Goal: Transaction & Acquisition: Subscribe to service/newsletter

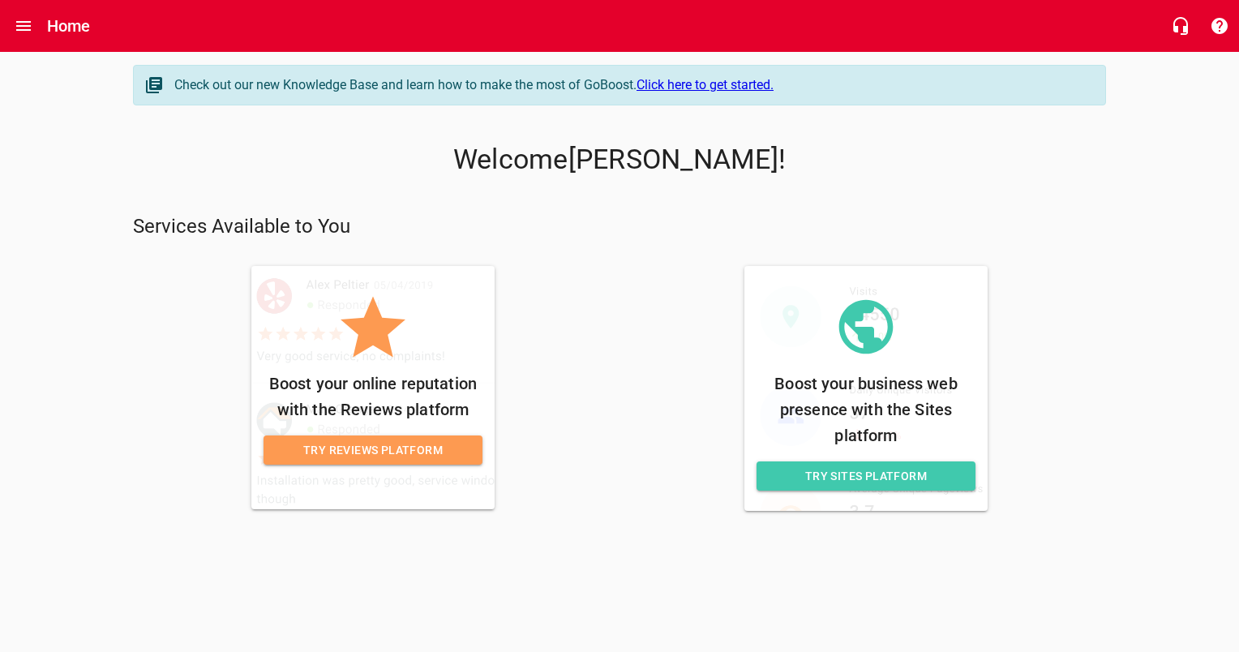
click at [409, 447] on span "Try Reviews Platform" at bounding box center [372, 450] width 193 height 20
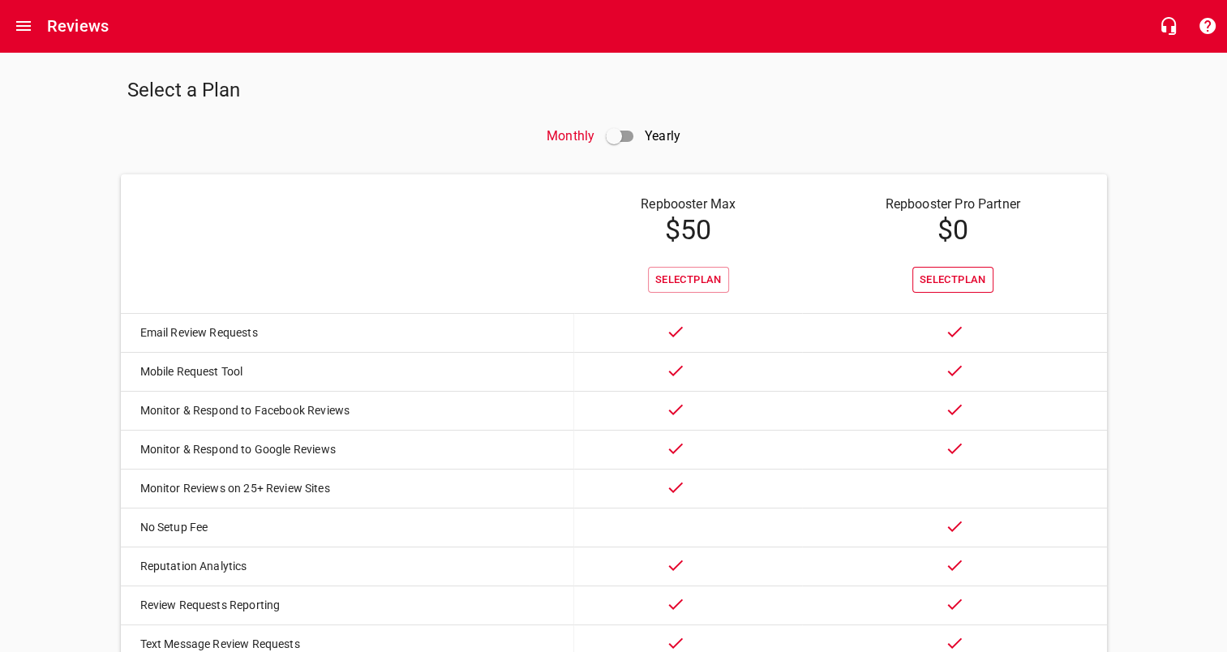
click at [922, 289] on button "Select Plan" at bounding box center [952, 280] width 81 height 27
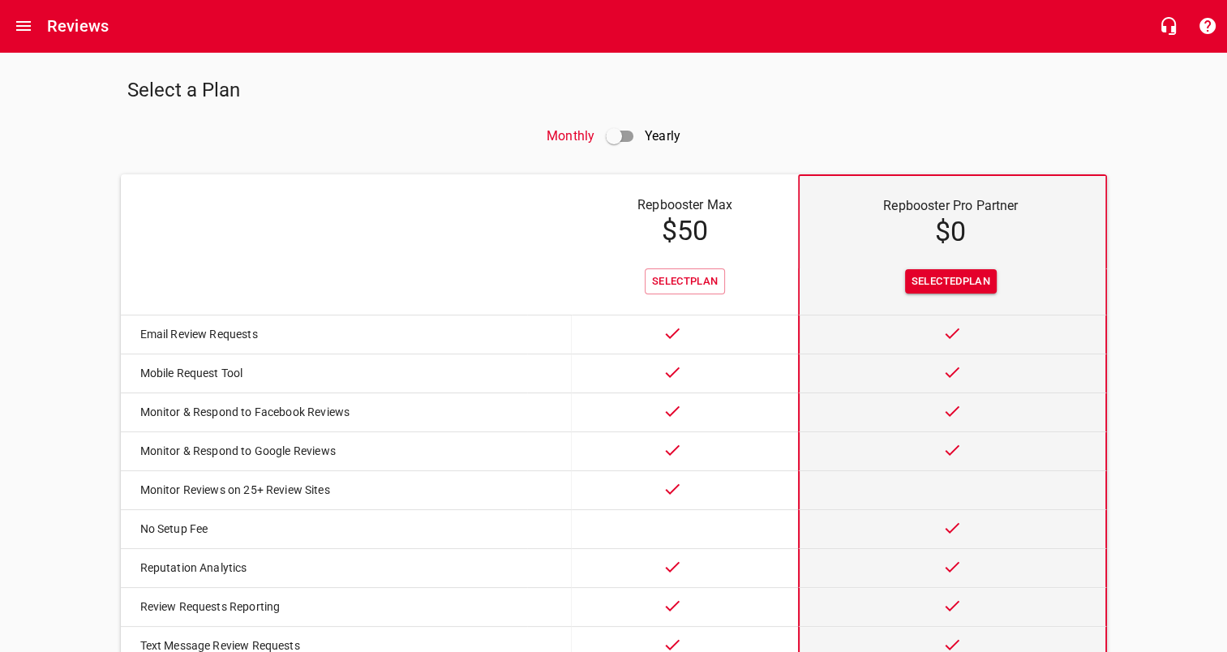
scroll to position [148, 0]
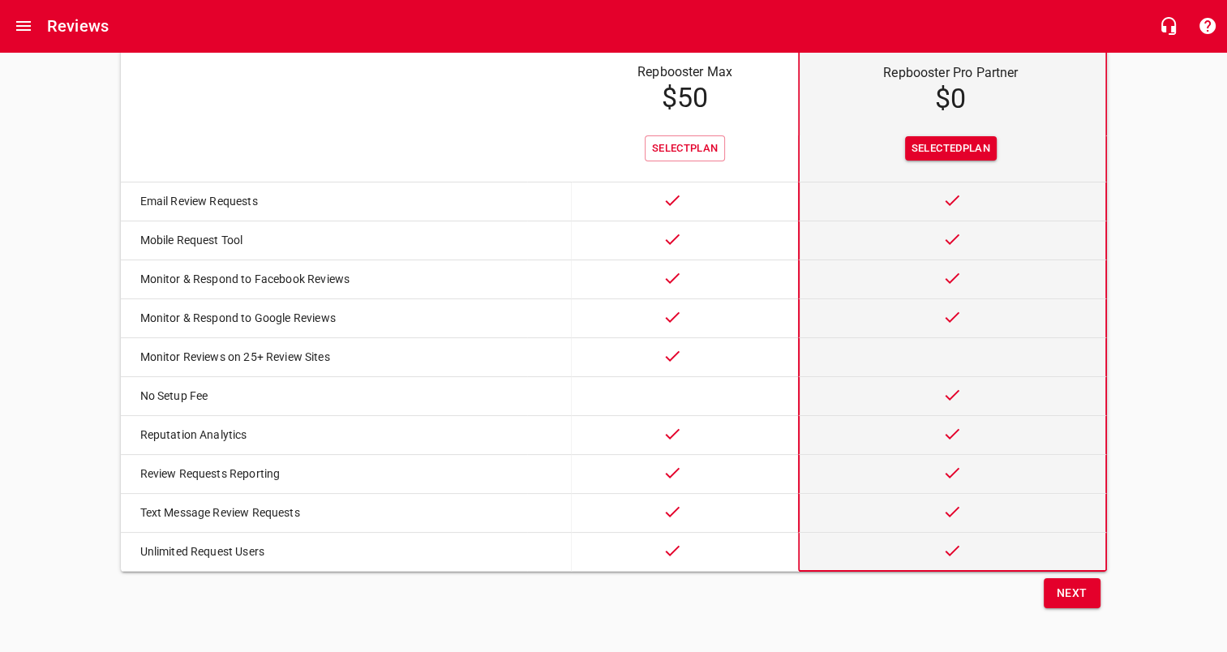
click at [1060, 585] on span "Next" at bounding box center [1071, 593] width 31 height 20
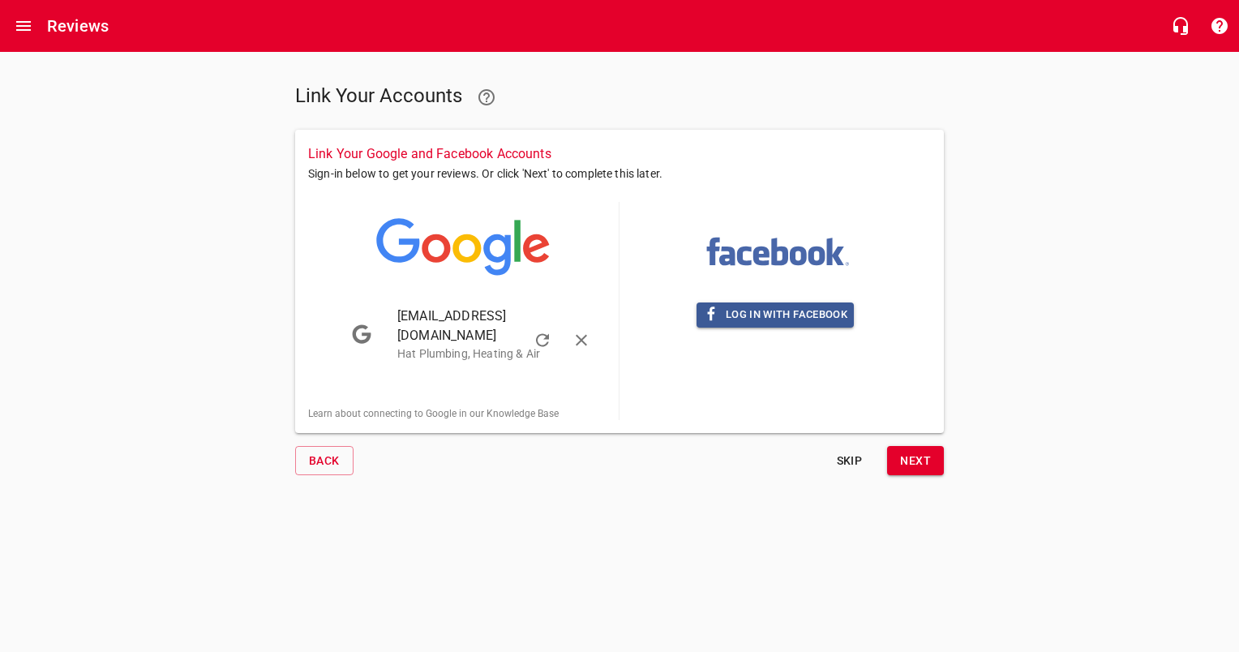
click at [467, 316] on span "[EMAIL_ADDRESS][DOMAIN_NAME]" at bounding box center [481, 325] width 168 height 39
click at [898, 446] on button "Next" at bounding box center [915, 461] width 57 height 30
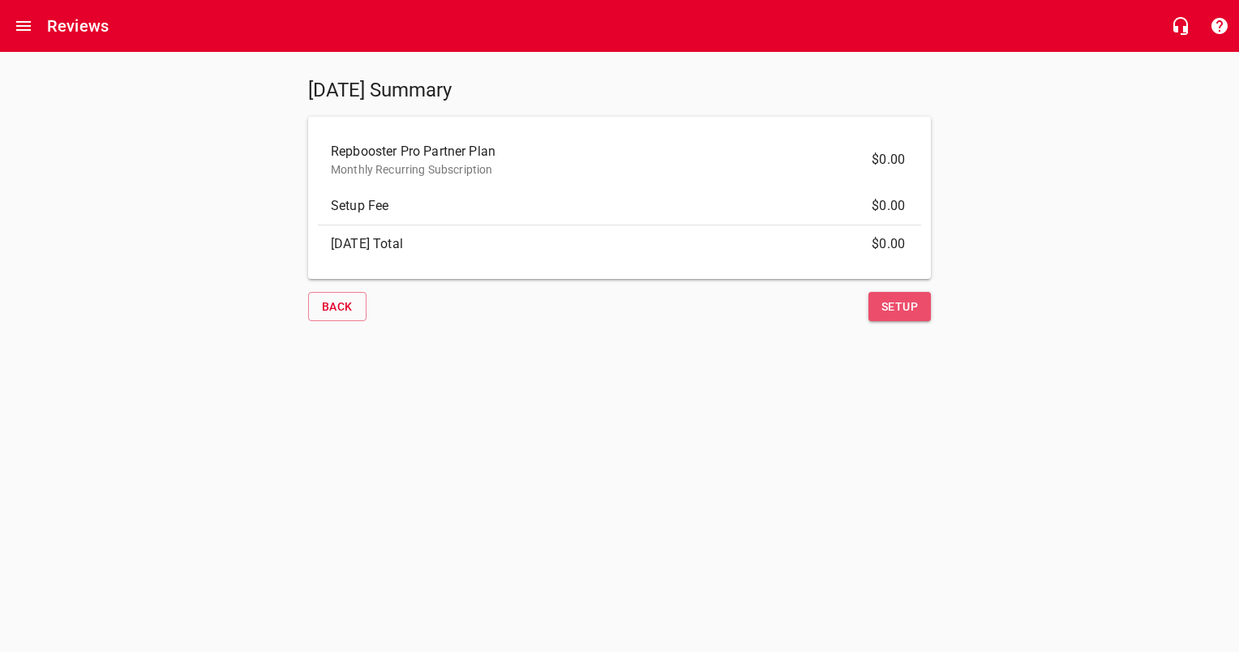
click at [899, 305] on span "Setup" at bounding box center [899, 307] width 36 height 20
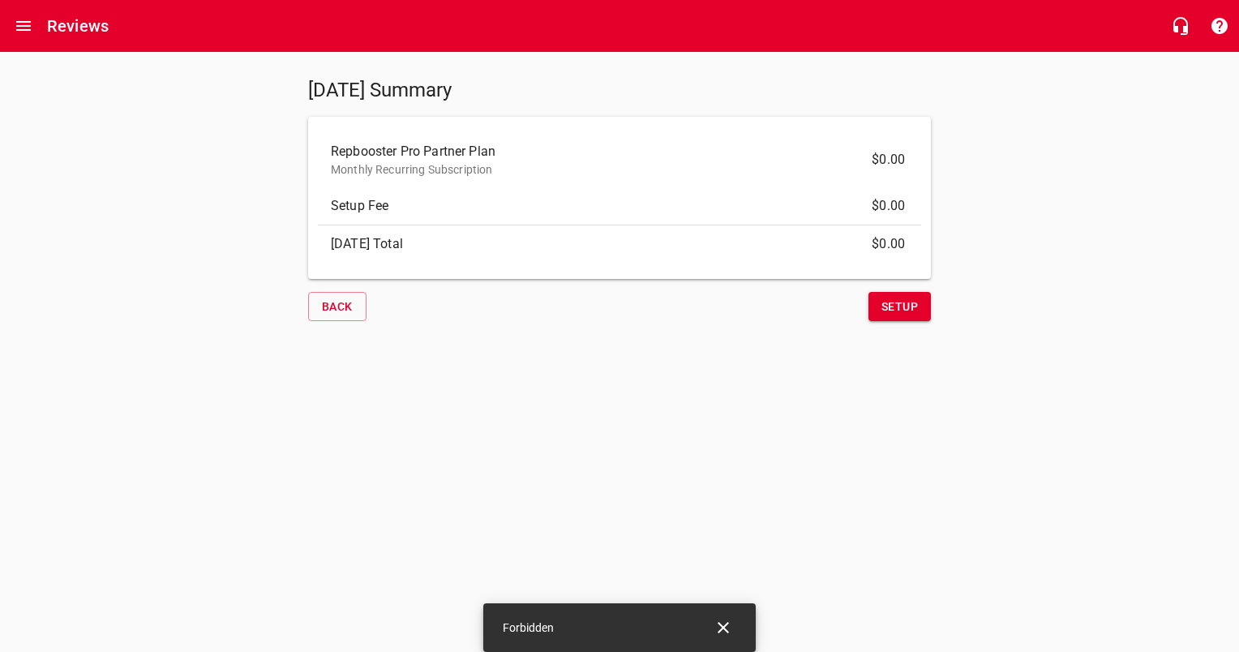
click at [899, 305] on span "Setup" at bounding box center [899, 307] width 36 height 20
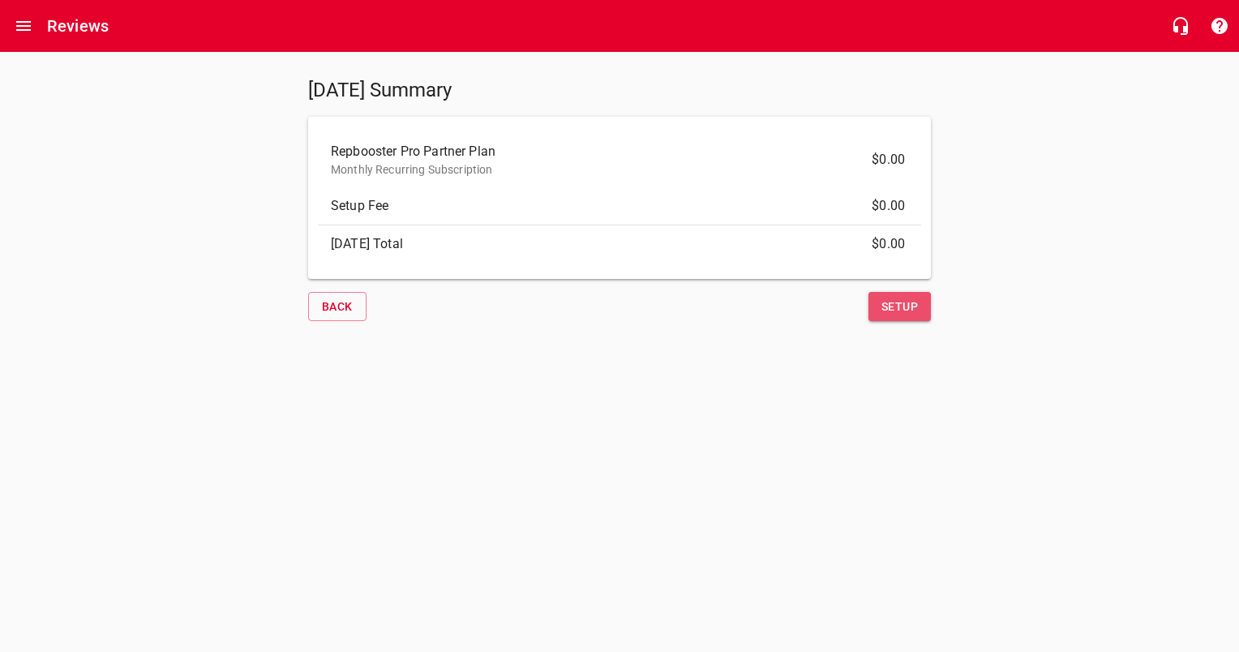
click at [888, 312] on span "Setup" at bounding box center [899, 307] width 36 height 20
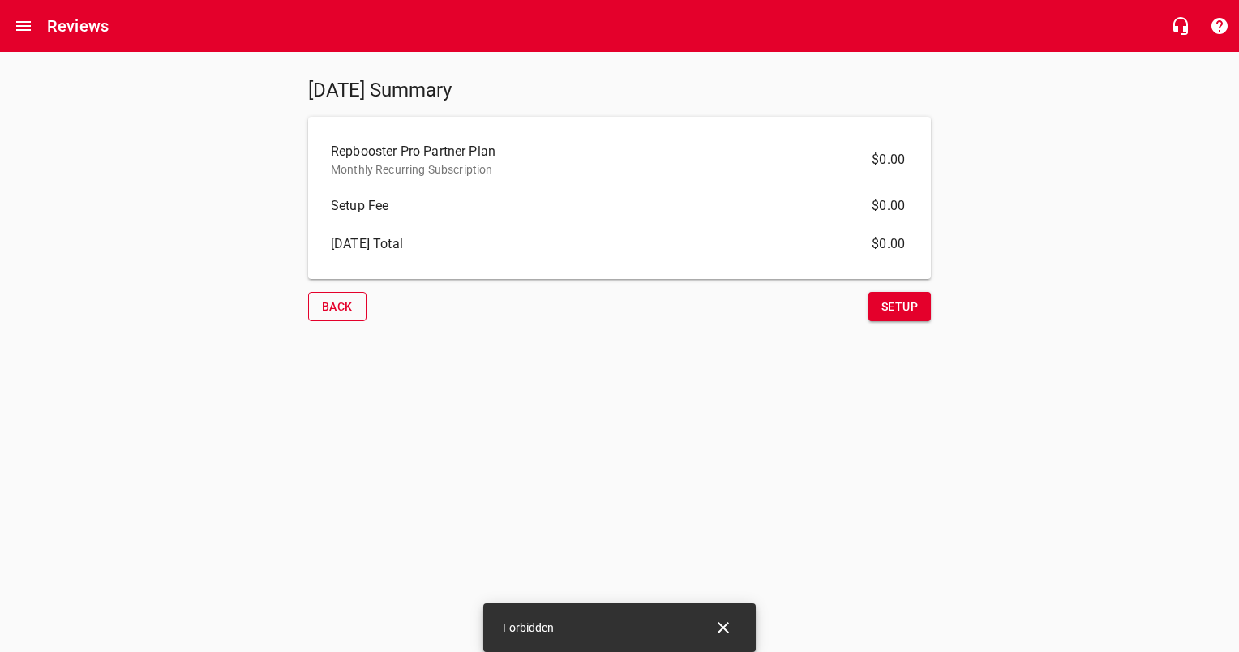
click at [343, 315] on span "Back" at bounding box center [337, 307] width 31 height 20
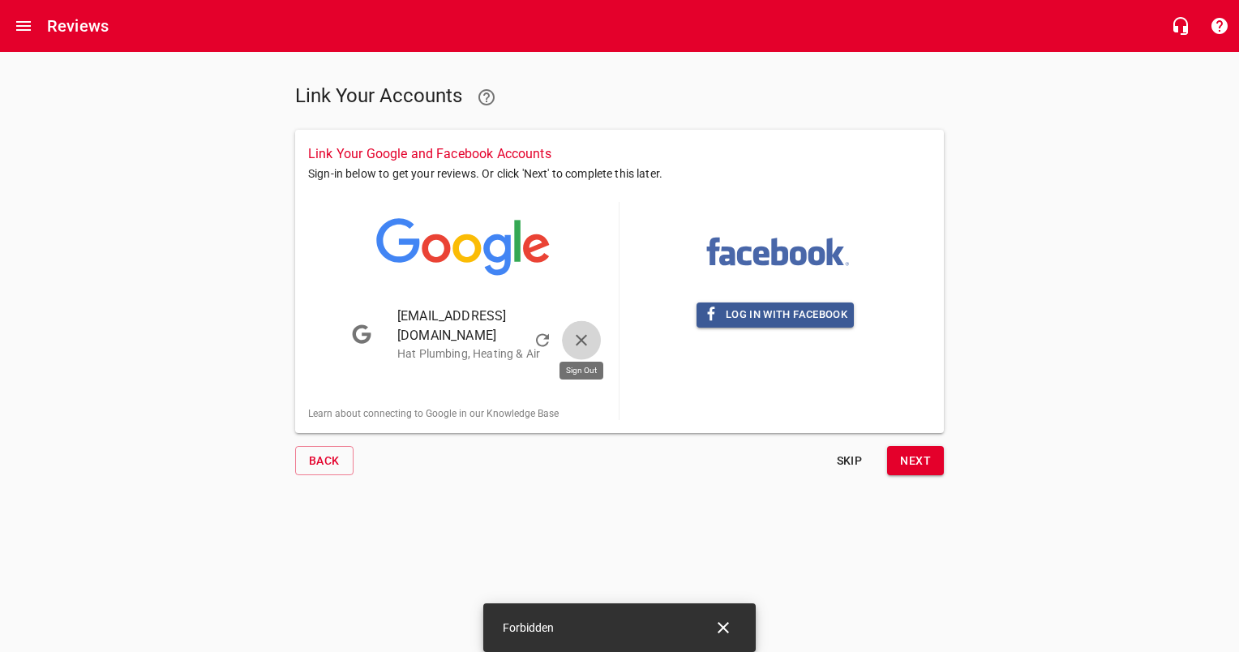
click at [590, 331] on icon "button" at bounding box center [581, 340] width 19 height 19
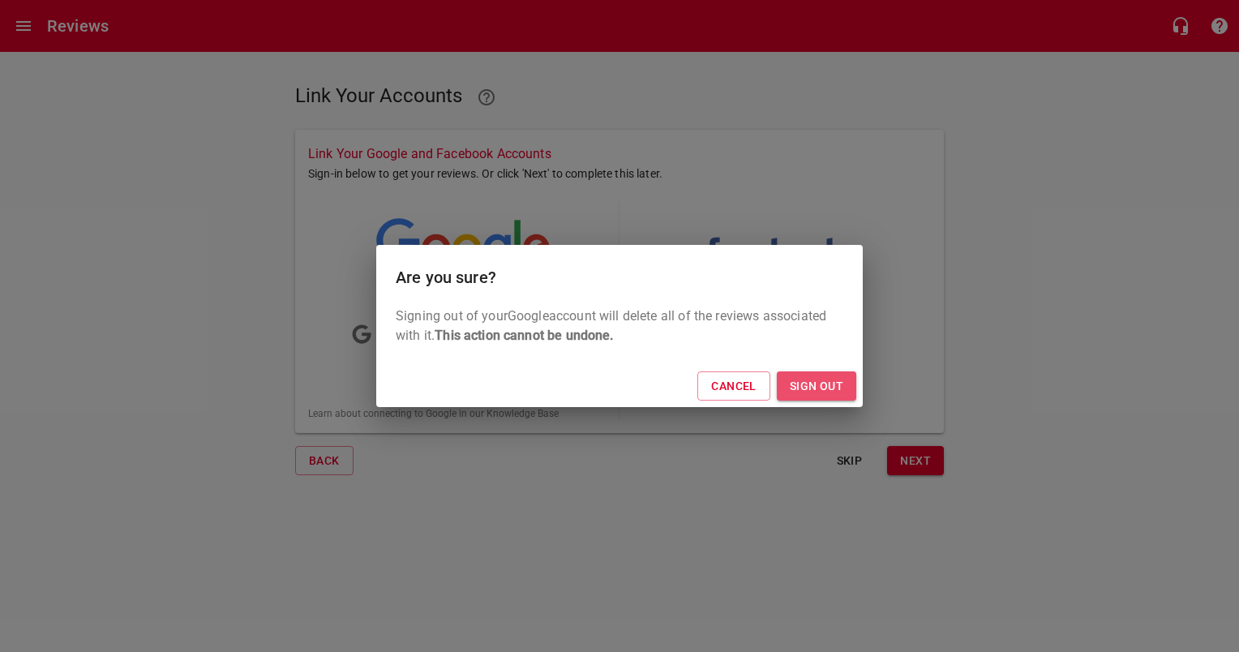
click at [806, 389] on span "Sign Out" at bounding box center [817, 386] width 54 height 20
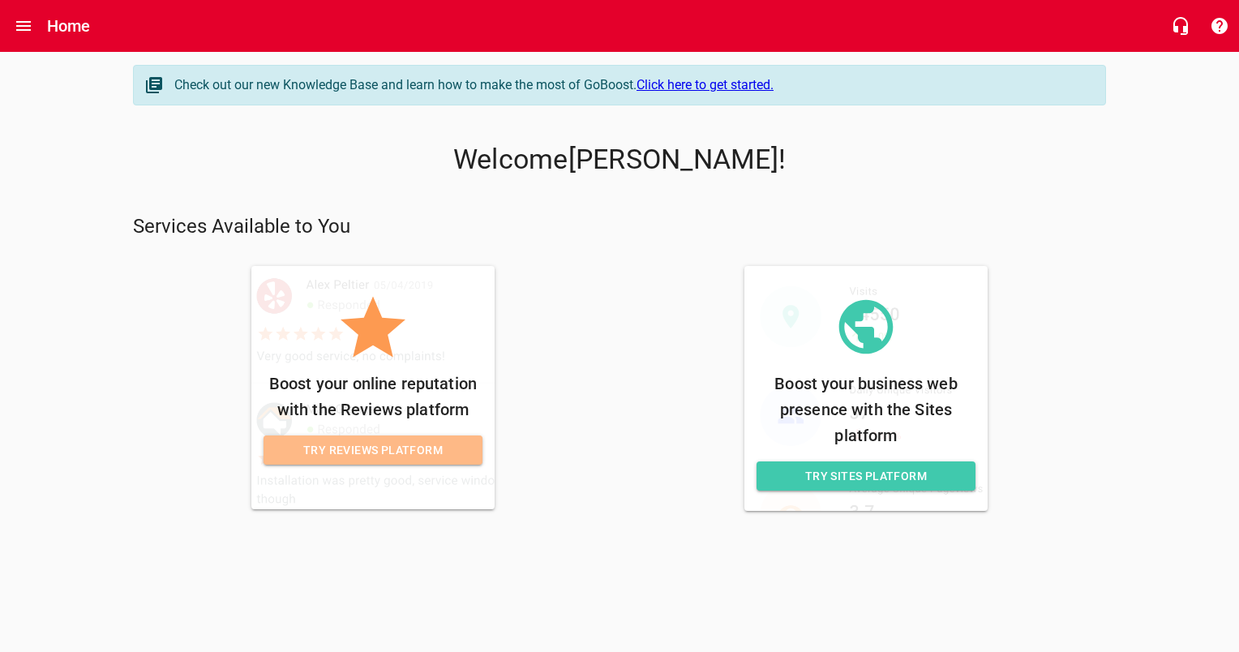
click at [360, 440] on span "Try Reviews Platform" at bounding box center [372, 450] width 193 height 20
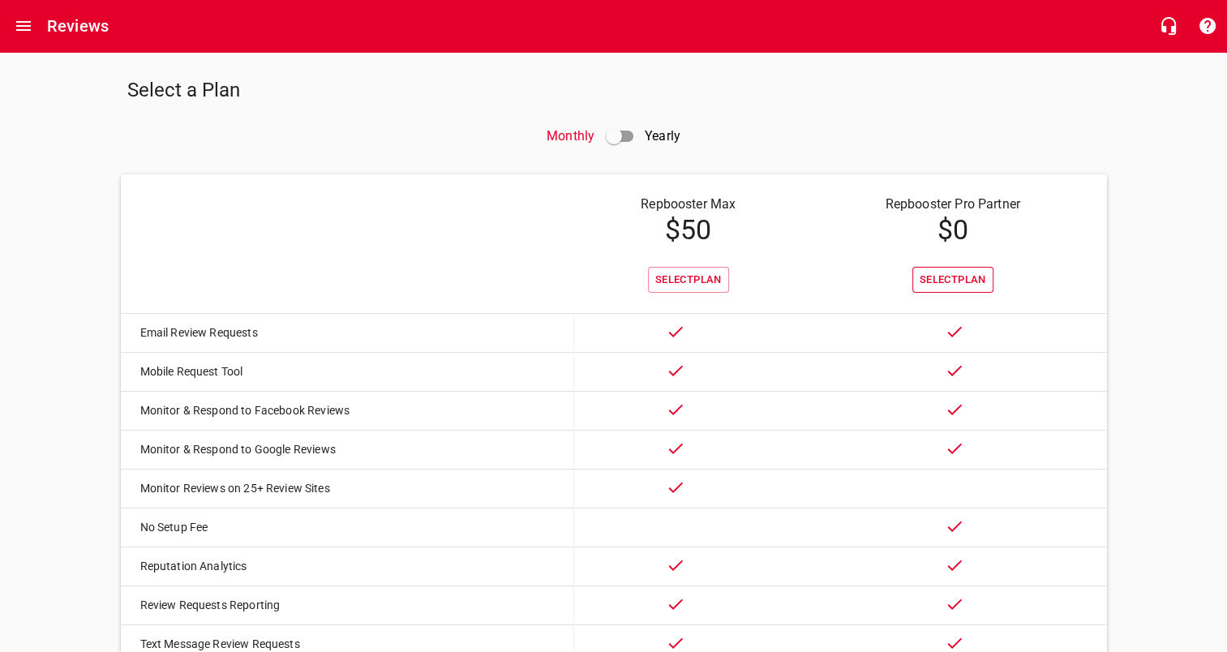
click at [953, 279] on span "Select Plan" at bounding box center [952, 280] width 66 height 19
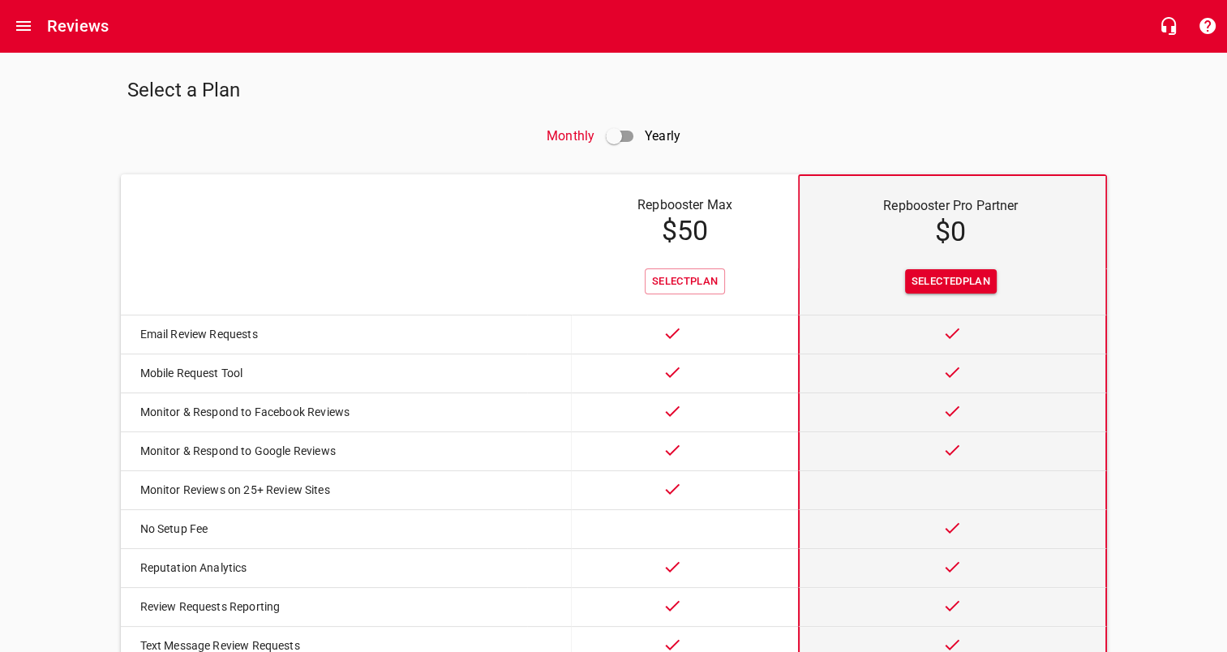
scroll to position [148, 0]
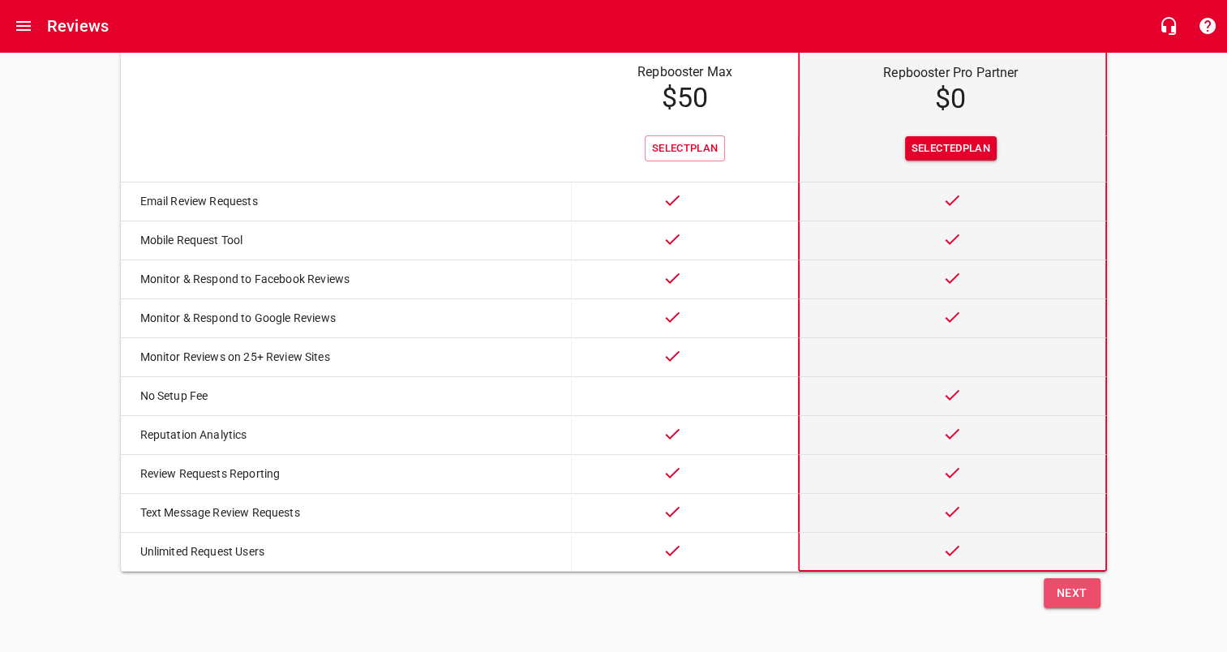
click at [1060, 583] on span "Next" at bounding box center [1071, 593] width 31 height 20
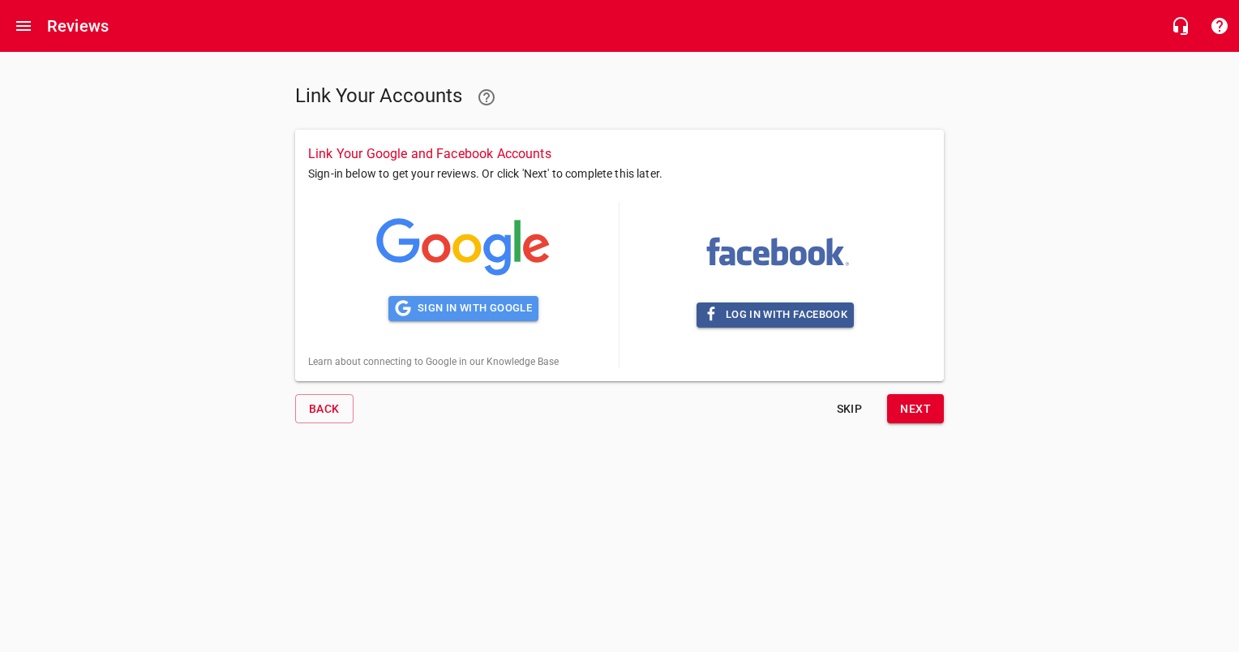
click at [429, 307] on span "Sign in with Google" at bounding box center [463, 308] width 137 height 19
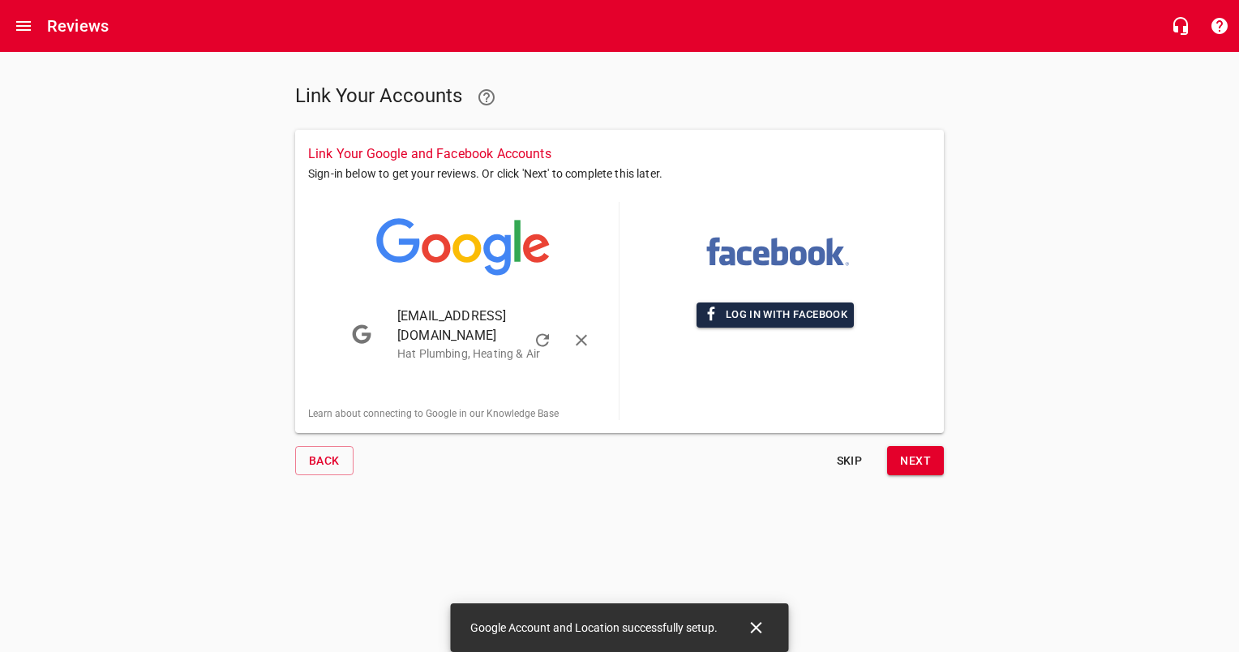
click at [791, 311] on span "Log in with Facebook" at bounding box center [775, 315] width 144 height 19
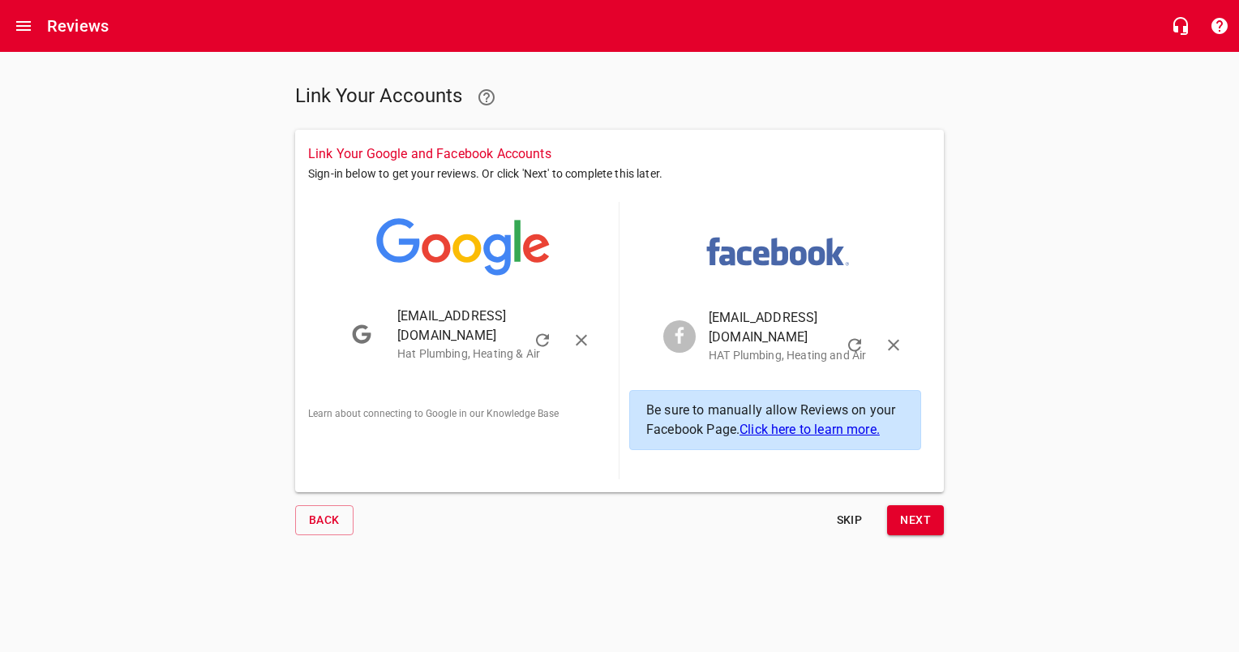
click at [1045, 200] on div "Link Your Accounts Link Your Google and Facebook Accounts Sign-in below to get …" at bounding box center [619, 300] width 1239 height 496
click at [914, 510] on span "Next" at bounding box center [915, 520] width 31 height 20
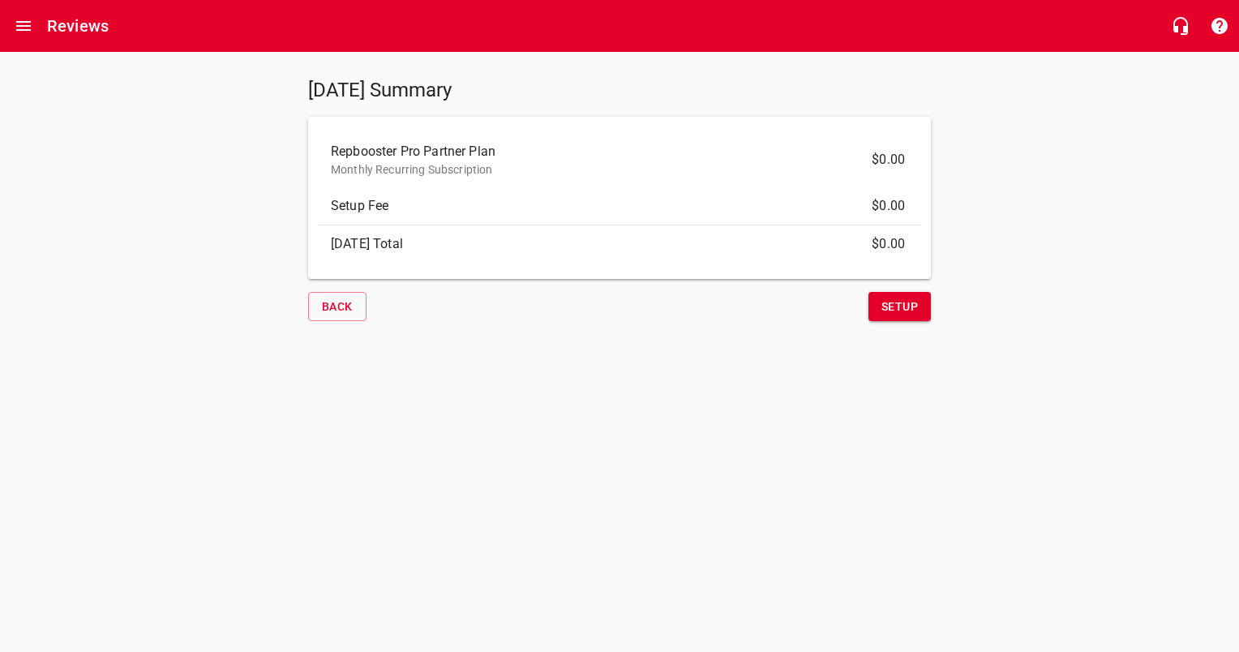
click at [883, 306] on span "Setup" at bounding box center [899, 307] width 36 height 20
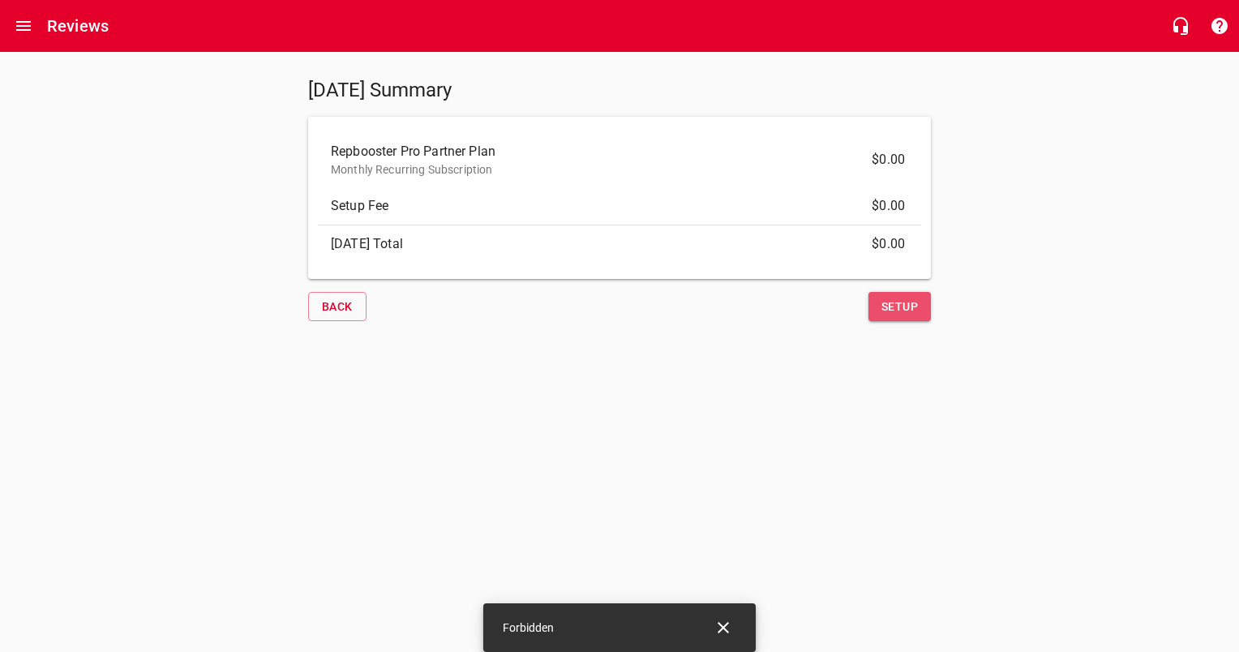
click at [883, 306] on span "Setup" at bounding box center [899, 307] width 36 height 20
click at [883, 306] on span "Setup" at bounding box center [899, 305] width 62 height 15
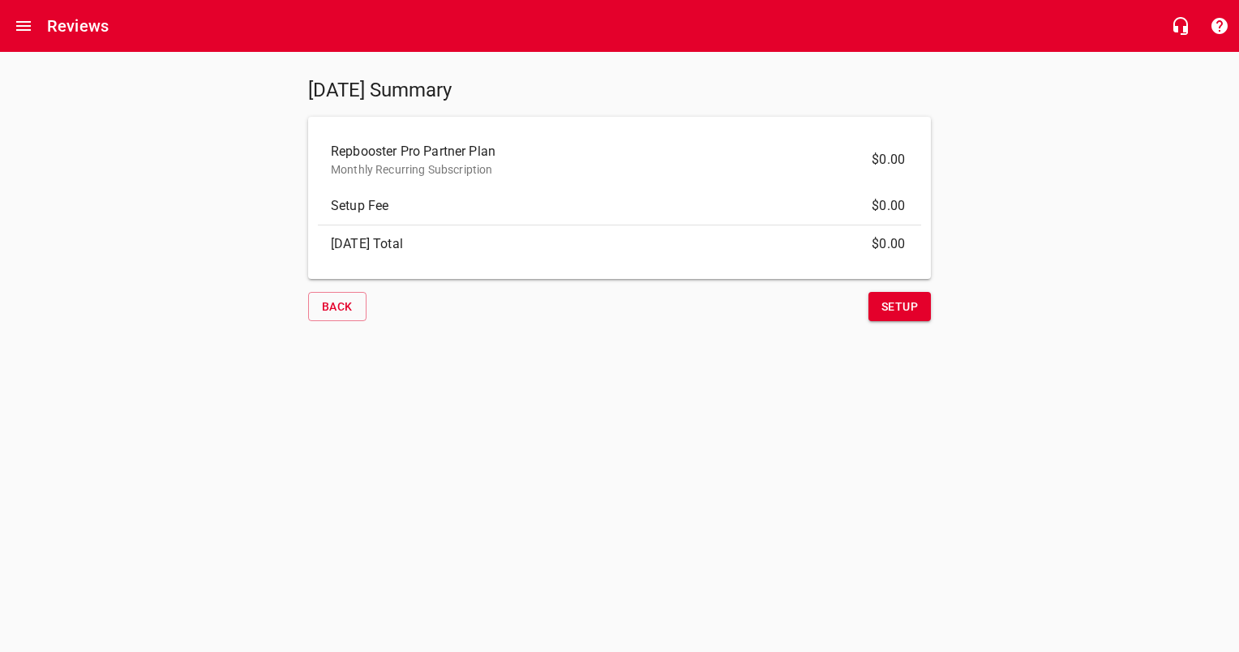
click at [1132, 234] on div "Today's Summary Repbooster Pro Partner Plan Monthly Recurring Subscription $0.0…" at bounding box center [619, 193] width 1239 height 282
click at [804, 365] on html "Reviews Today's Summary Repbooster Pro Partner Plan Monthly Recurring Subscript…" at bounding box center [619, 182] width 1239 height 365
click at [821, 365] on html "Reviews Today's Summary Repbooster Pro Partner Plan Monthly Recurring Subscript…" at bounding box center [619, 182] width 1239 height 365
click at [898, 305] on span "Setup" at bounding box center [899, 307] width 36 height 20
click at [886, 297] on span "Setup" at bounding box center [899, 307] width 36 height 20
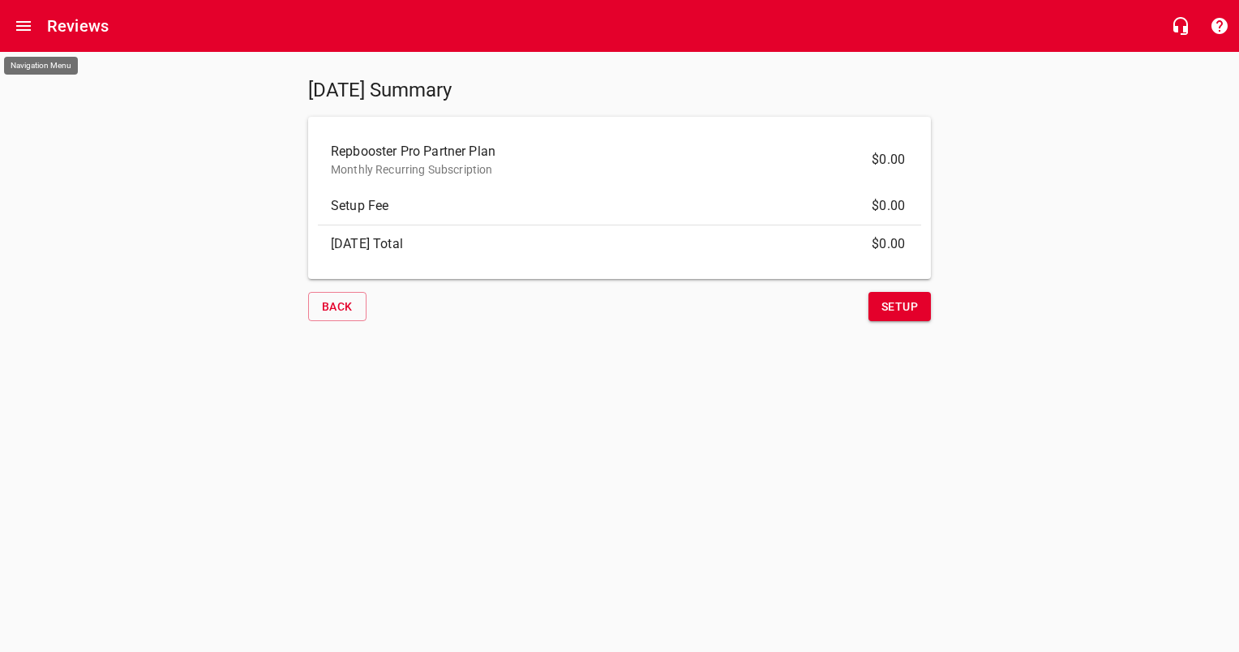
click at [18, 11] on button "Open drawer" at bounding box center [23, 25] width 39 height 39
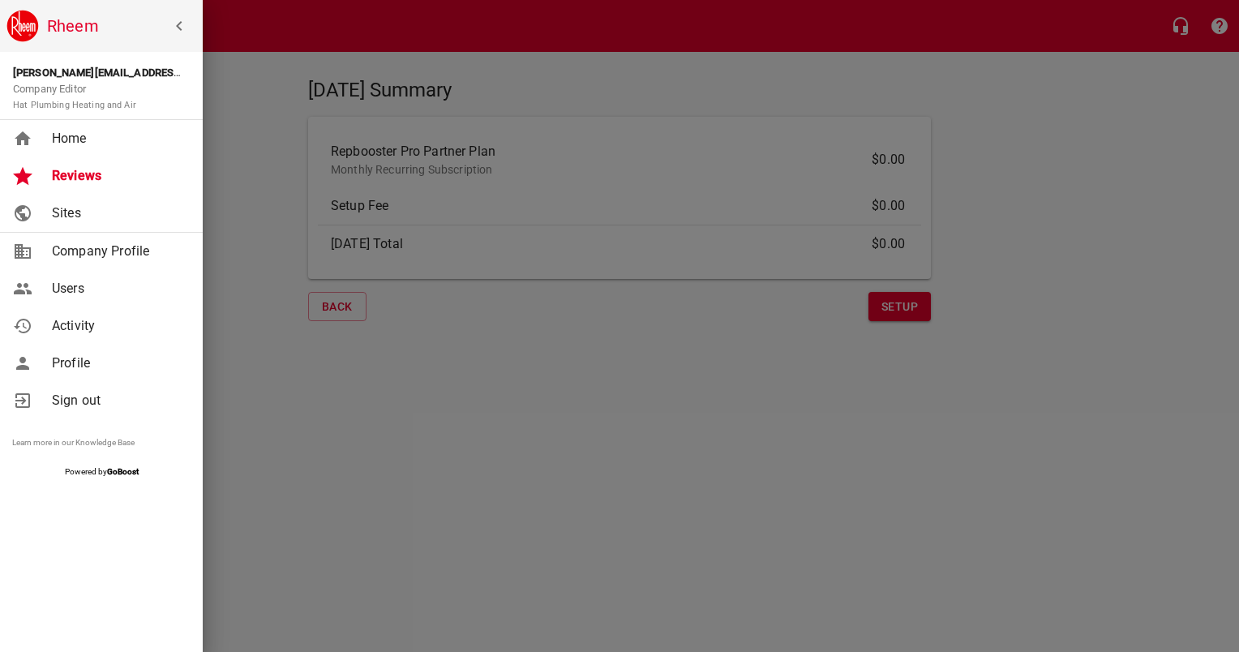
click at [109, 263] on link "Company Profile" at bounding box center [101, 251] width 203 height 37
select select "Texas"
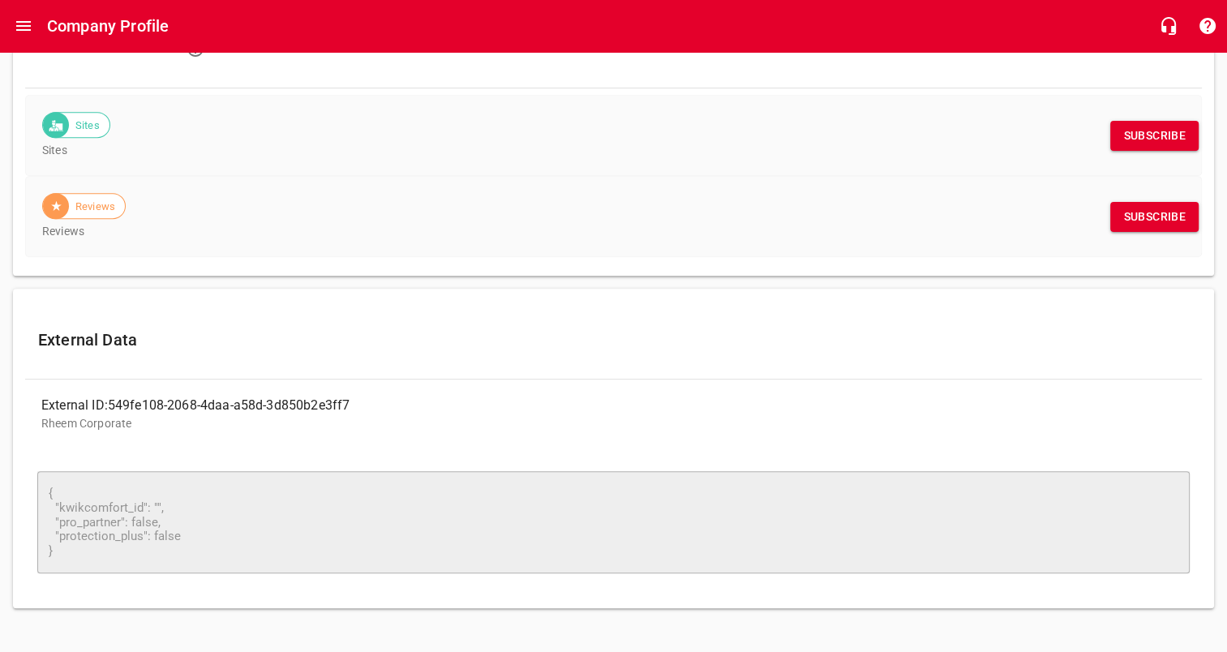
scroll to position [685, 0]
click at [1147, 210] on span "Subscribe" at bounding box center [1154, 217] width 62 height 20
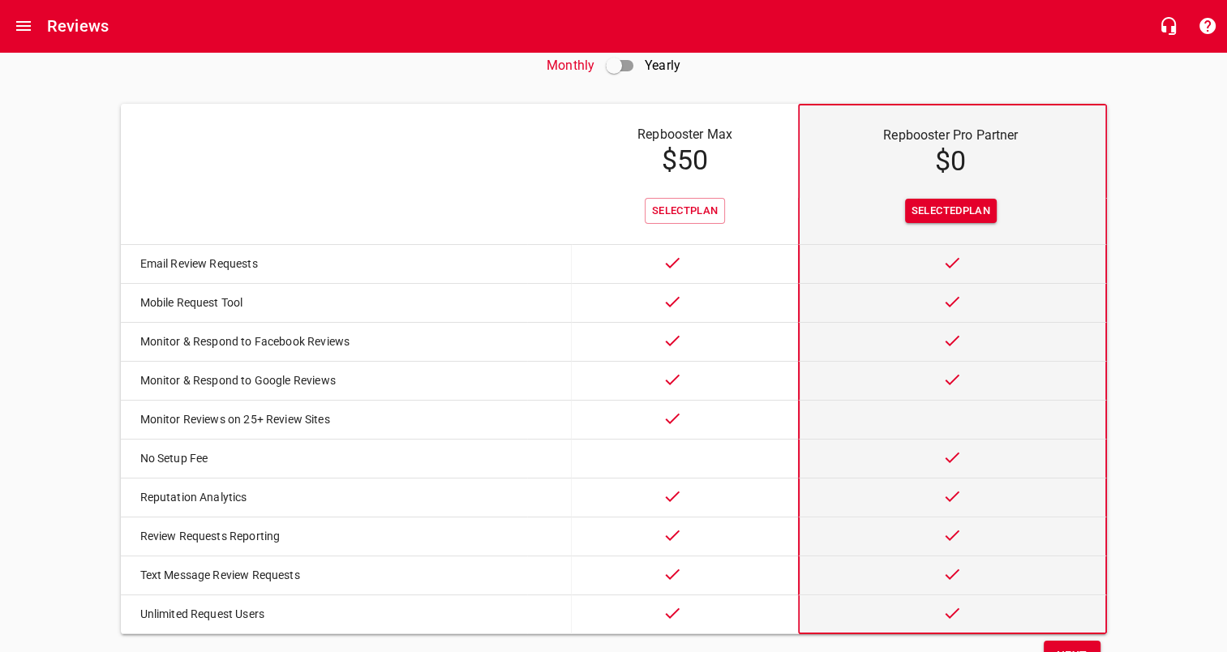
scroll to position [148, 0]
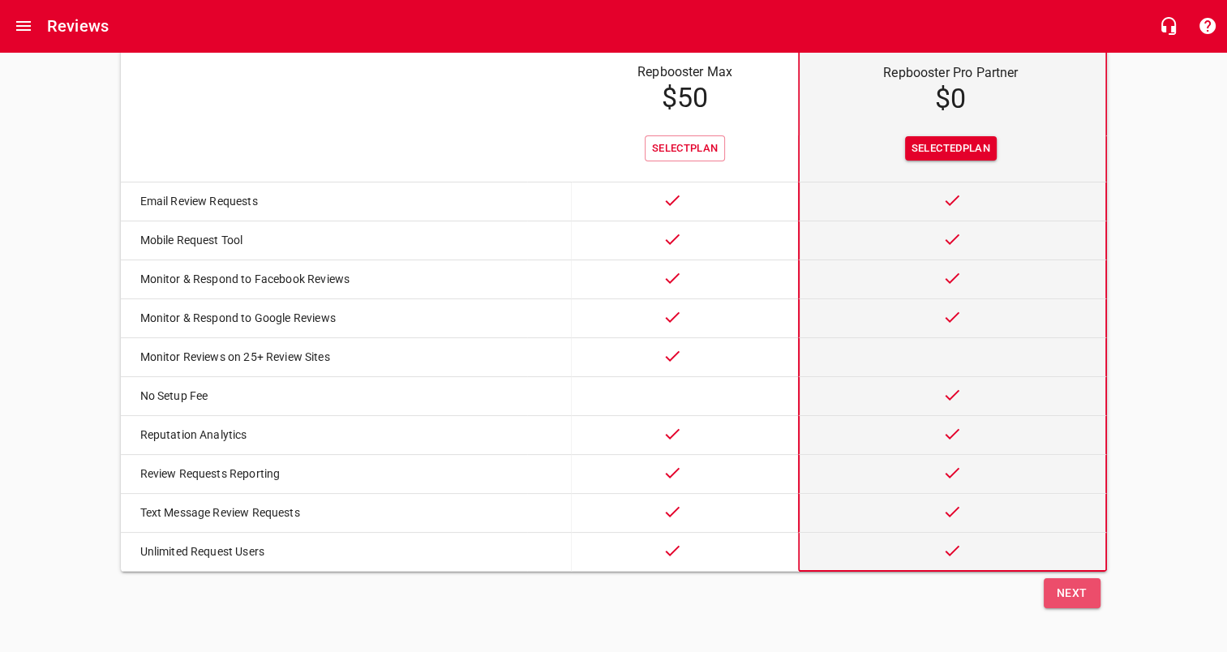
click at [1068, 584] on span "Next" at bounding box center [1071, 593] width 31 height 20
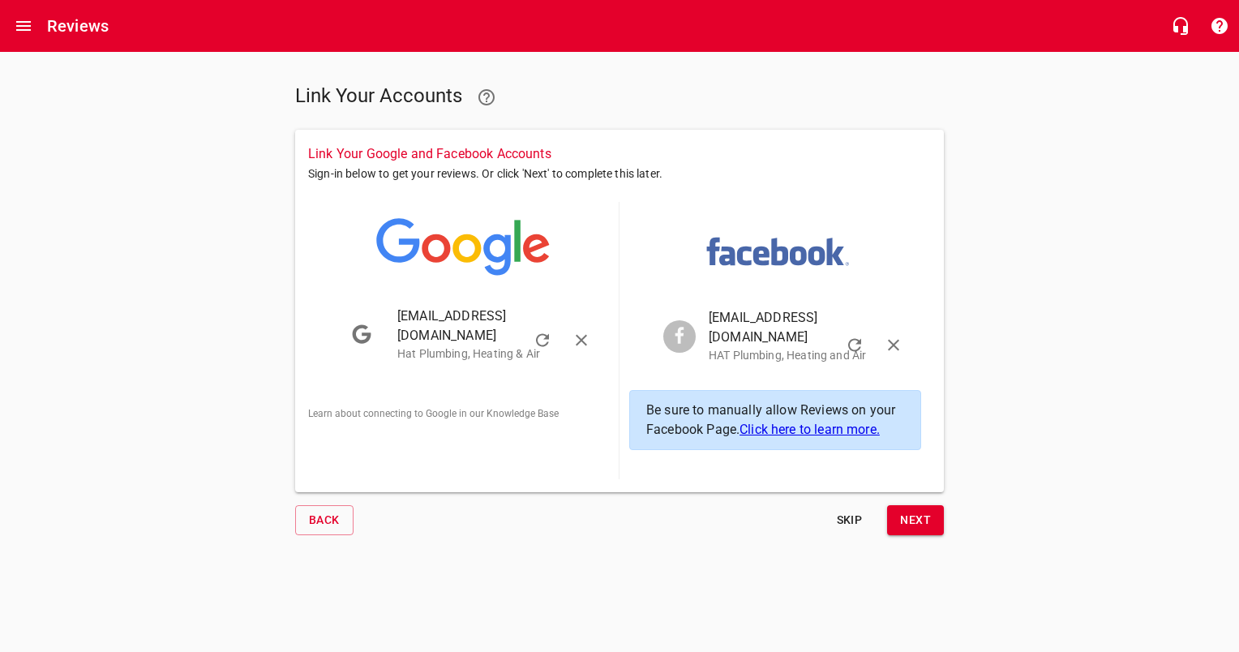
click at [911, 510] on span "Next" at bounding box center [915, 520] width 31 height 20
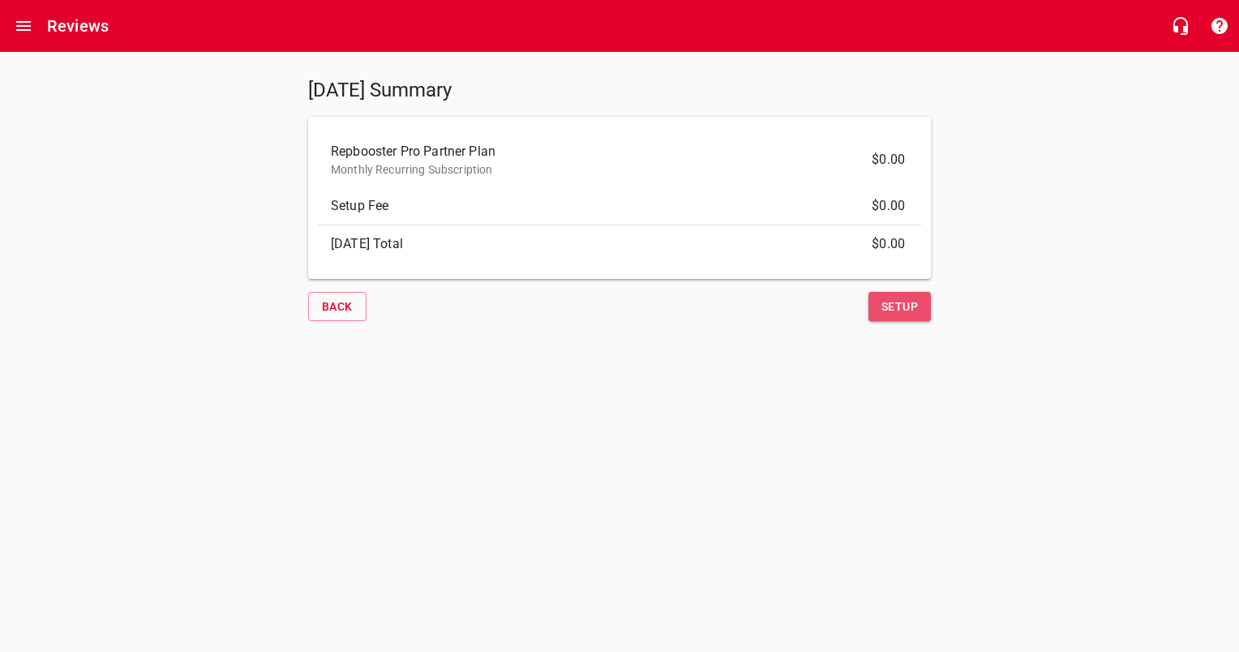
click at [893, 308] on span "Setup" at bounding box center [899, 307] width 36 height 20
click at [895, 303] on span "Setup" at bounding box center [899, 307] width 36 height 20
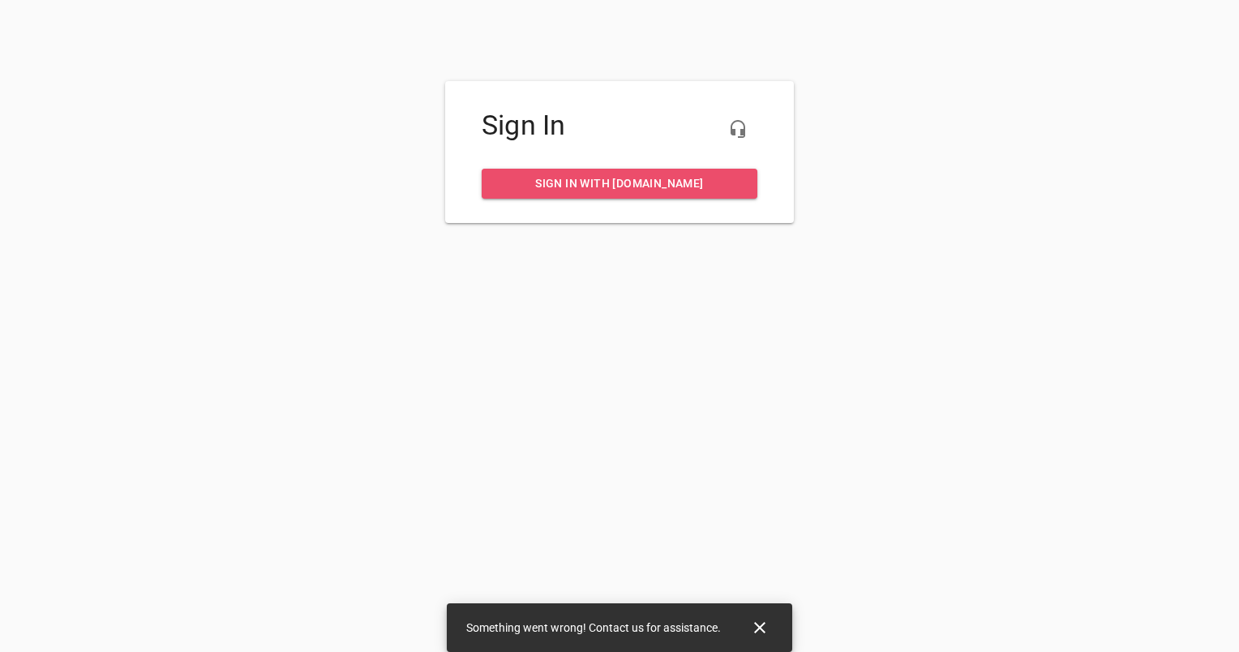
click at [644, 187] on span "Sign in with my.rheem.com" at bounding box center [620, 183] width 250 height 20
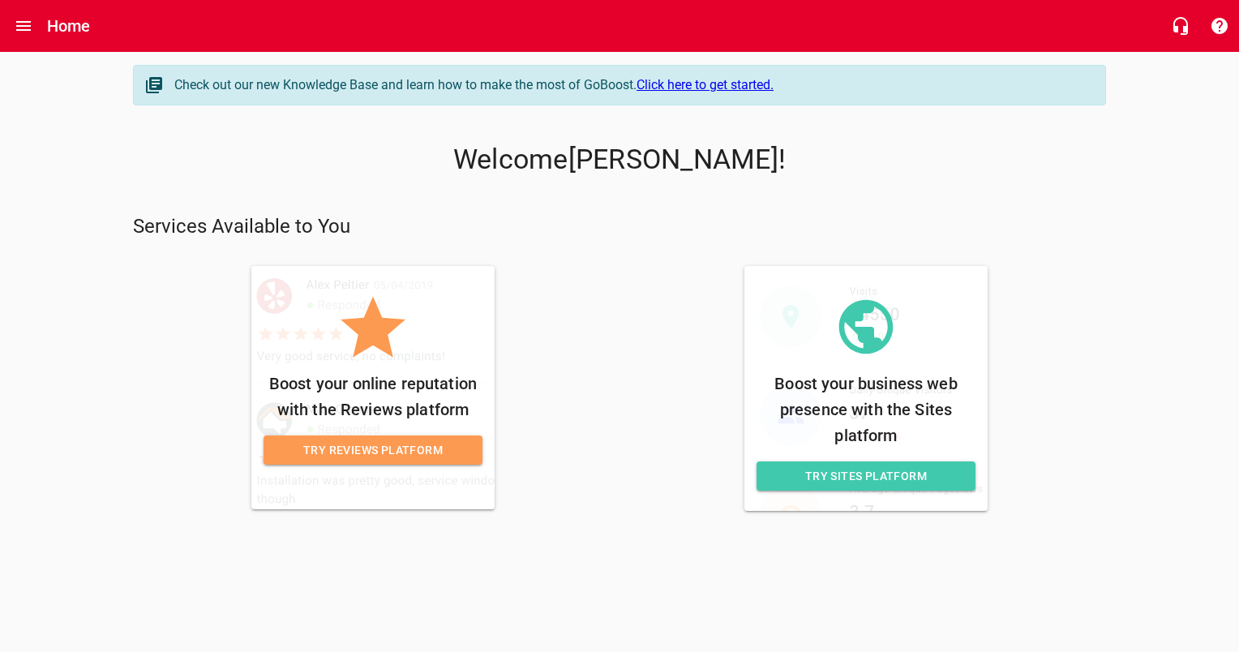
click at [394, 454] on span "Try Reviews Platform" at bounding box center [372, 450] width 193 height 20
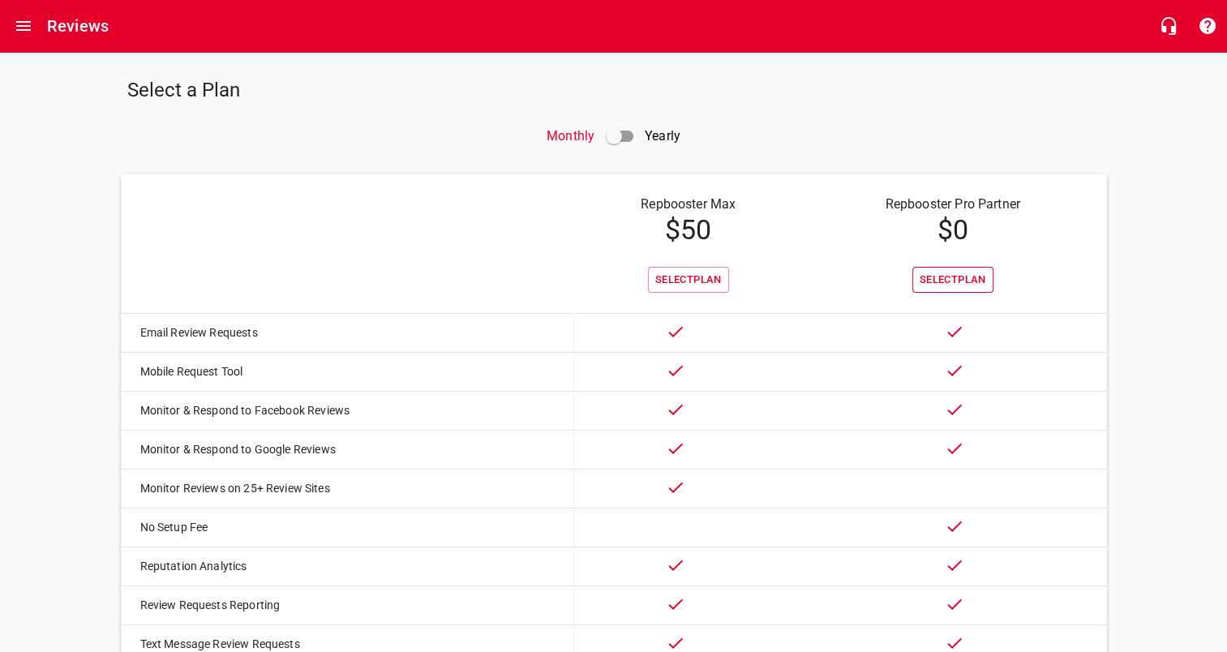
click at [948, 285] on span "Select Plan" at bounding box center [952, 280] width 66 height 19
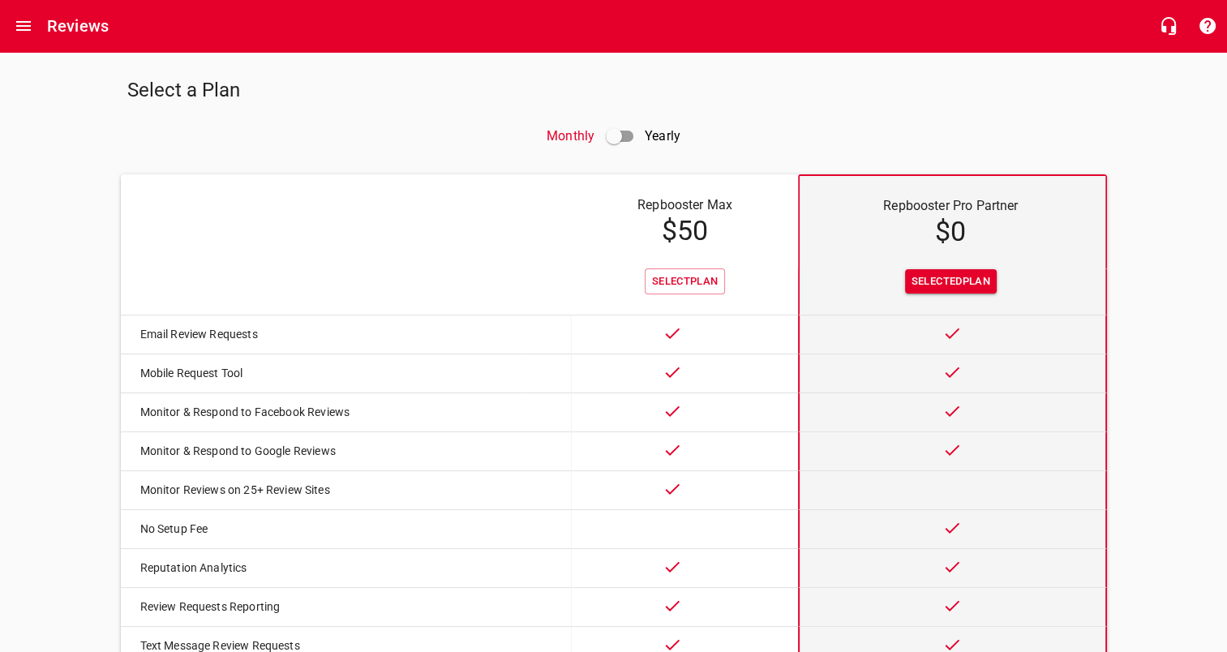
scroll to position [148, 0]
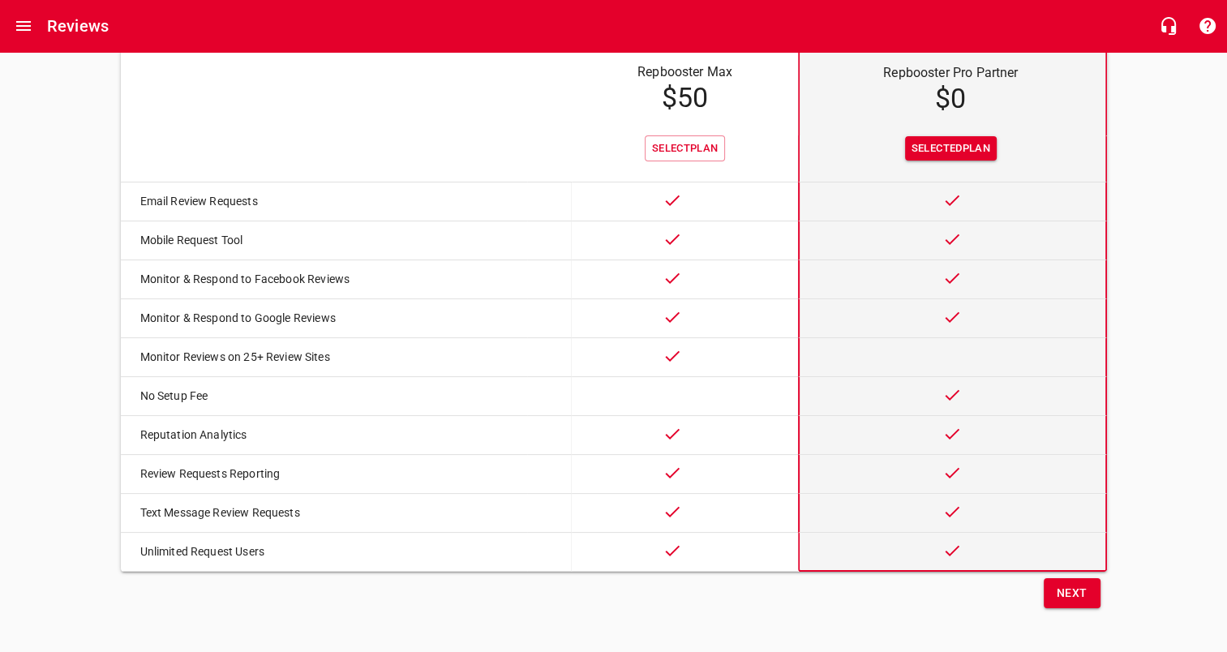
click at [1059, 595] on span "Next" at bounding box center [1071, 593] width 31 height 20
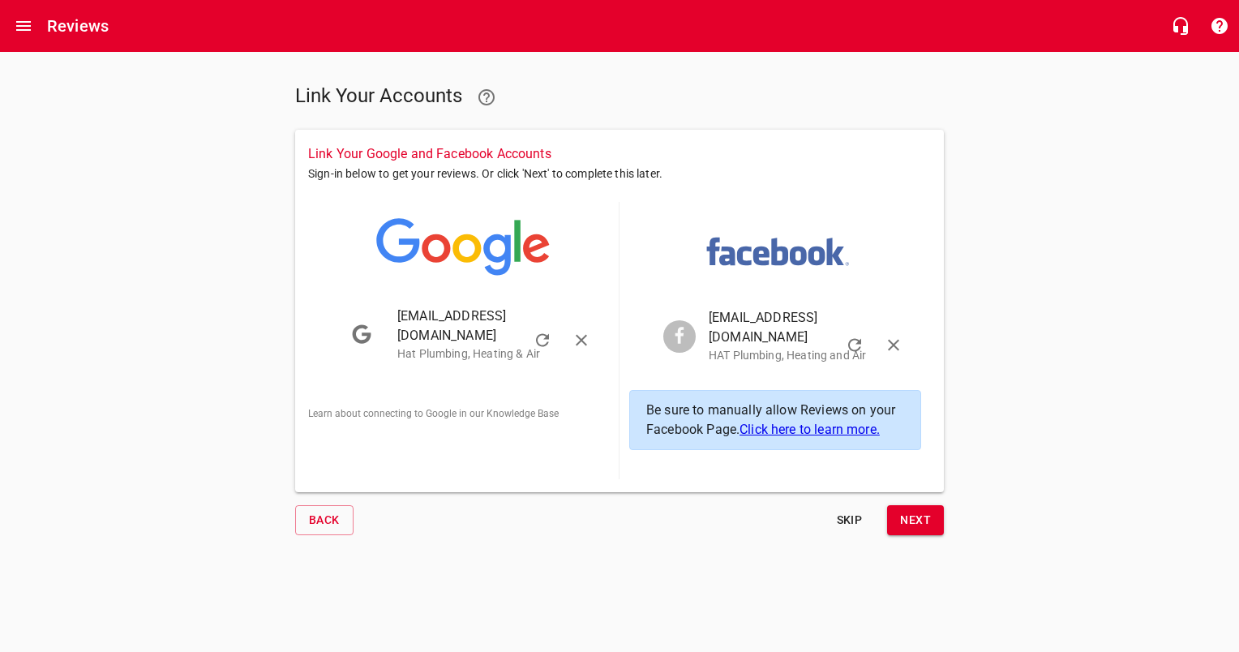
click at [919, 510] on span "Next" at bounding box center [915, 520] width 31 height 20
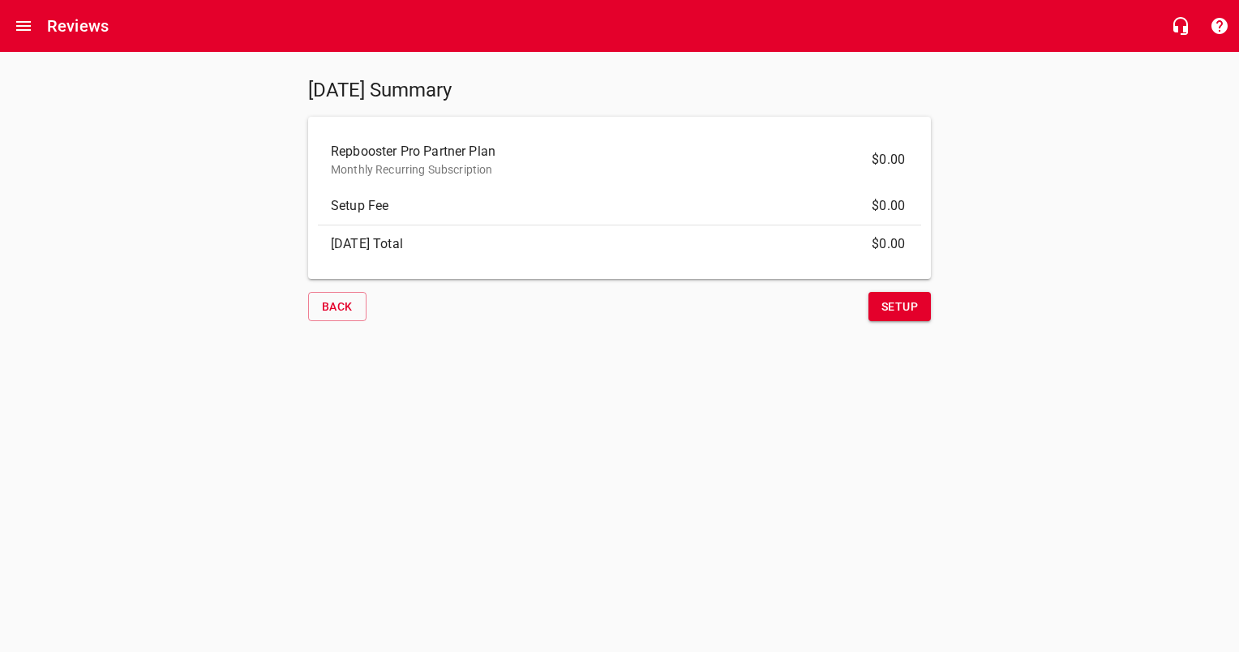
click at [885, 310] on span "Setup" at bounding box center [899, 307] width 36 height 20
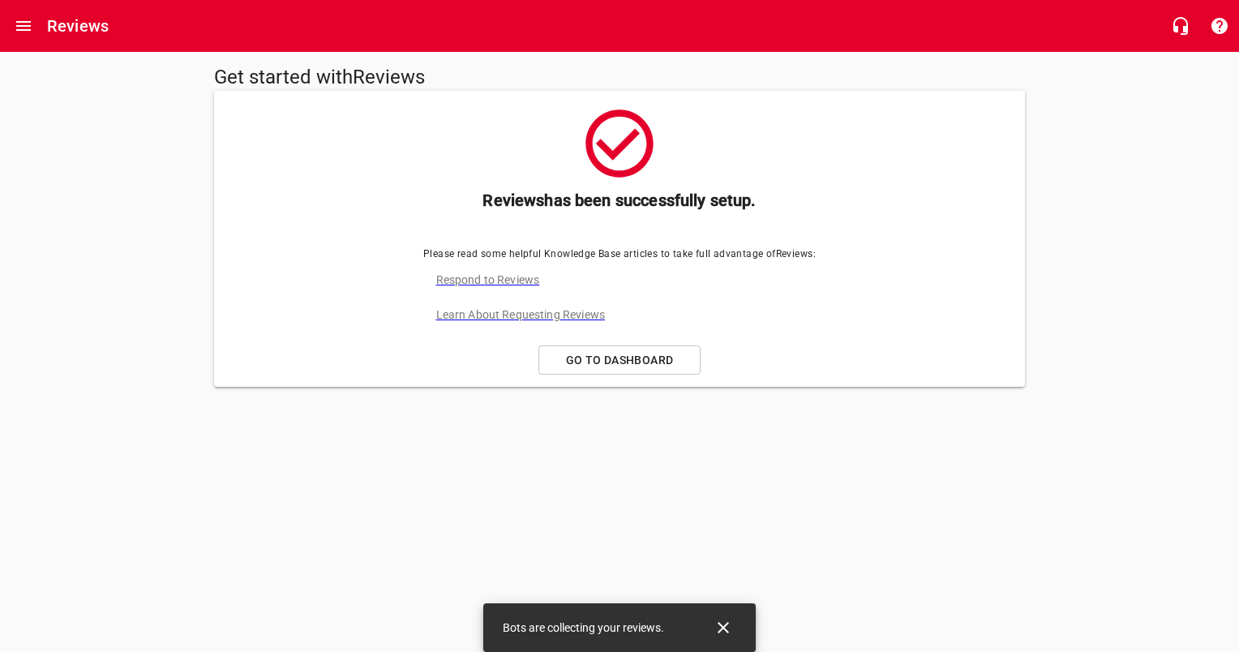
click at [623, 370] on span "Go to Dashboard" at bounding box center [619, 360] width 135 height 20
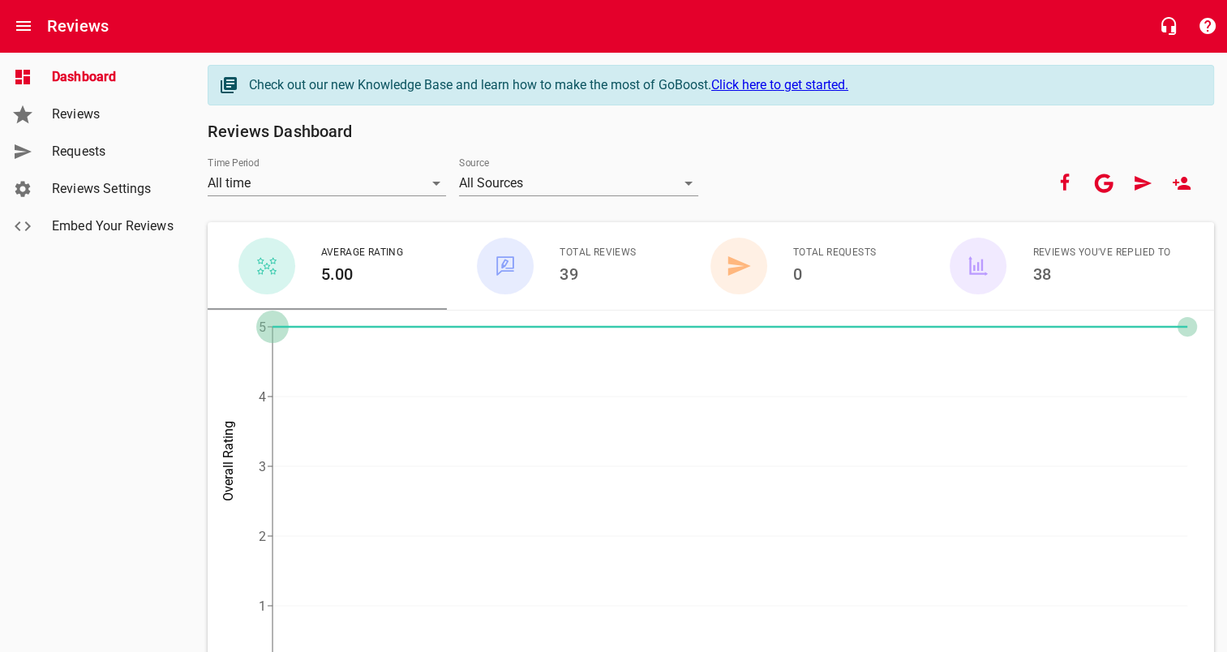
click at [775, 130] on h6 "Reviews Dashboard" at bounding box center [711, 131] width 1006 height 26
click at [101, 117] on span "Reviews" at bounding box center [113, 114] width 123 height 19
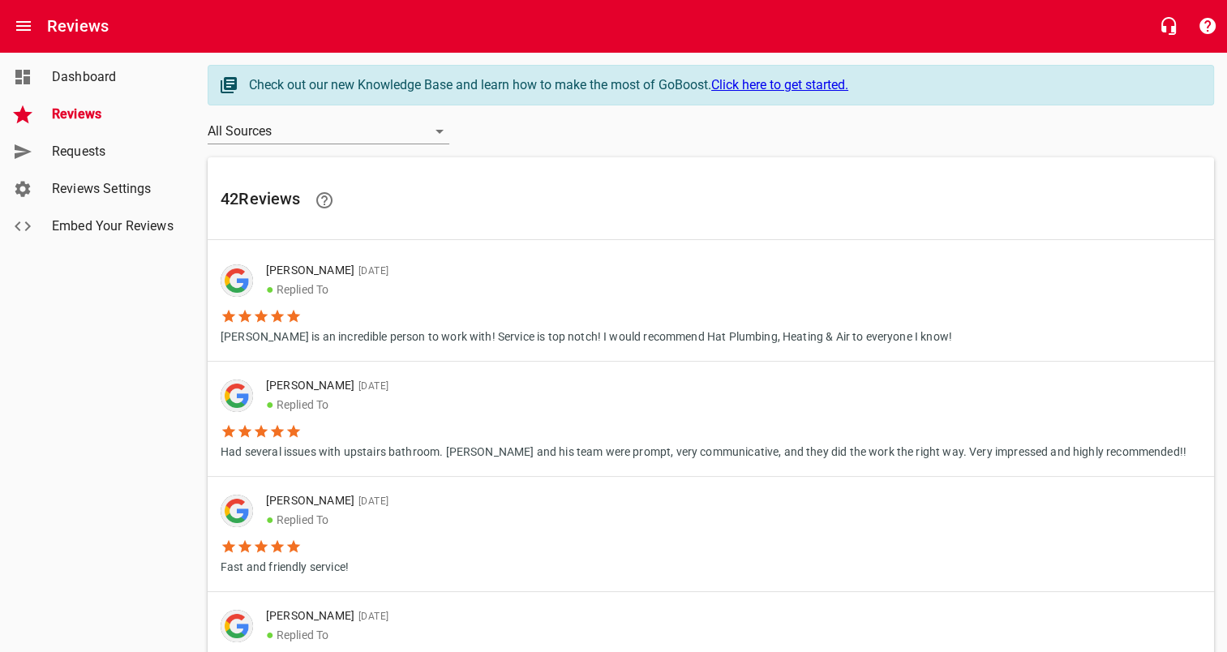
click at [101, 152] on span "Requests" at bounding box center [113, 151] width 123 height 19
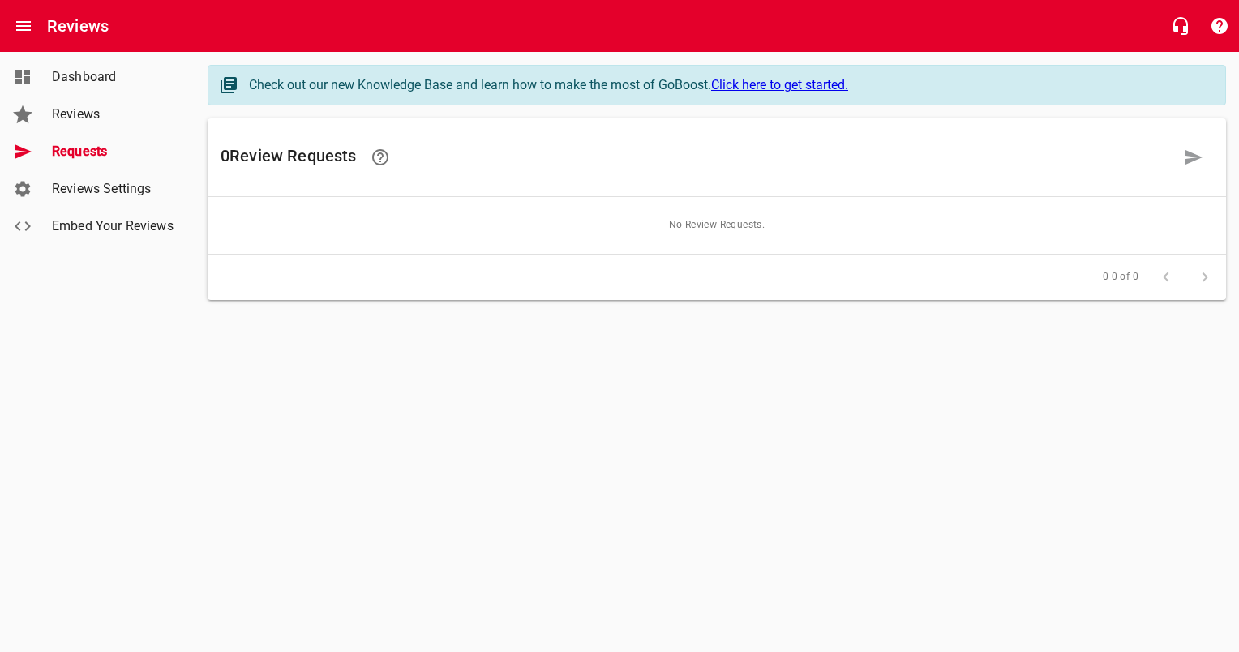
click at [748, 83] on link "Click here to get started." at bounding box center [779, 84] width 137 height 15
click at [1192, 152] on icon at bounding box center [1193, 157] width 19 height 19
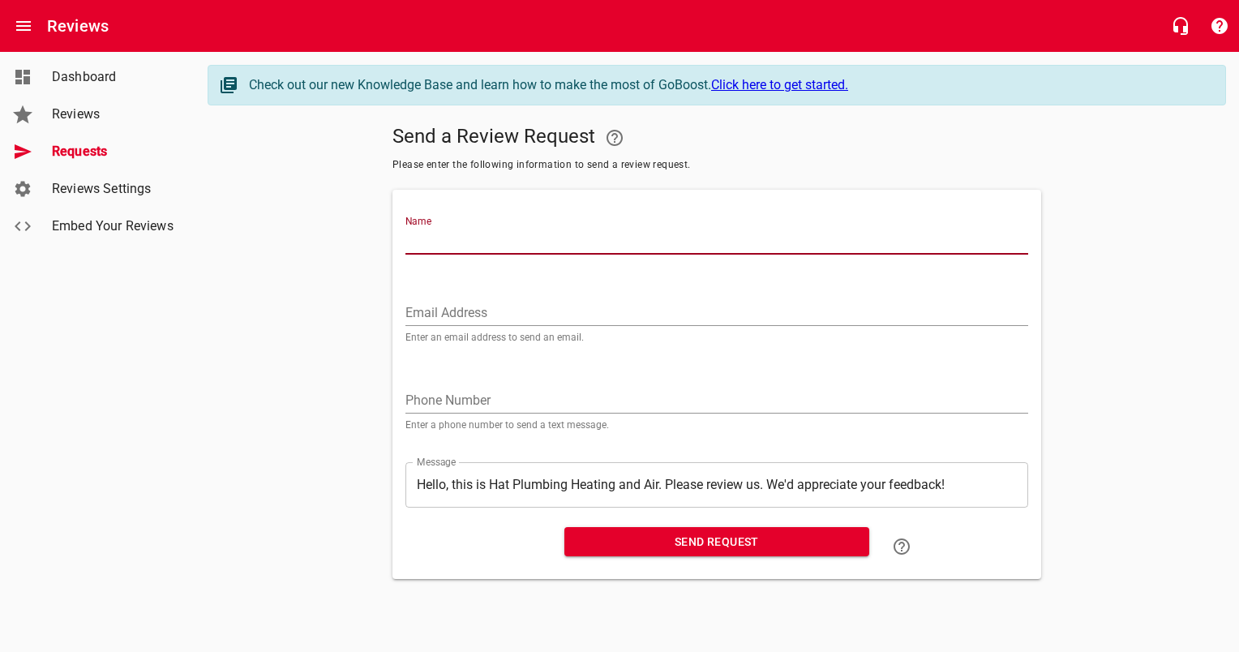
click at [748, 240] on input "Name" at bounding box center [716, 242] width 623 height 26
type input "j"
type input "[PERSON_NAME]"
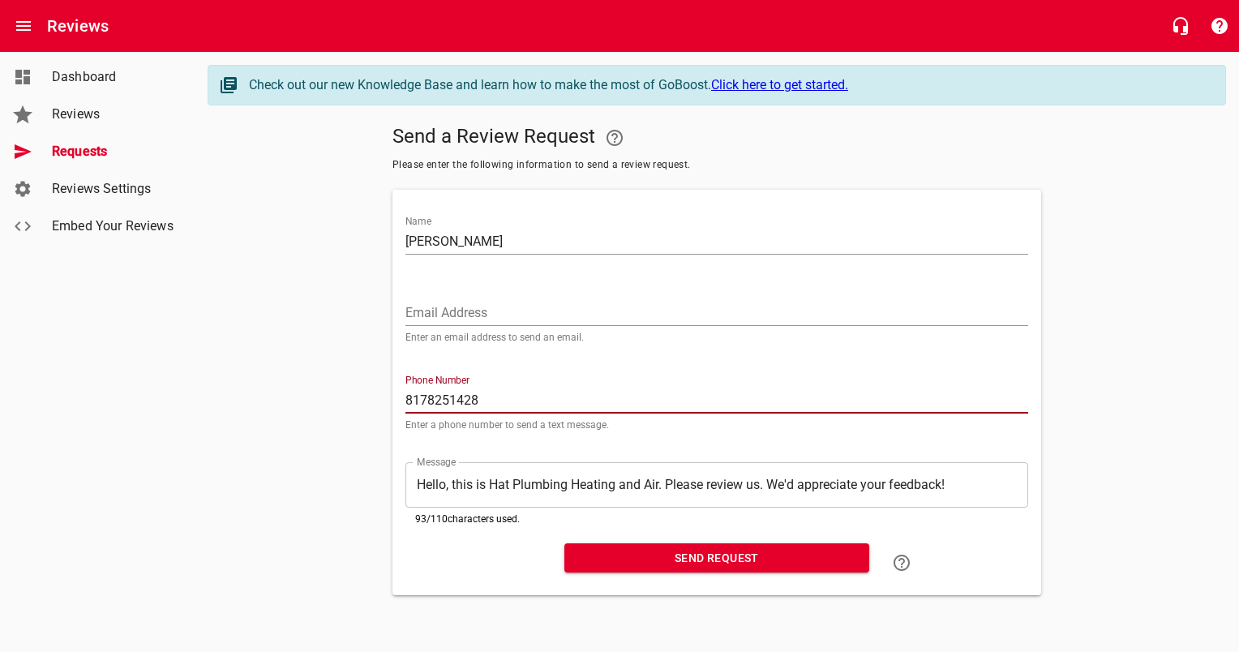
type input "8178251428"
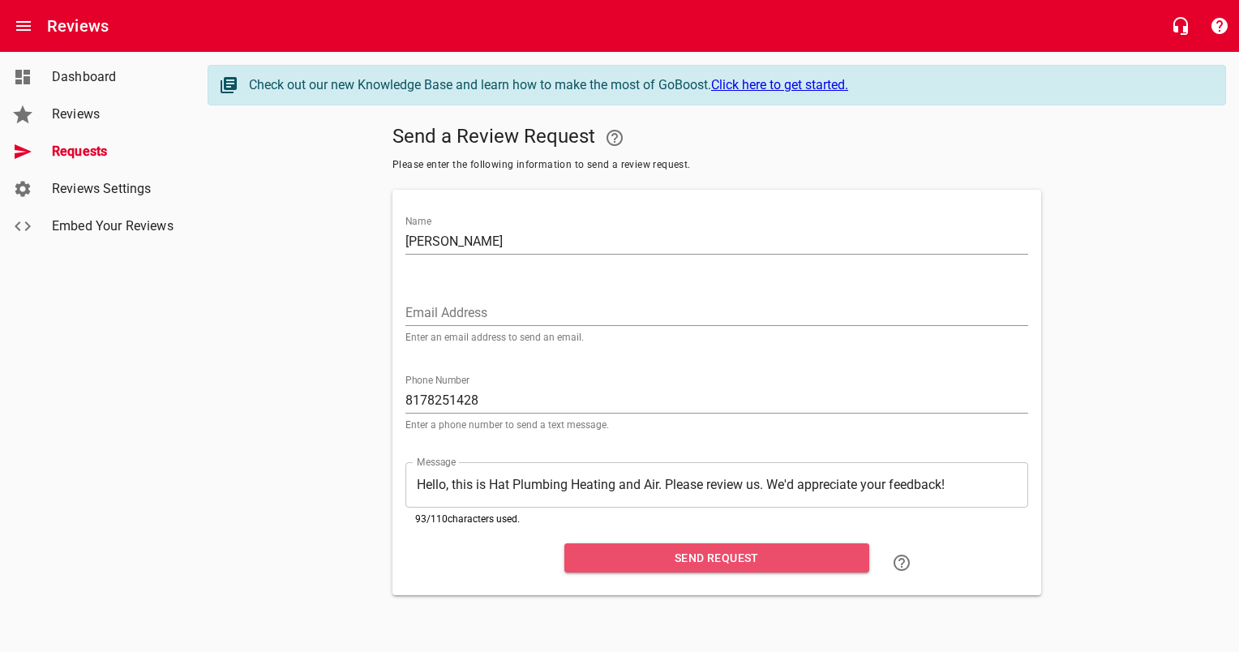
click at [674, 552] on span "Send Request" at bounding box center [716, 558] width 279 height 20
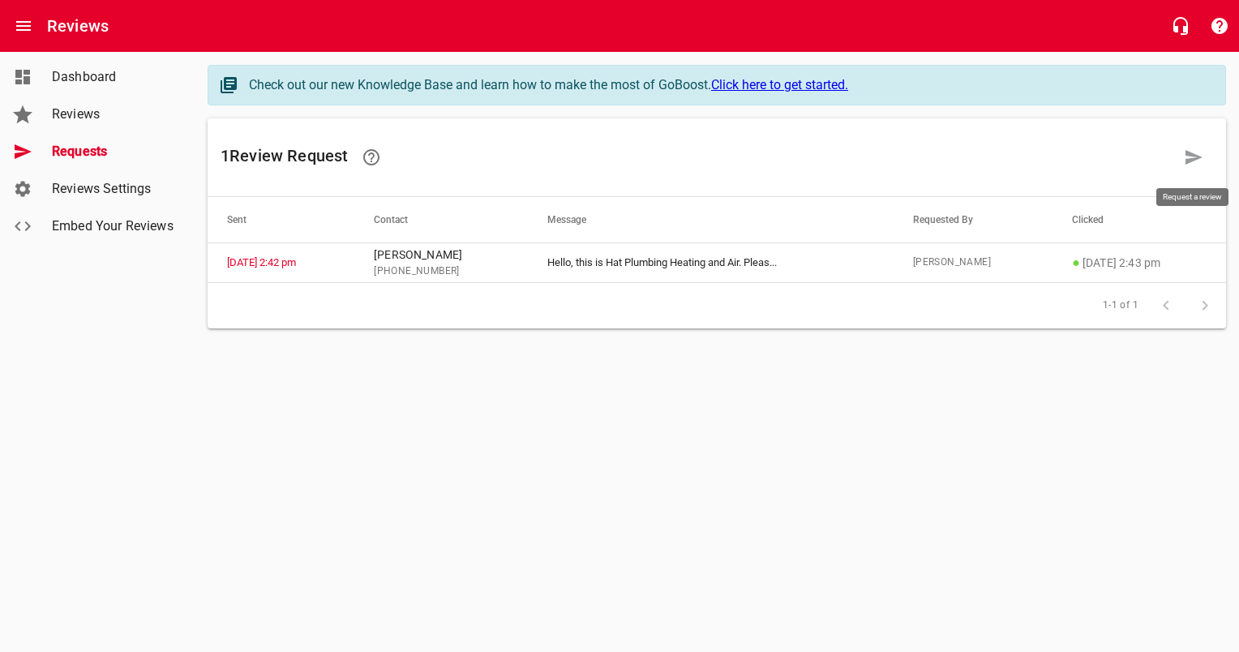
click at [1188, 156] on icon at bounding box center [1193, 157] width 19 height 19
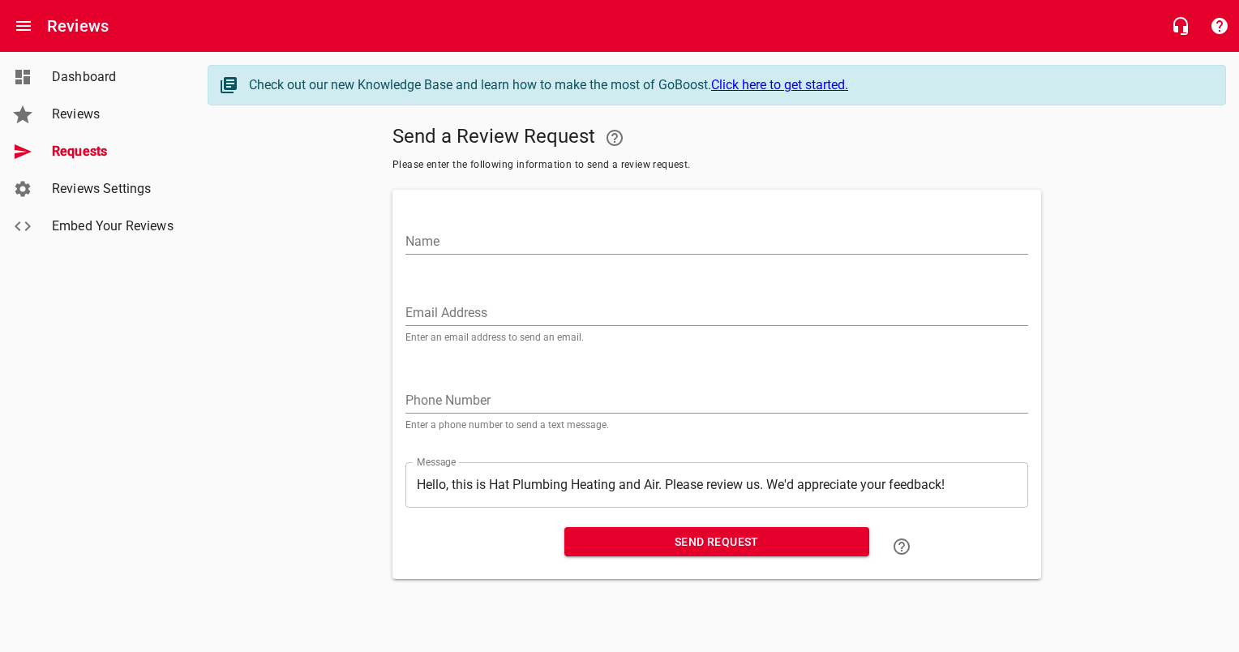
click at [798, 238] on input "Name" at bounding box center [716, 242] width 623 height 26
type input "Joe Hall"
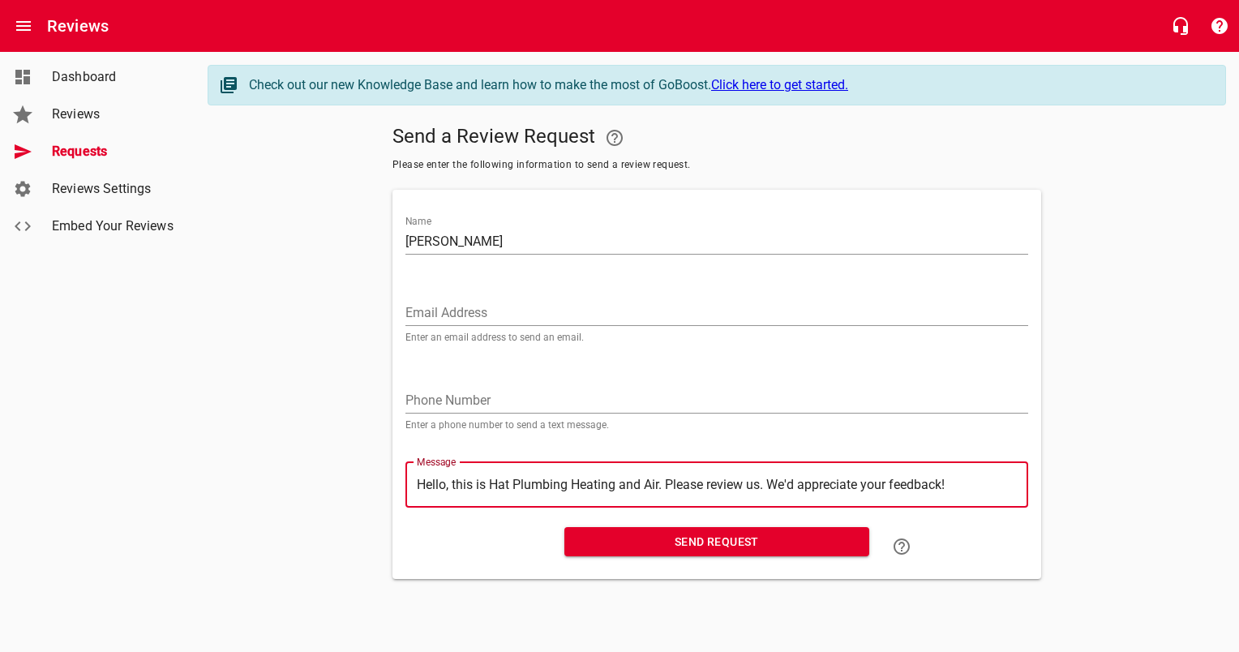
click at [708, 484] on textarea "Hello, this is Hat Plumbing Heating and Air. Please review us. We'd appreciate …" at bounding box center [717, 484] width 600 height 15
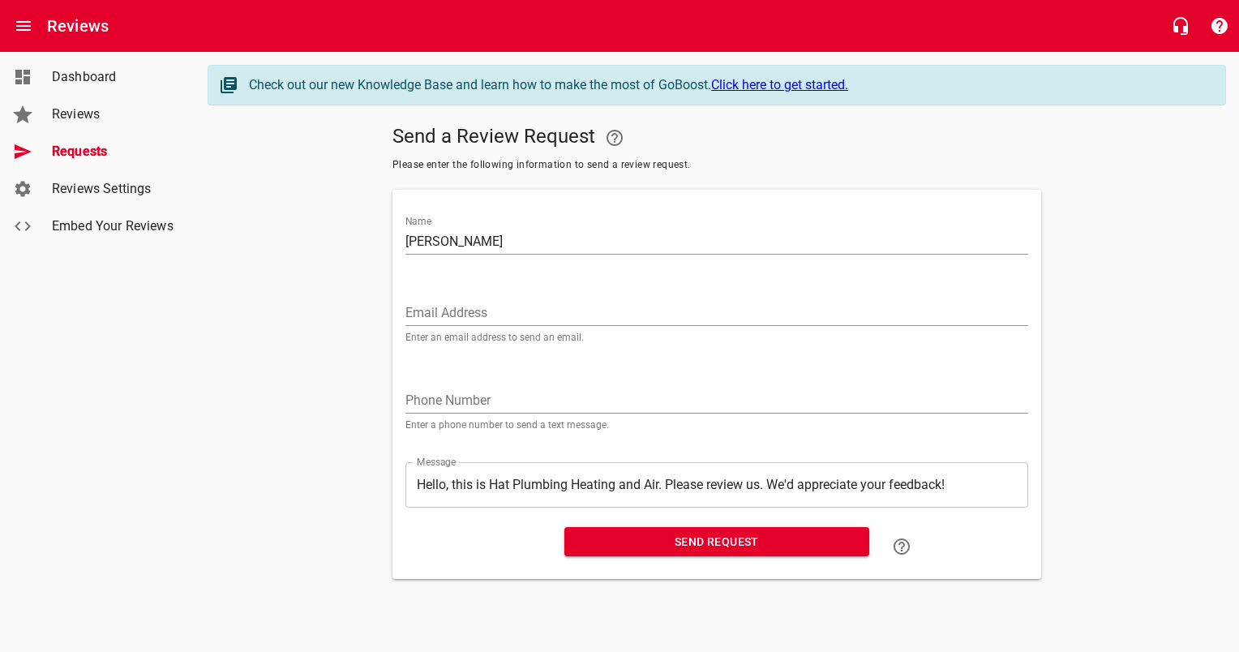
click at [976, 560] on div "Name Joe Hall Email Address Enter an email address to send an email. Phone Numb…" at bounding box center [717, 384] width 636 height 376
click at [58, 77] on span "Dashboard" at bounding box center [113, 76] width 123 height 19
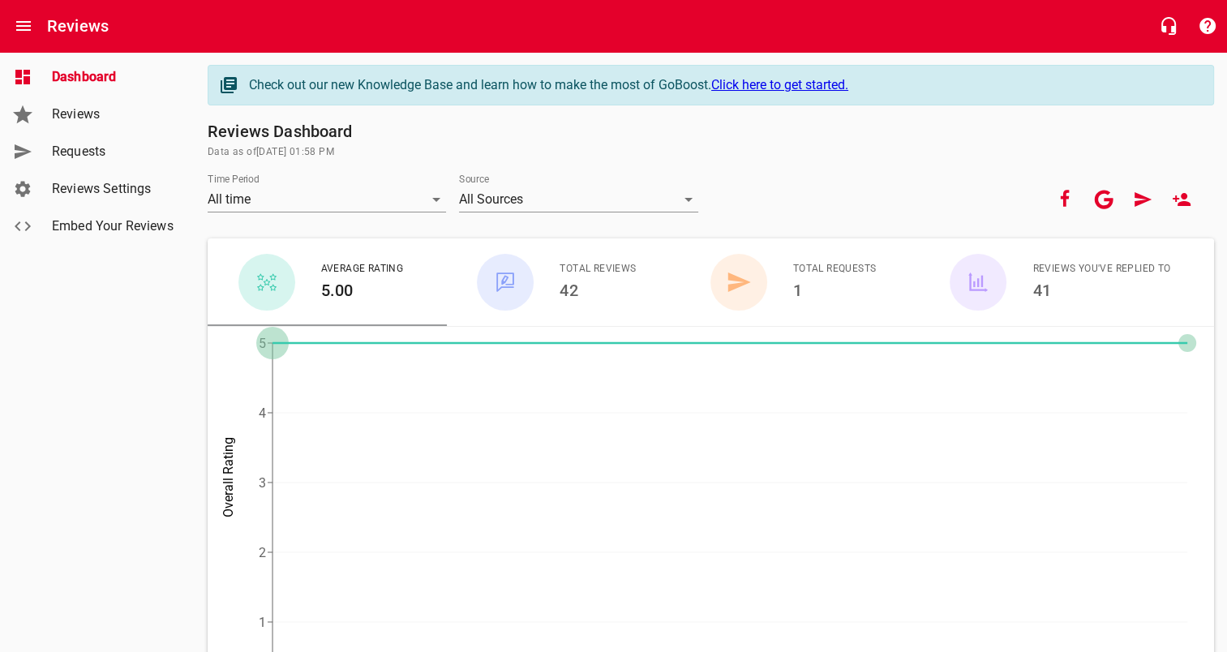
click at [71, 124] on link "Reviews" at bounding box center [97, 114] width 195 height 37
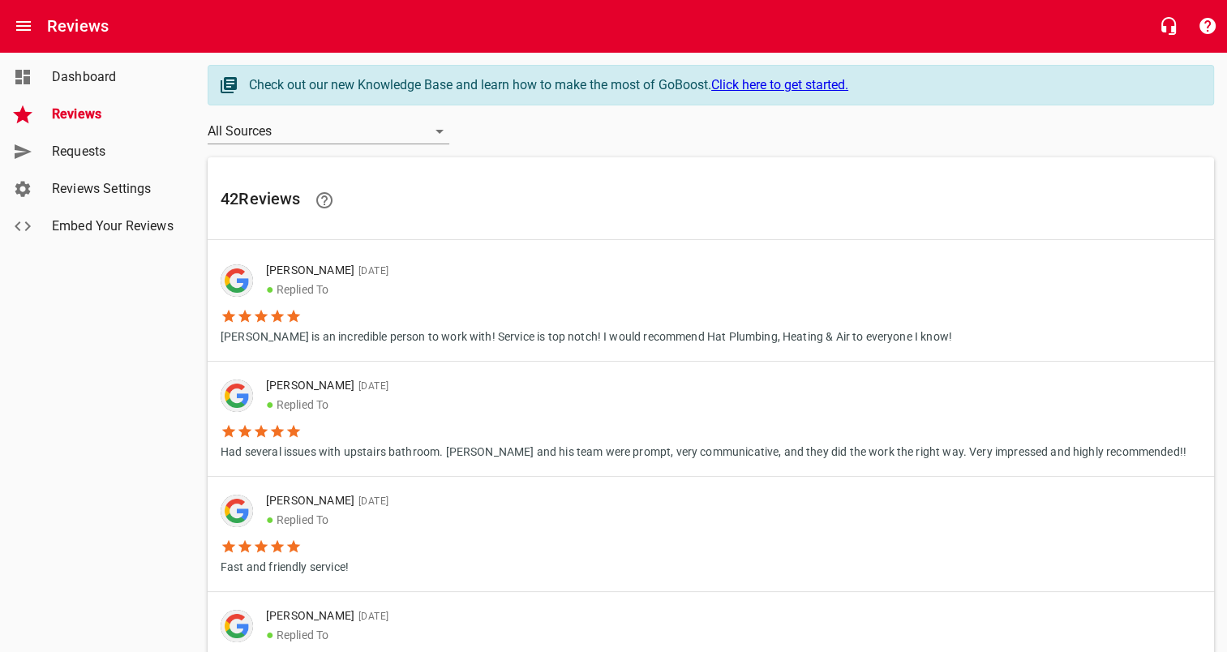
click at [140, 198] on span "Reviews Settings" at bounding box center [113, 188] width 123 height 19
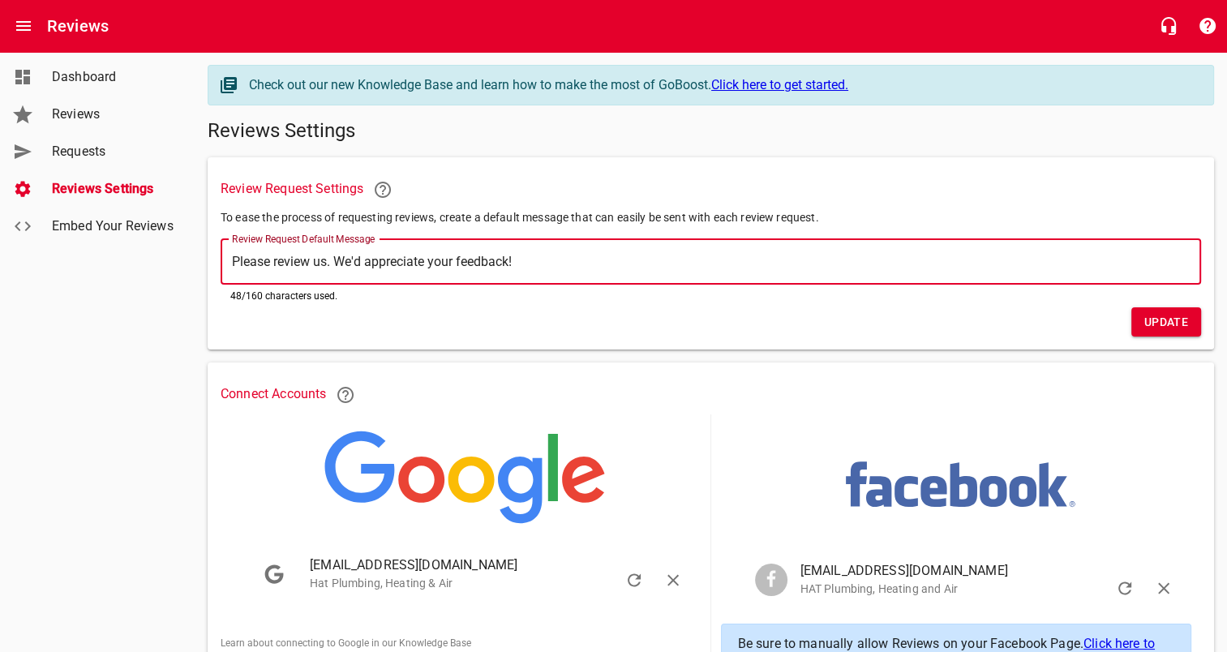
click at [522, 259] on textarea "Please review us. We'd appreciate your feedback!" at bounding box center [710, 261] width 957 height 15
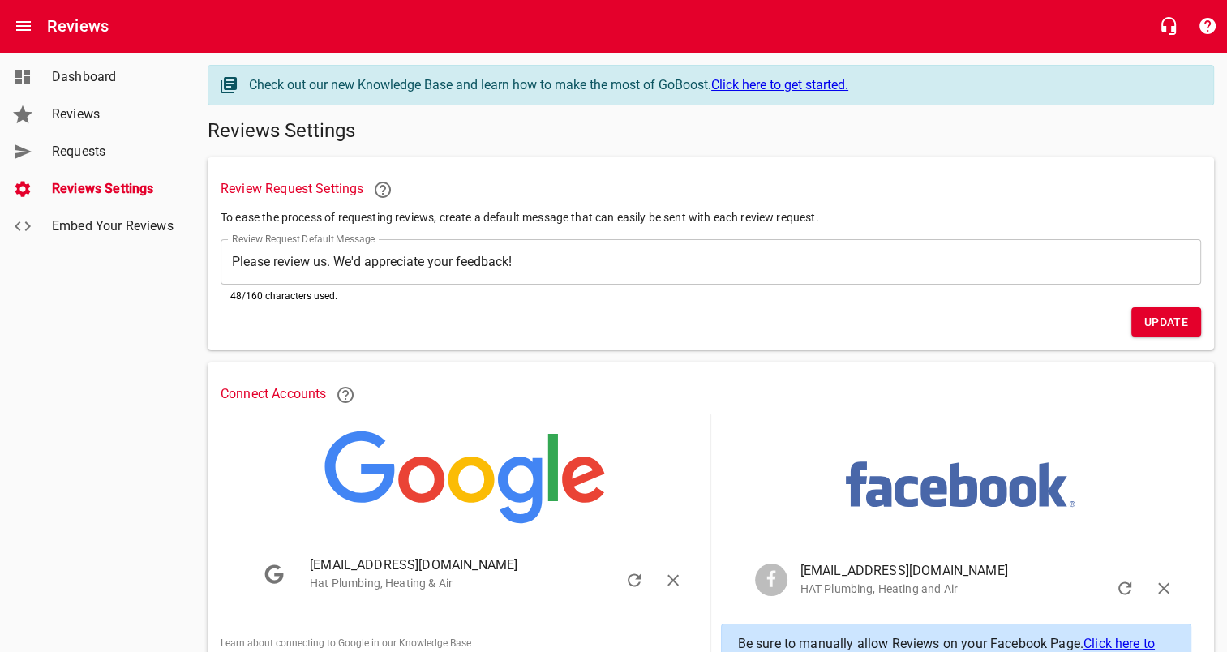
click at [591, 211] on p "To ease the process of requesting reviews, create a default message that can ea…" at bounding box center [711, 217] width 980 height 17
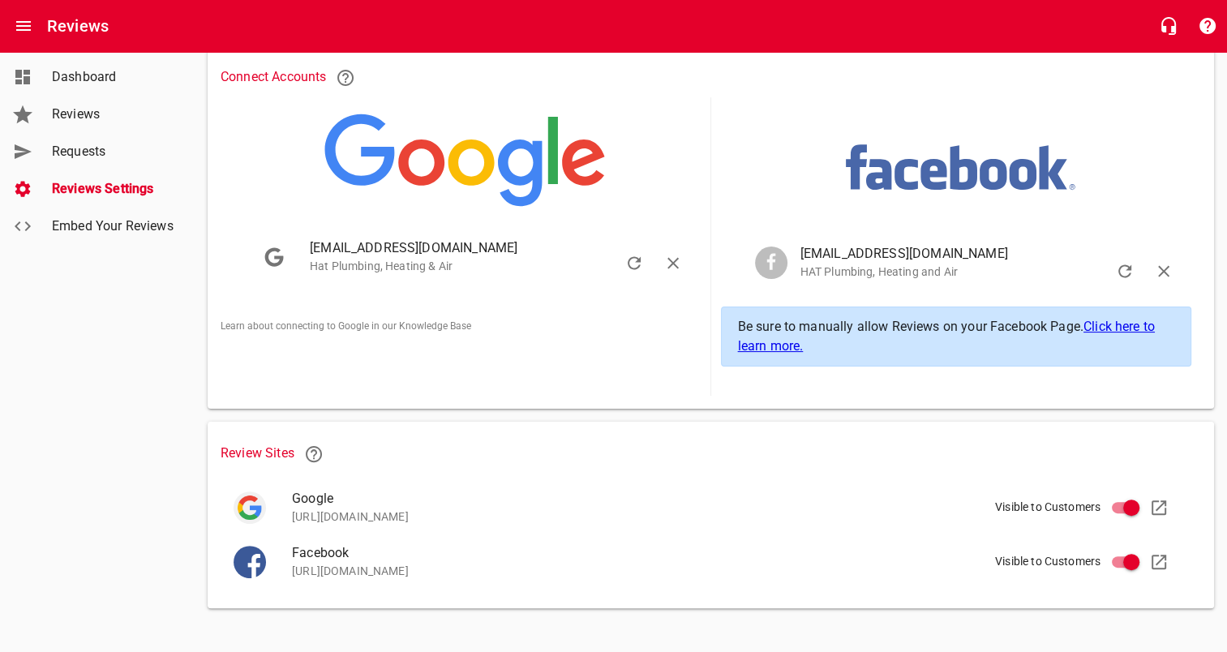
click at [1108, 323] on link "Click here to learn more." at bounding box center [946, 336] width 417 height 35
click at [1130, 559] on input "Visible to Customers" at bounding box center [1130, 561] width 39 height 39
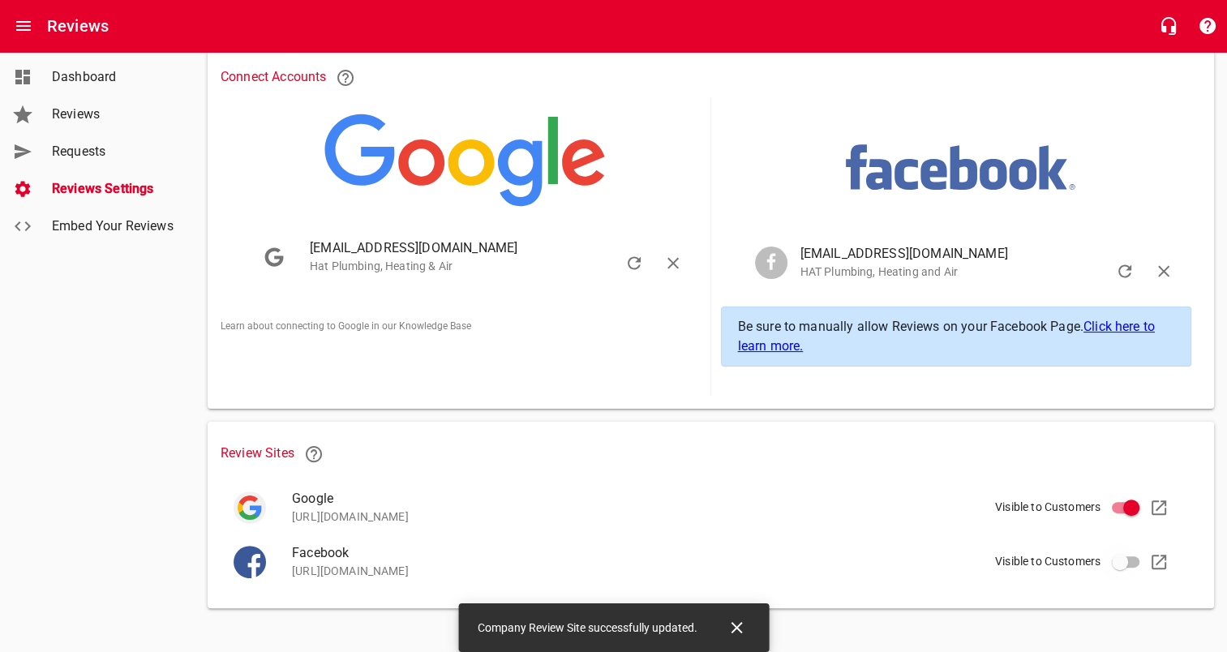
click at [1130, 559] on input "Visible to Customers" at bounding box center [1119, 561] width 39 height 39
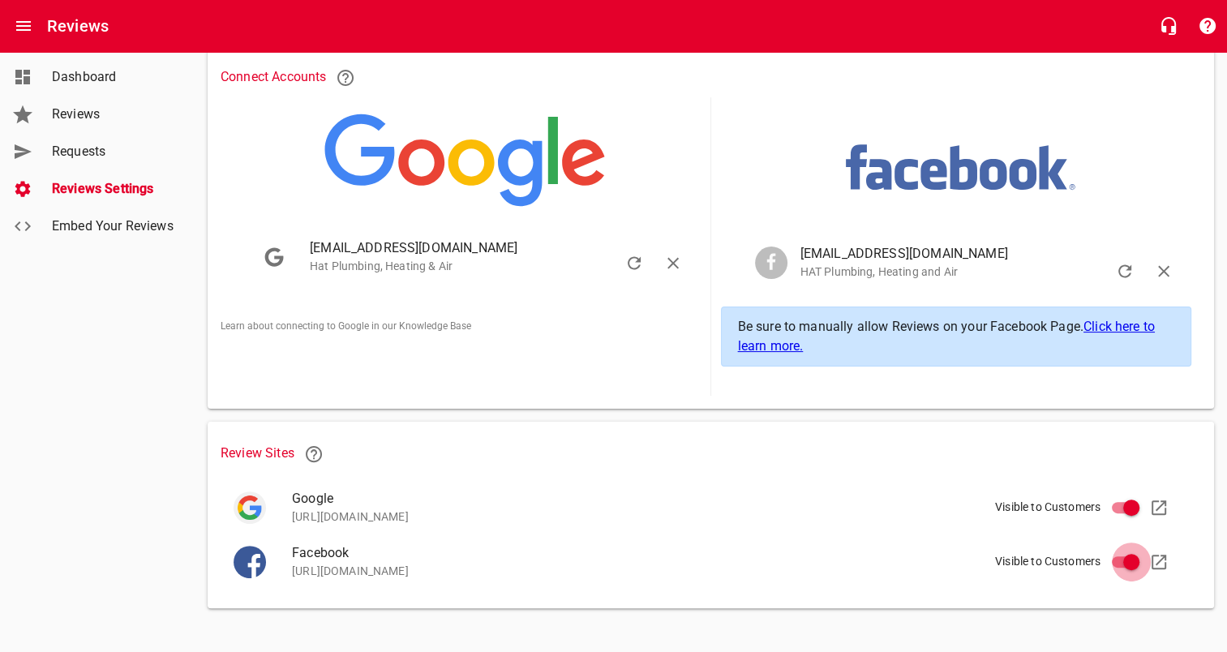
click at [1124, 558] on input "Visible to Customers" at bounding box center [1130, 561] width 39 height 39
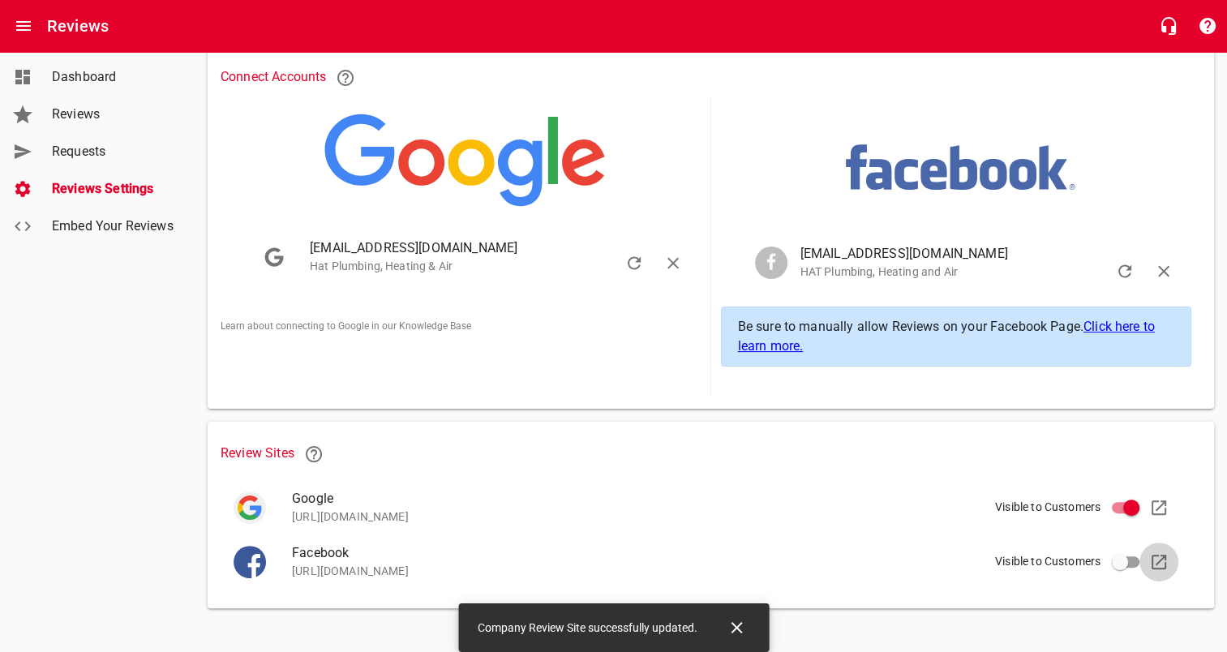
click at [1141, 554] on link at bounding box center [1158, 561] width 39 height 39
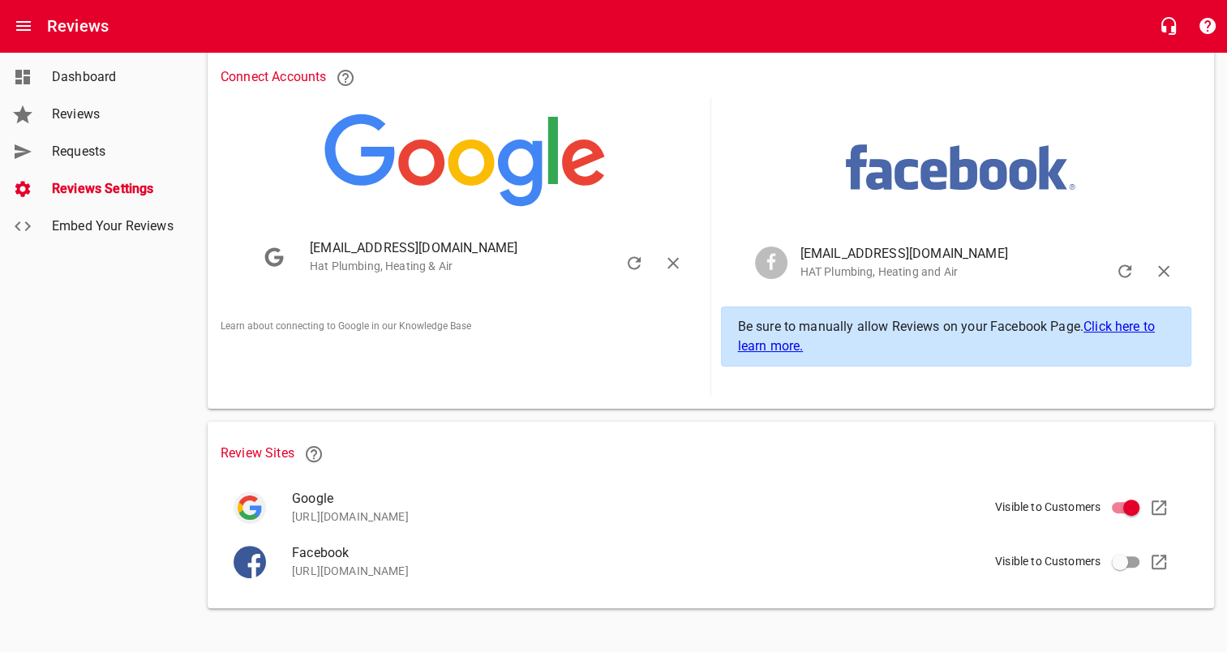
click at [1120, 554] on input "Visible to Customers" at bounding box center [1119, 561] width 39 height 39
checkbox input "true"
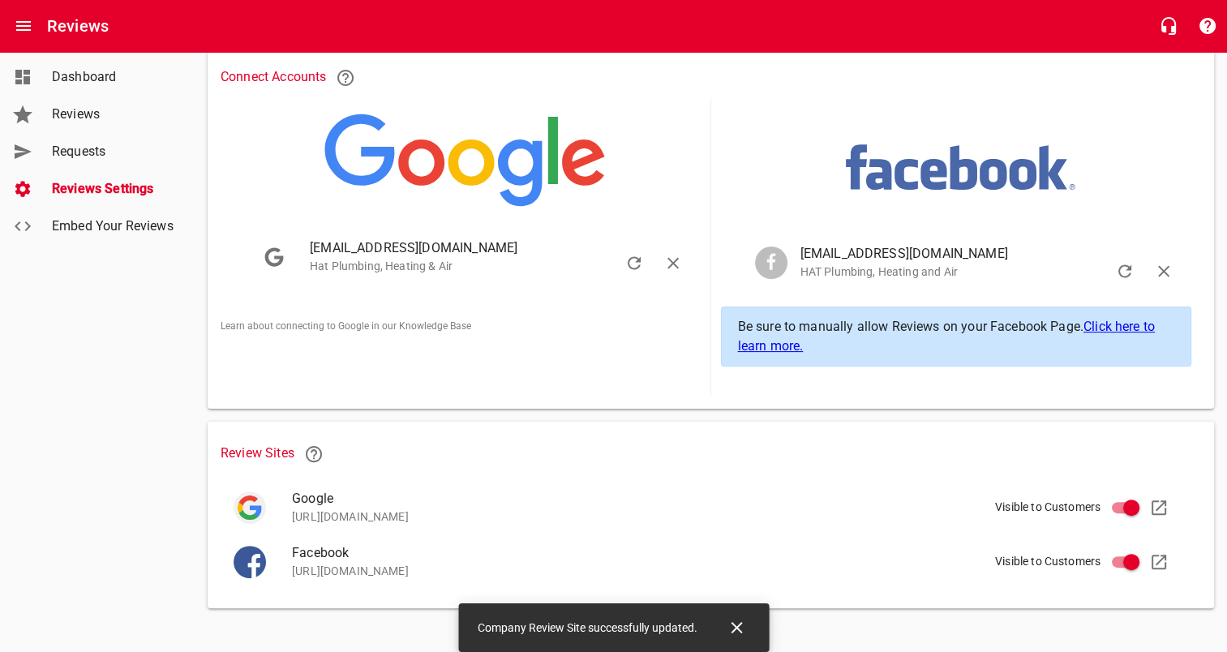
scroll to position [0, 0]
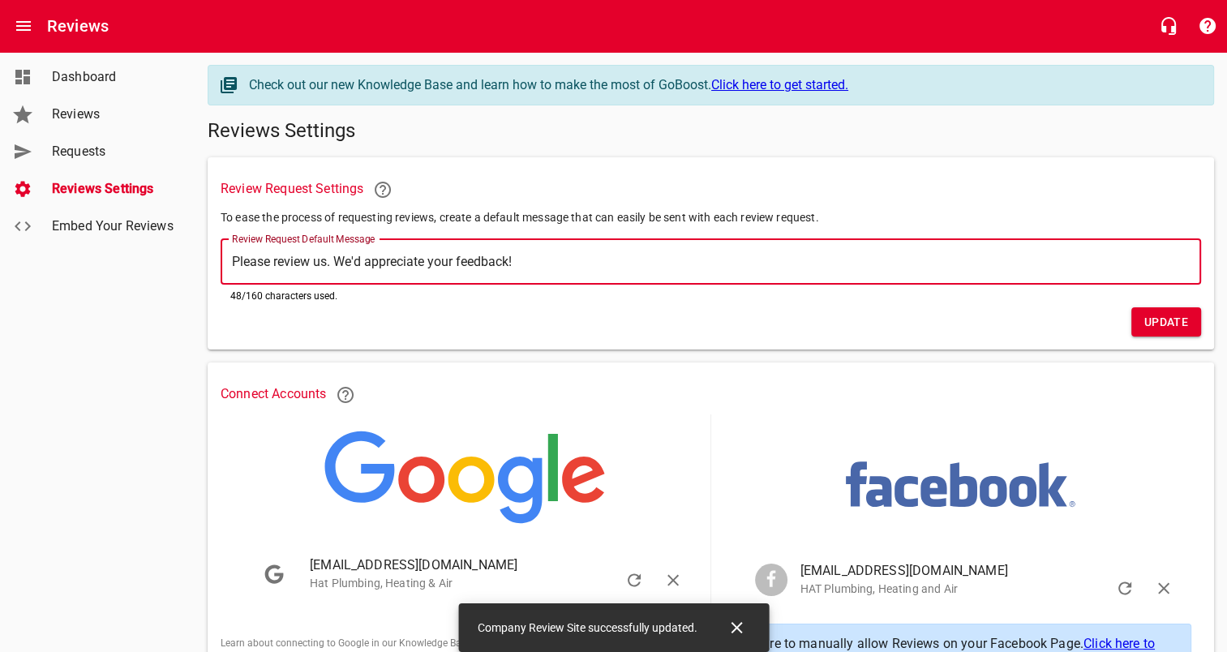
click at [563, 259] on textarea "Please review us. We'd appreciate your feedback!" at bounding box center [710, 261] width 957 height 15
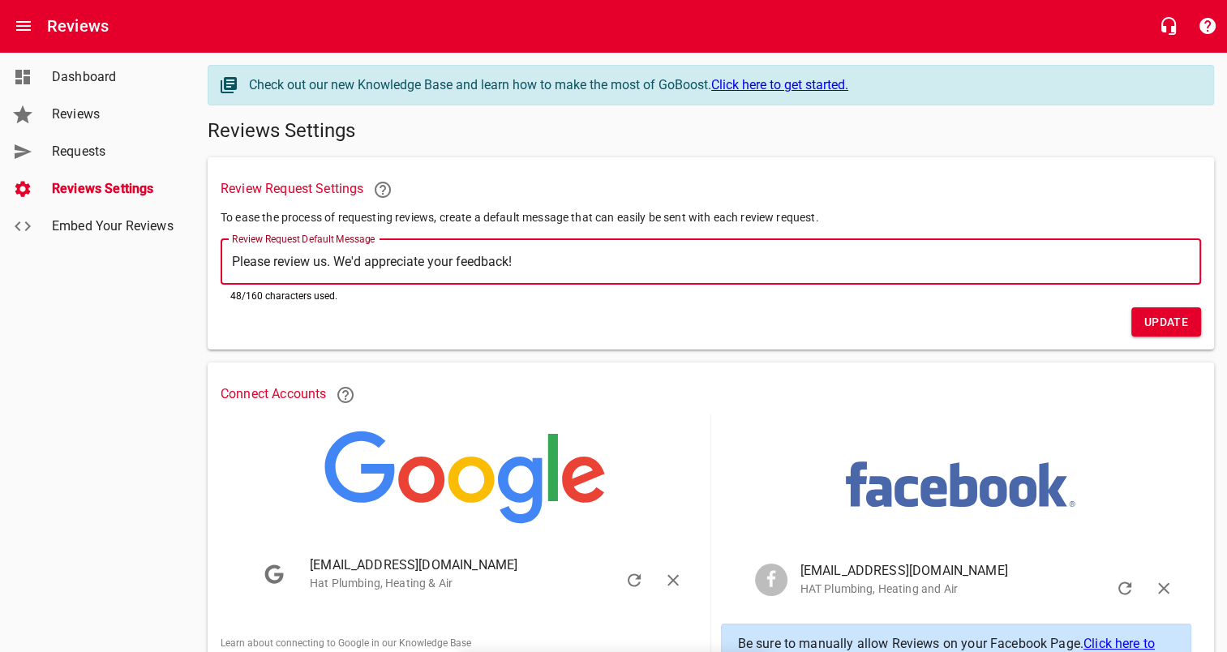
click at [563, 259] on textarea "Please review us. We'd appreciate your feedback!" at bounding box center [710, 261] width 957 height 15
click at [533, 255] on textarea "Please review us. We'd appreciate your feedback!" at bounding box center [710, 261] width 957 height 15
drag, startPoint x: 533, startPoint y: 255, endPoint x: 152, endPoint y: 276, distance: 380.8
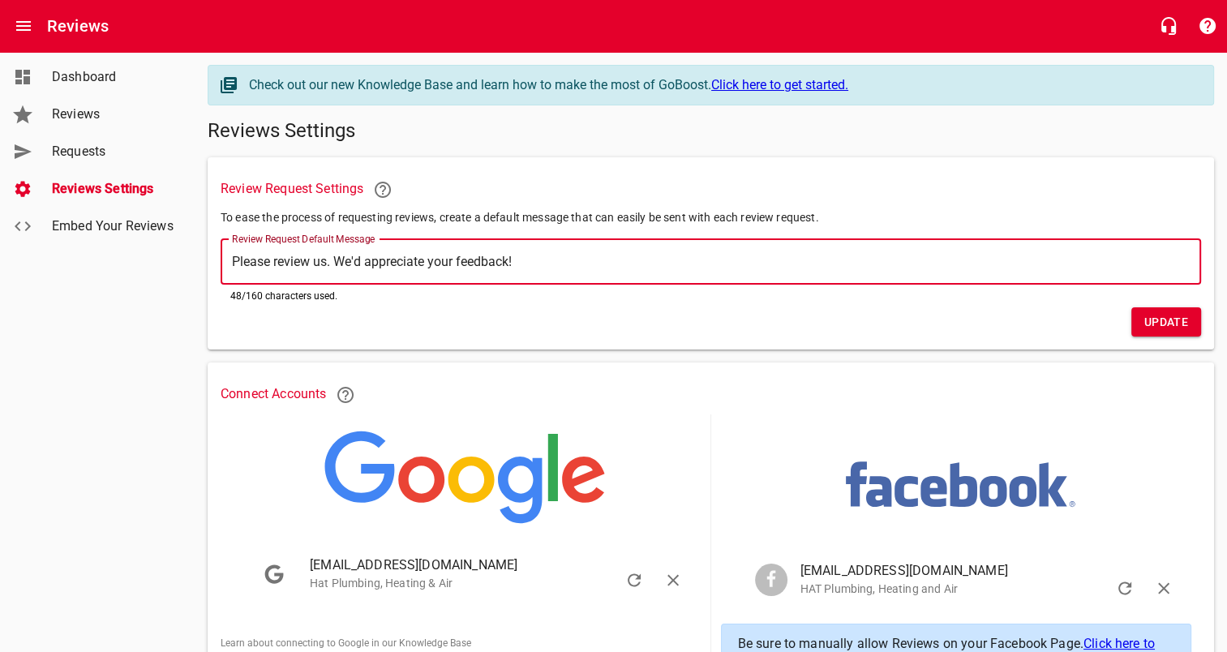
click at [152, 276] on div "Dashboard Reviews Requests Reviews Settings Embed Your Reviews Check out our ne…" at bounding box center [613, 495] width 1227 height 886
type textarea "T"
type textarea "Th"
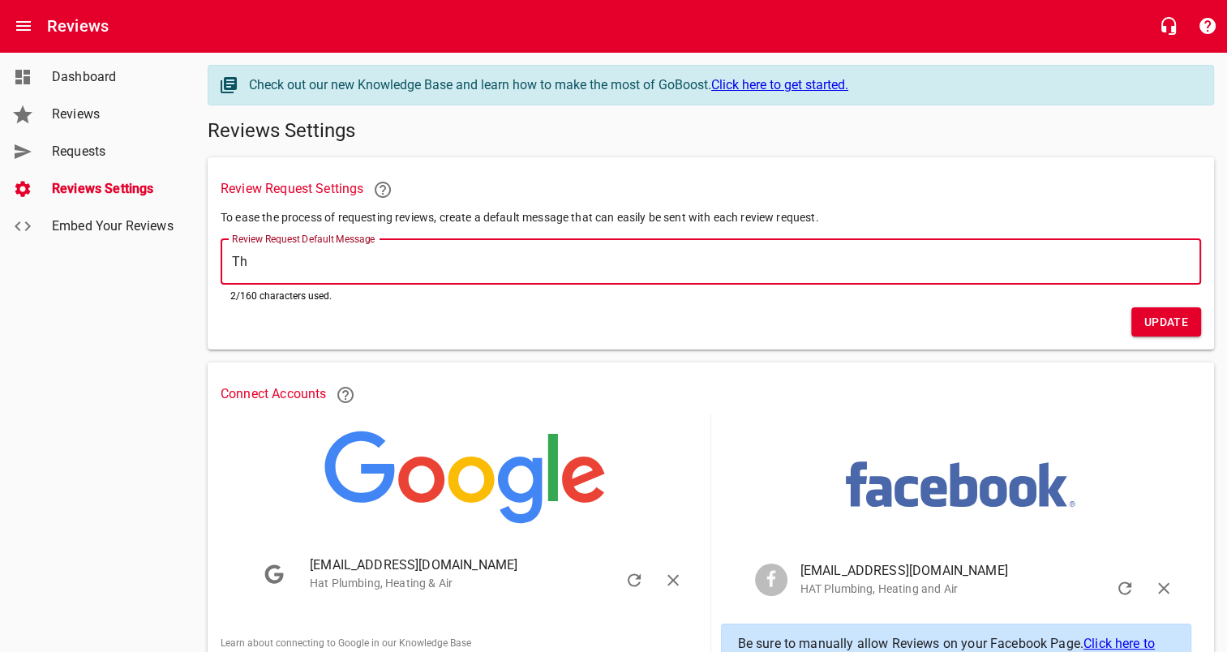
type textarea "Tha"
type textarea "Than"
type textarea "Thank"
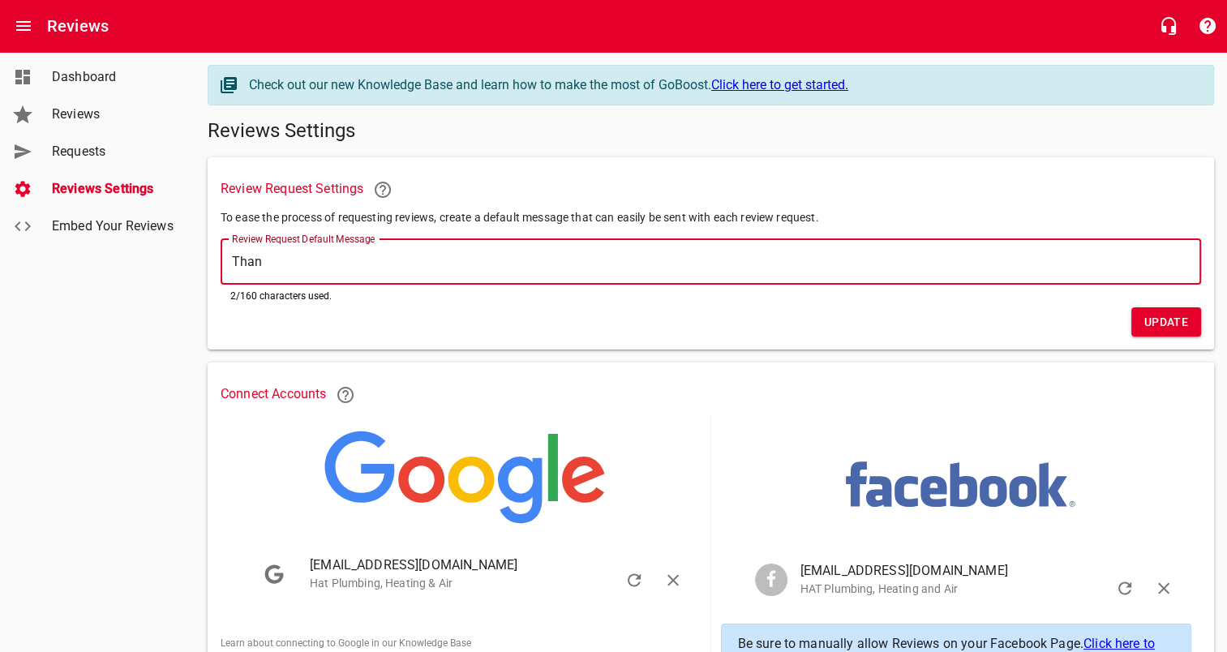
type textarea "Thank"
type textarea "Thank y"
type textarea "Thank yo"
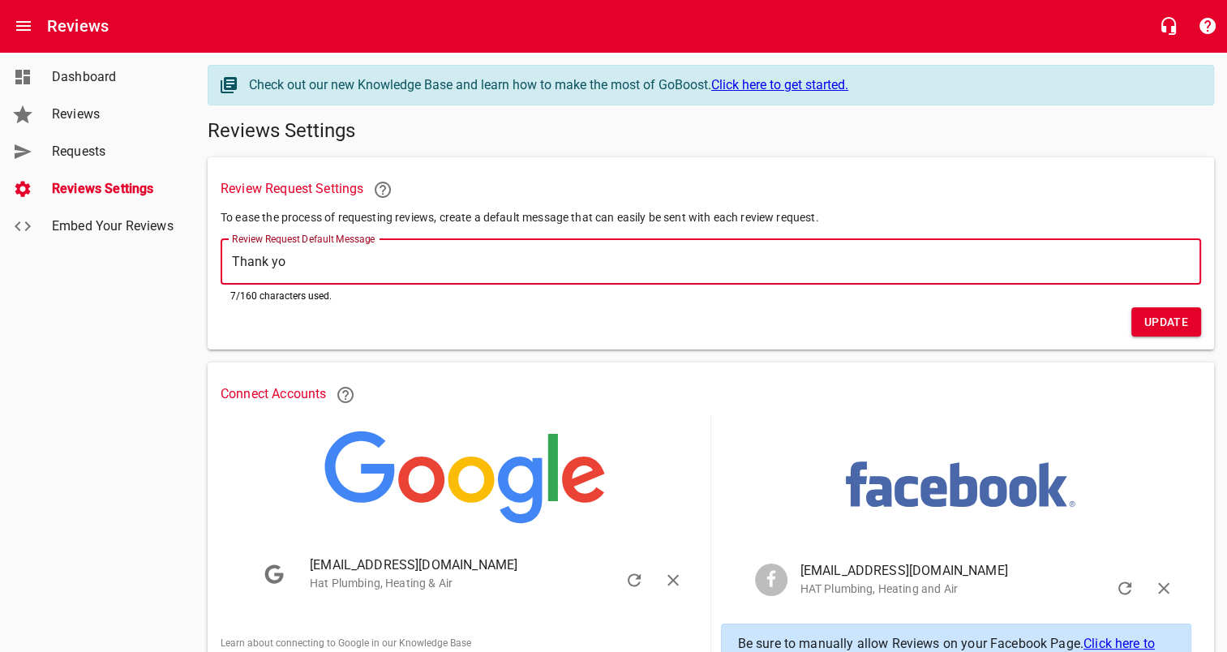
type textarea "Thank you"
type textarea "Thank you f"
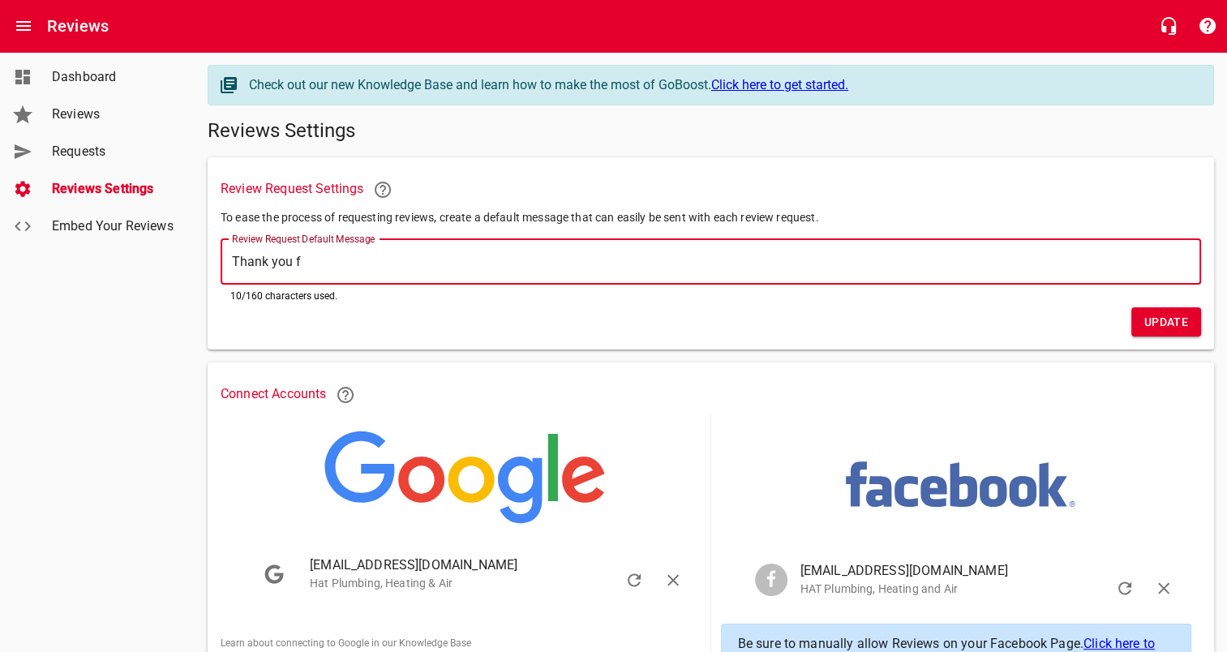
type textarea "Thank you fo"
type textarea "Thank you for"
type textarea "Thank you for y"
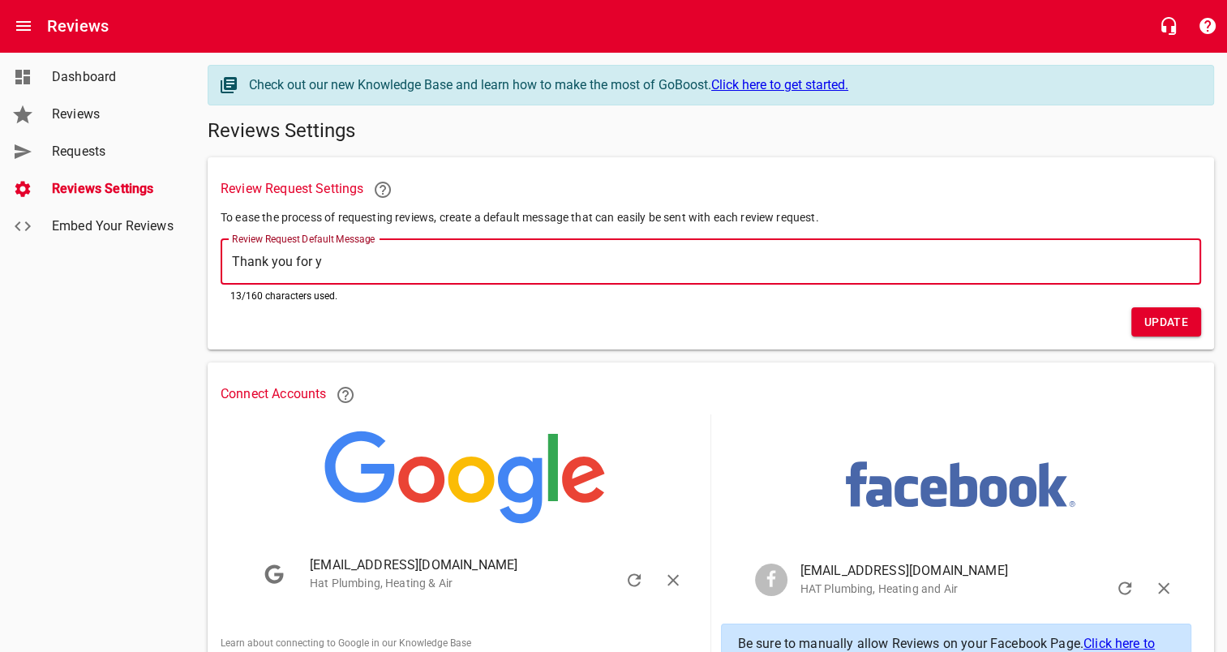
type textarea "Thank you for yo"
type textarea "Thank you for you"
type textarea "Thank you for your"
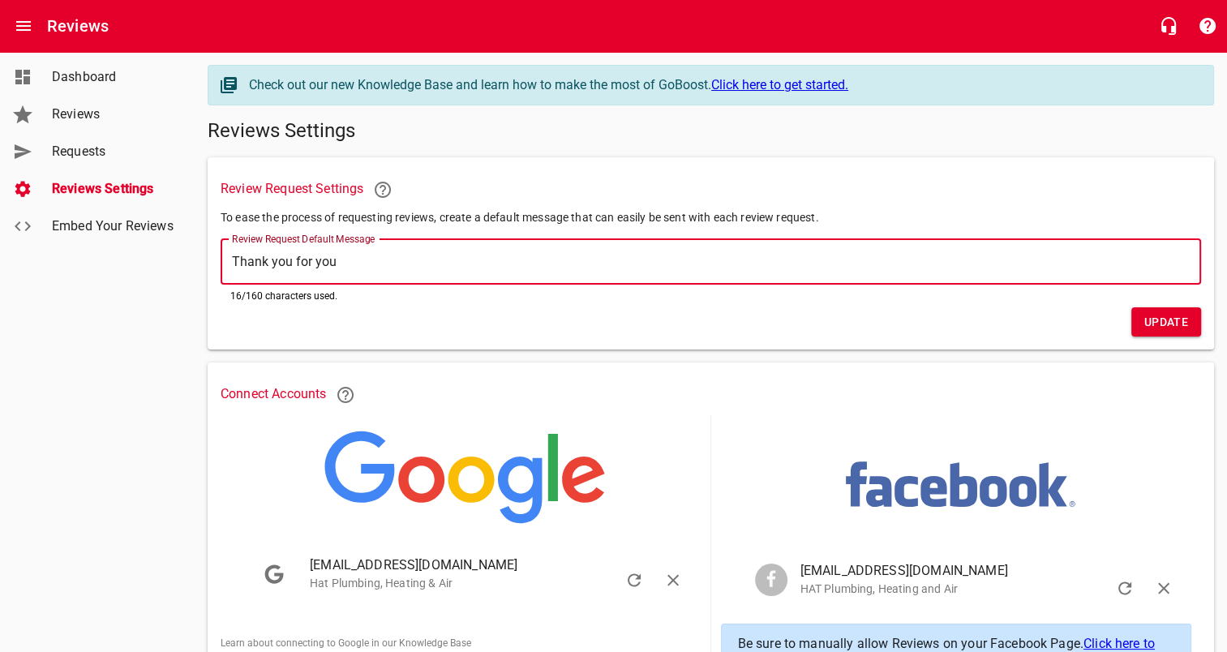
type textarea "Thank you for your"
type textarea "Thank you for your r"
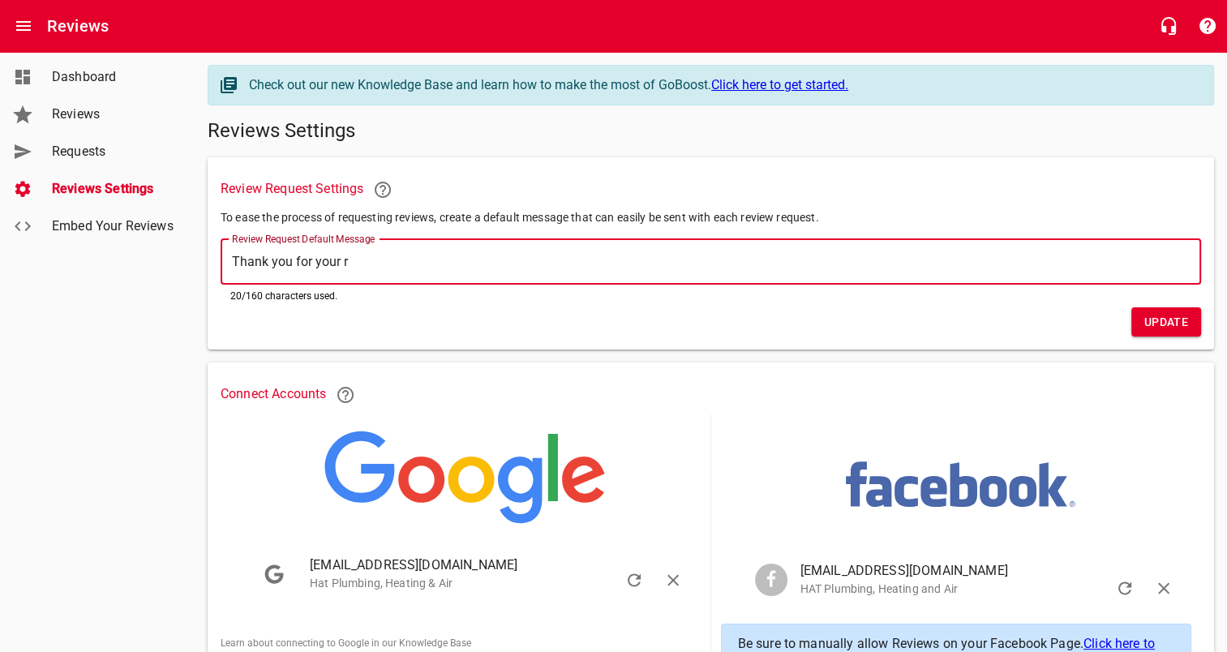
type textarea "Thank you for your rc"
type textarea "Thank you for your rce"
type textarea "Thank you for your rcen"
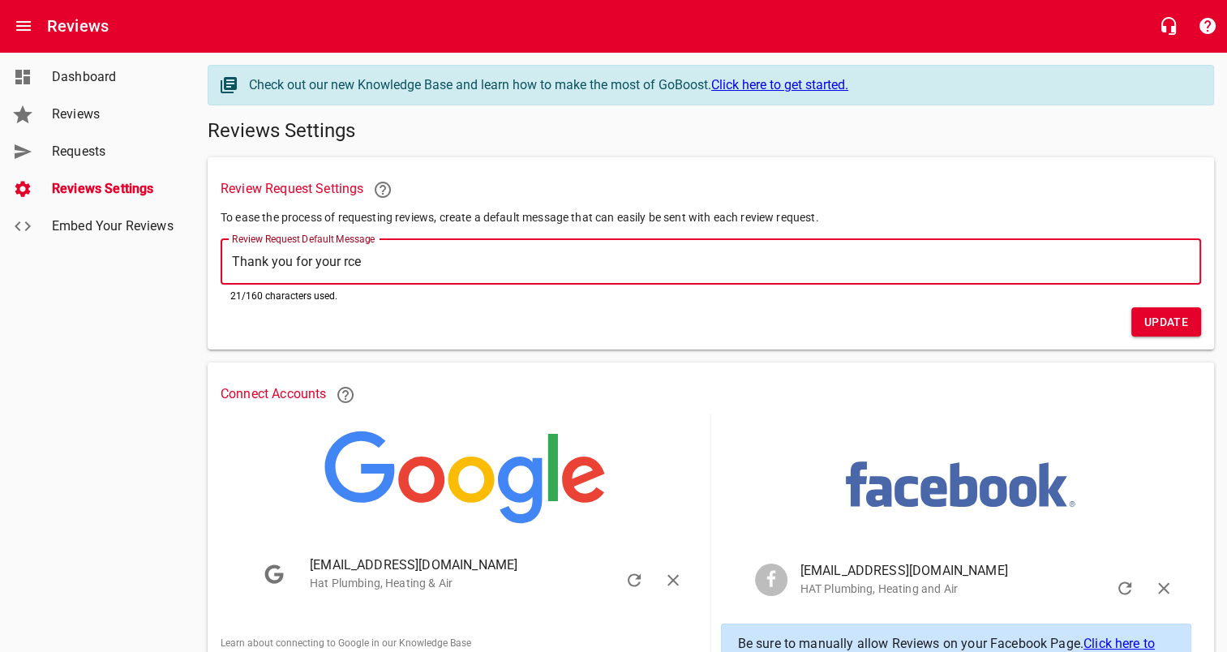
type textarea "Thank you for your rcen"
type textarea "Thank you for your rcene"
type textarea "Thank you for your rcen"
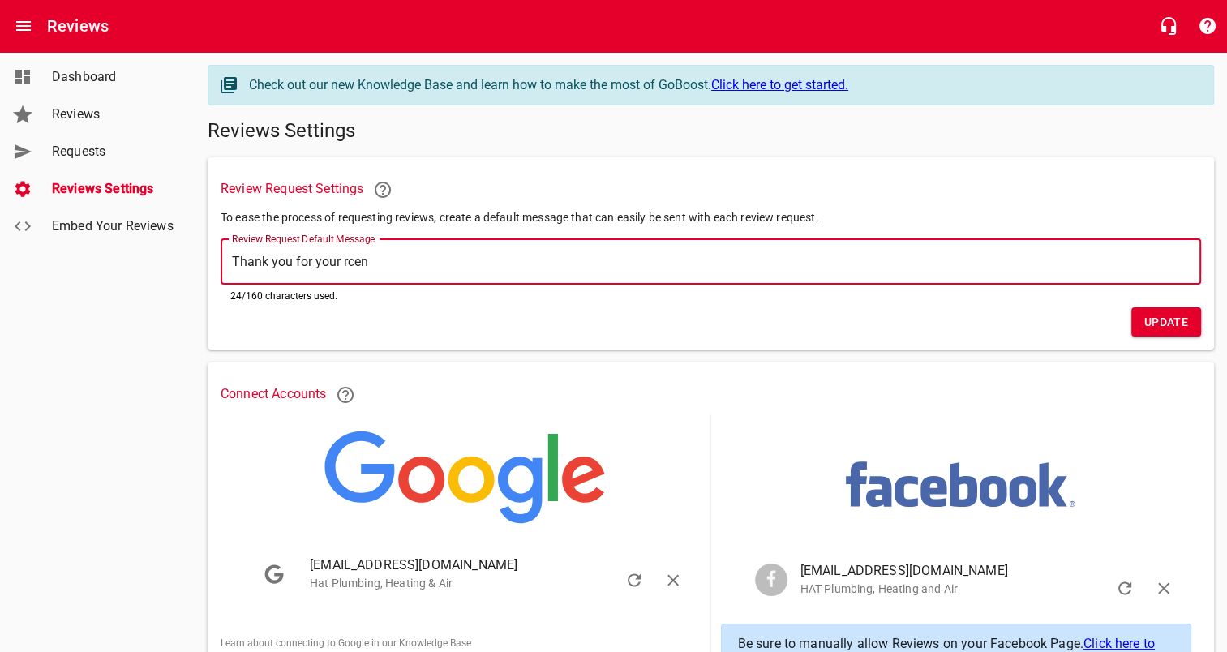
type textarea "Thank you for your rce"
type textarea "Thank you for your rc"
type textarea "Thank you for your r"
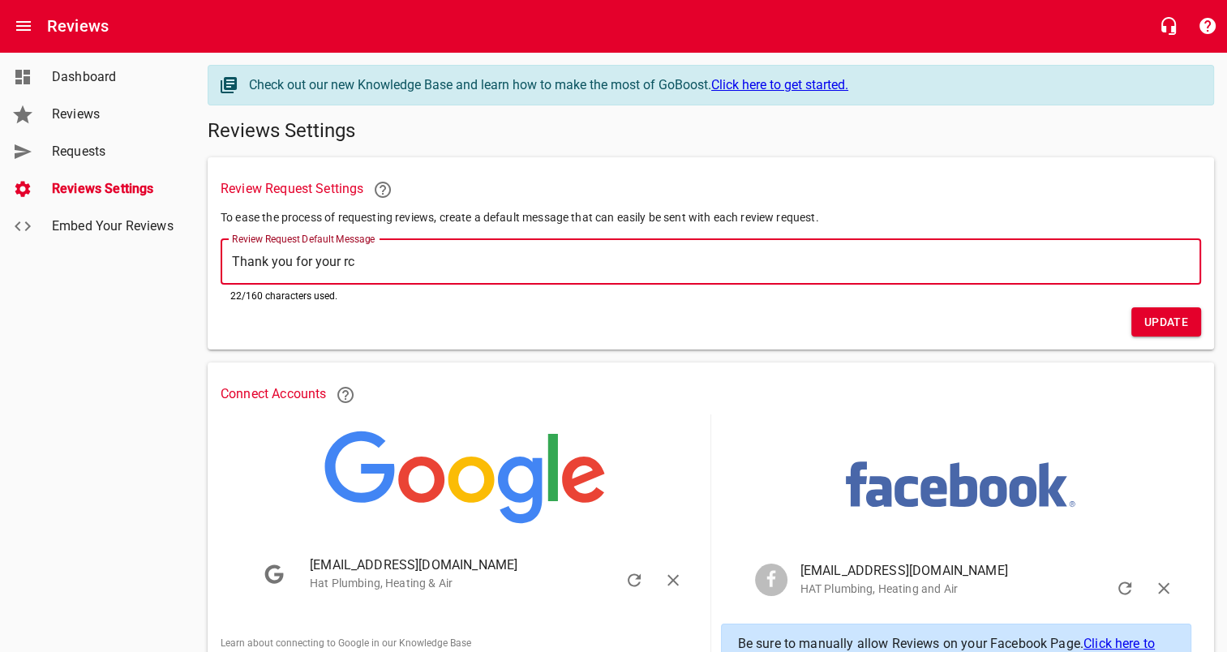
type textarea "Thank you for your r"
type textarea "Thank you for your re"
type textarea "Thank you for your ren"
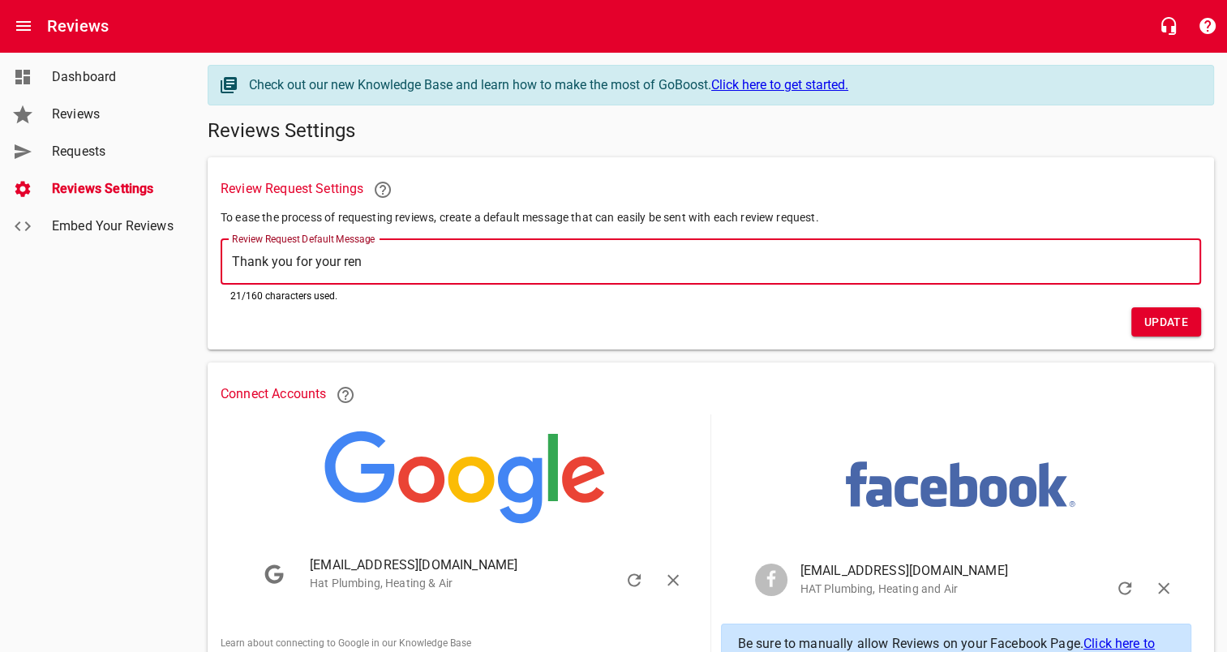
type textarea "Thank you for your rene"
type textarea "Thank you for your renec"
type textarea "Thank you for your renect"
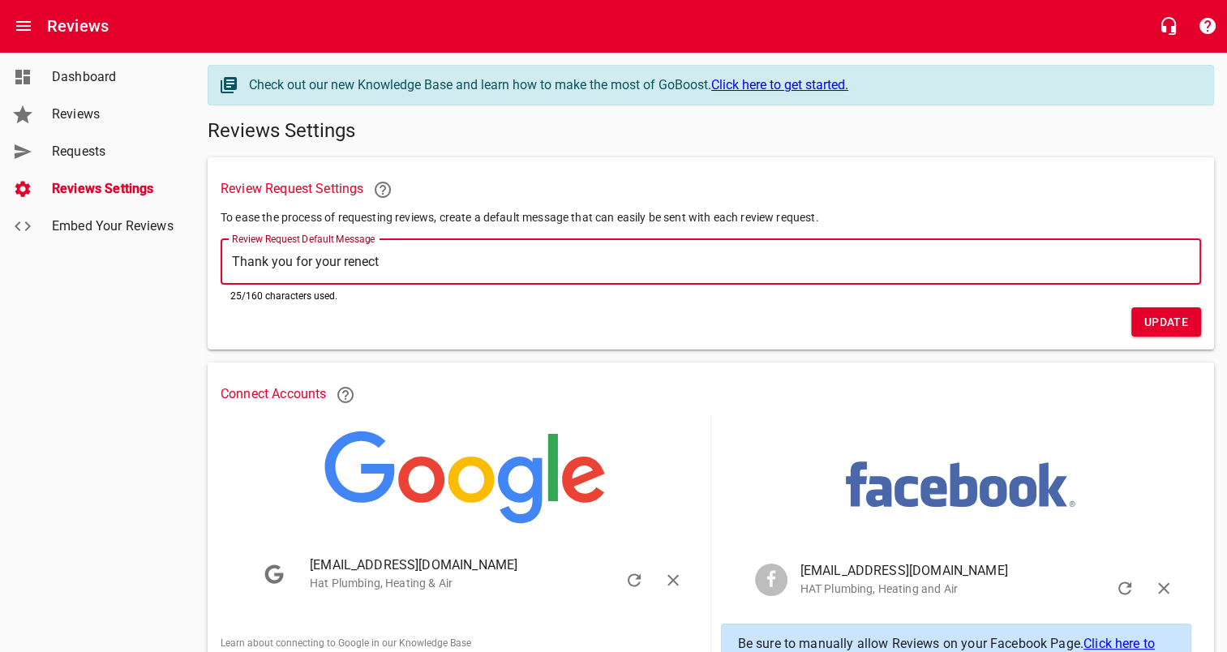
type textarea "Thank you for your renect"
type textarea "Thank you for your renect s"
type textarea "Thank you for your renect"
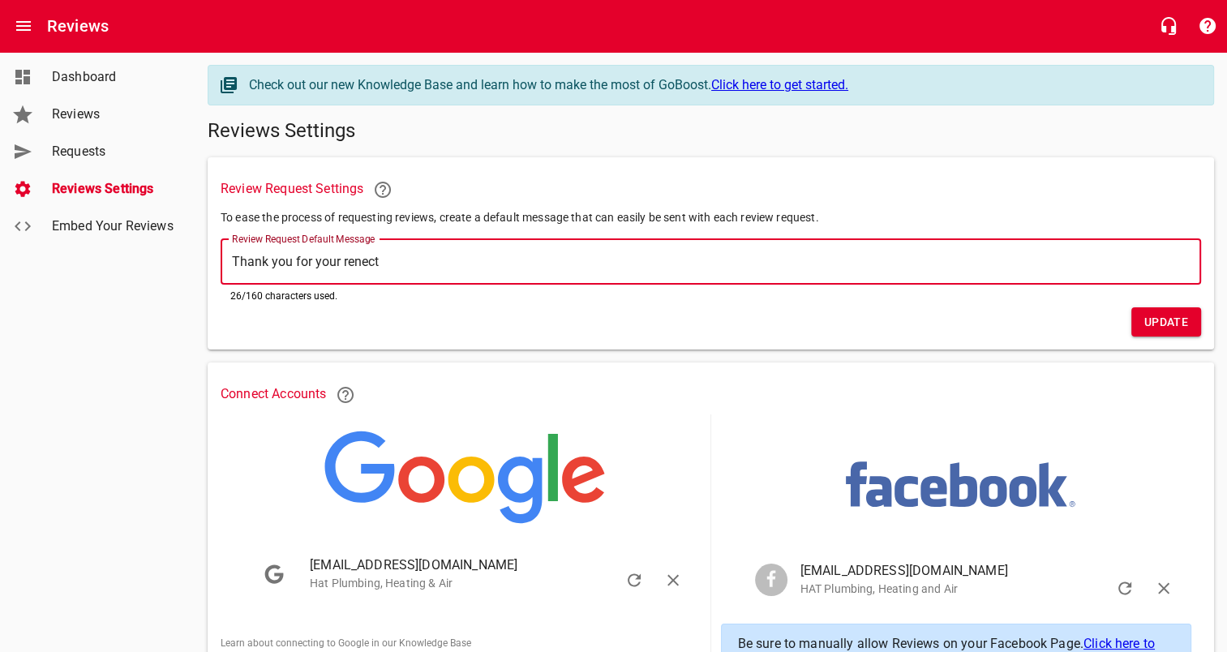
type textarea "Thank you for your renect"
type textarea "Thank you for your renec"
type textarea "Thank you for your rene"
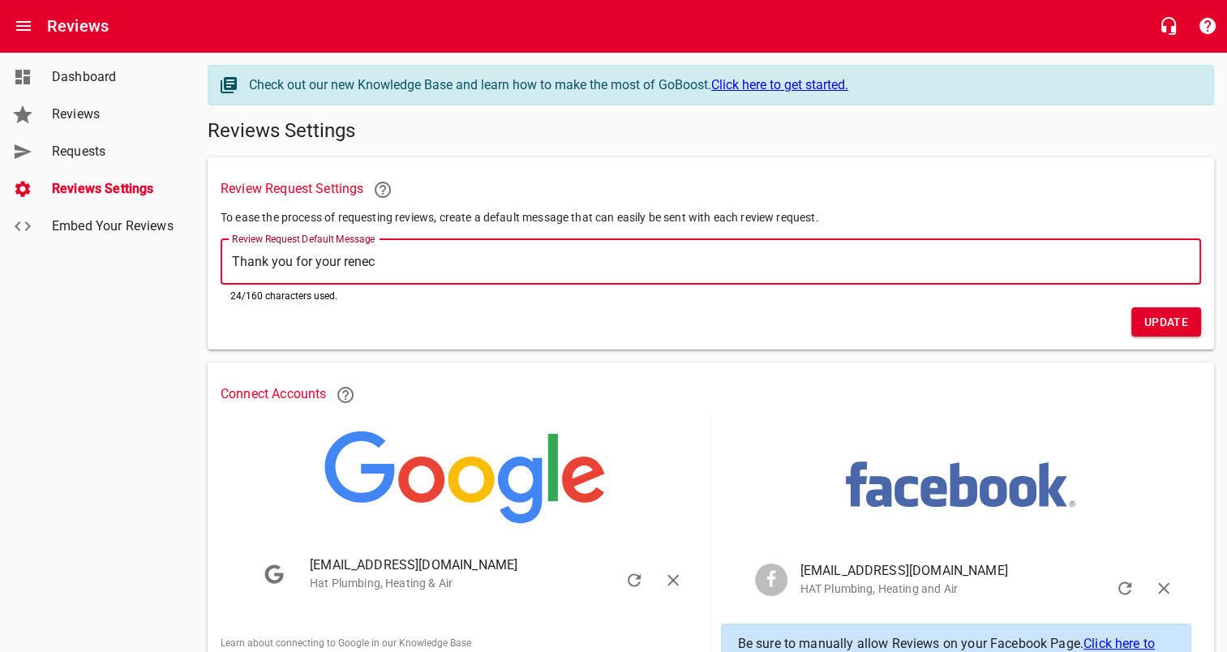
type textarea "Thank you for your rene"
type textarea "Thank you for your ren"
type textarea "Thank you for your re"
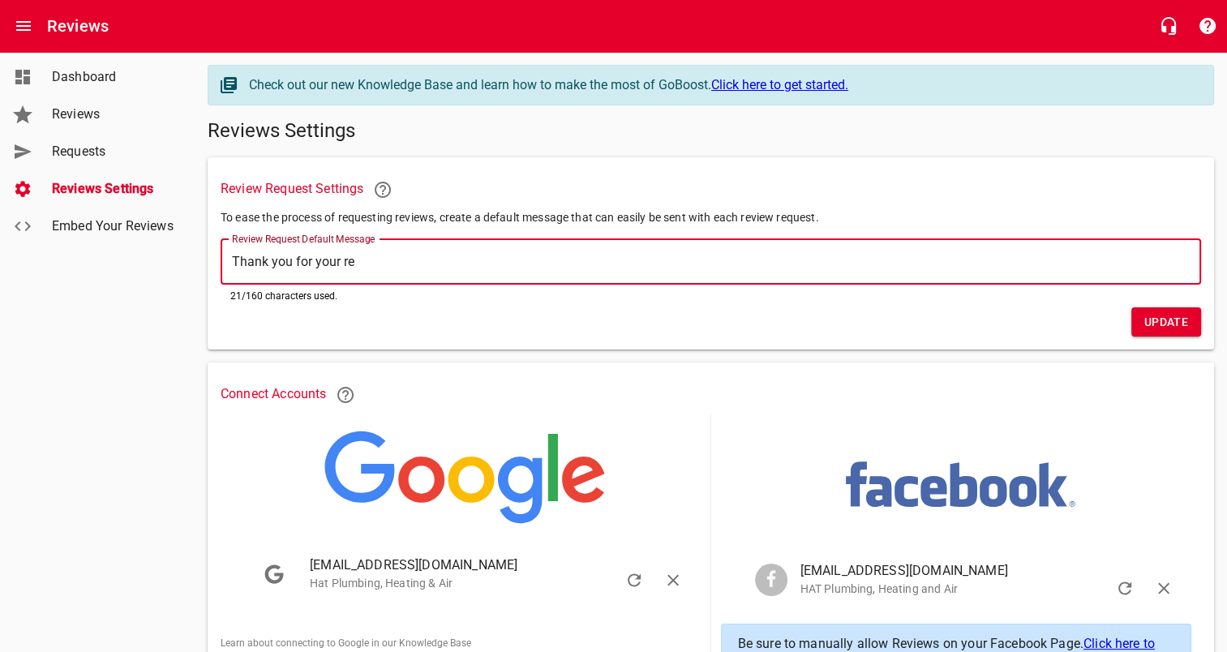
type textarea "Thank you for your rec"
type textarea "Thank you for your rece"
type textarea "Thank you for your recen"
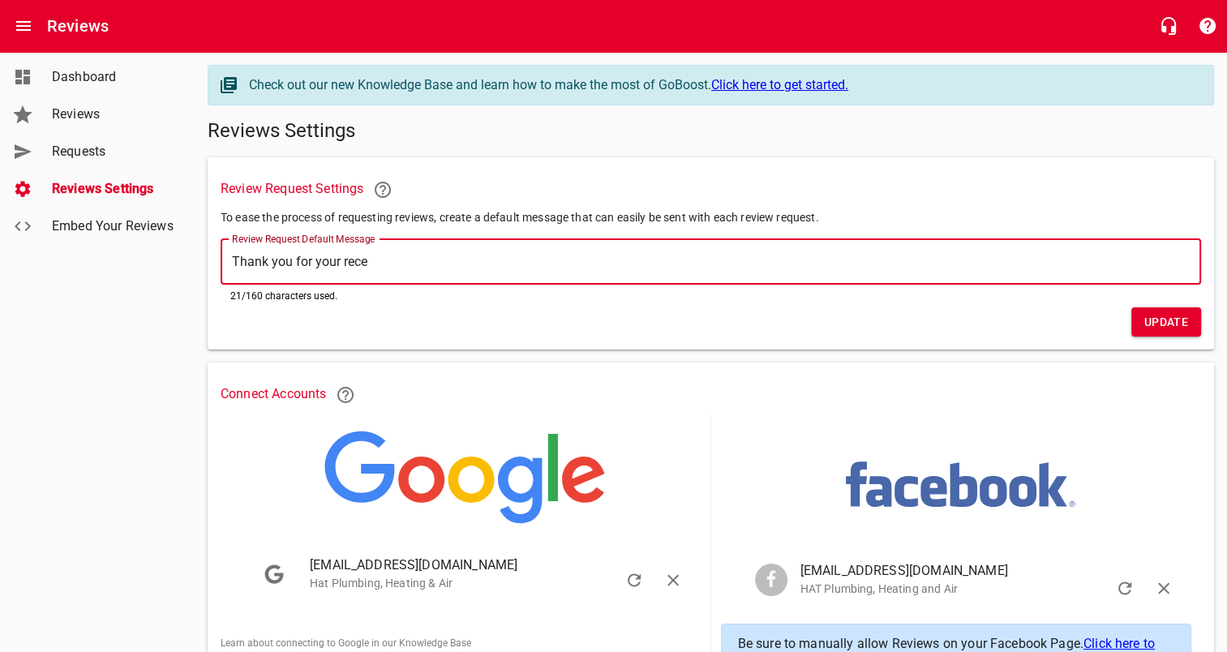
type textarea "Thank you for your recen"
type textarea "Thank you for your recene"
type textarea "Thank you for your recenet"
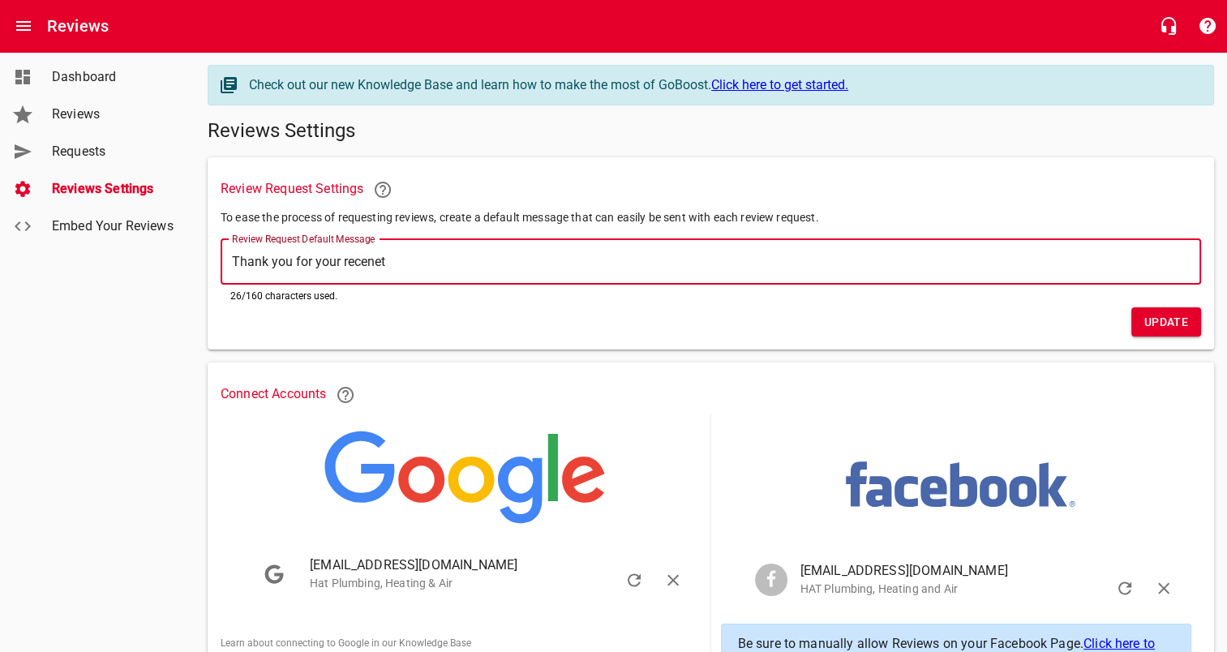
type textarea "Thank you for your recenet"
type textarea "Thank you for your recene"
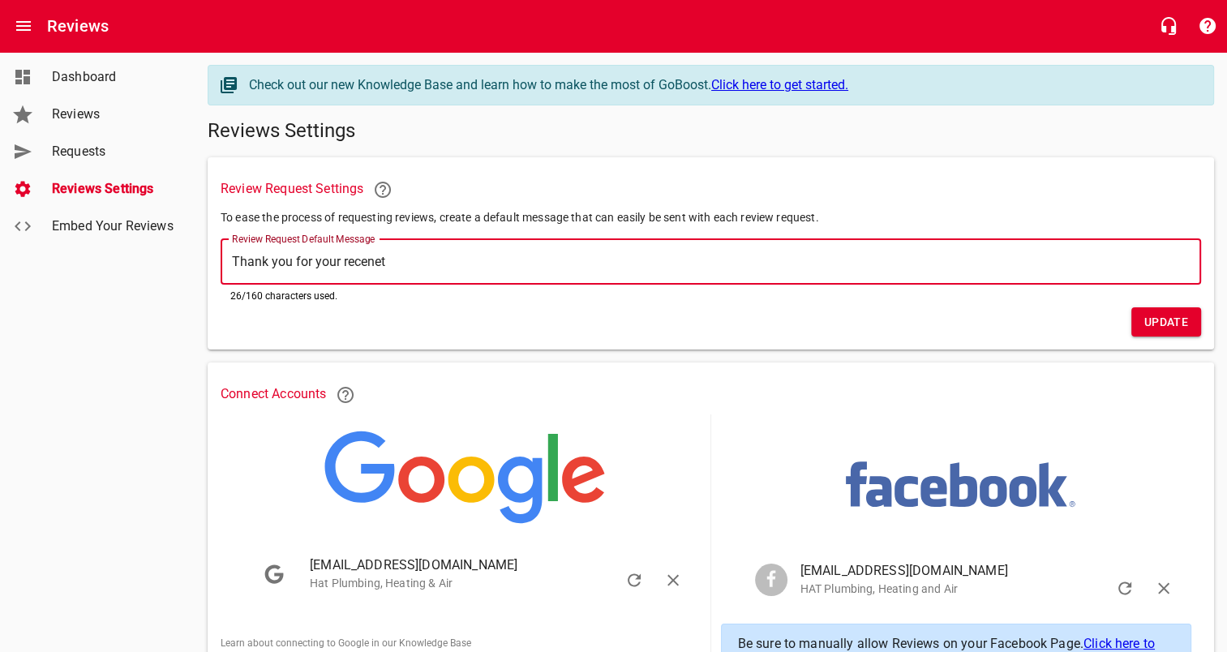
type textarea "Thank you for your recene"
type textarea "Thank you for your recen"
type textarea "Thank you for your rece"
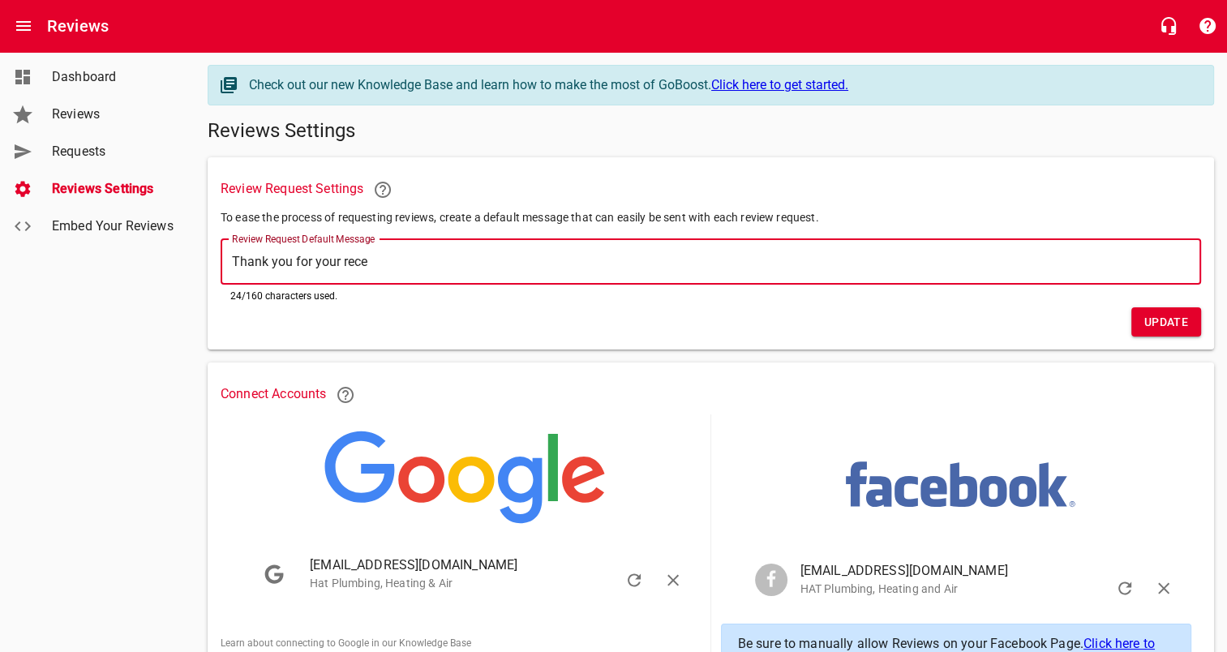
type textarea "Thank you for your rec"
type textarea "Thank you for your re"
type textarea "Thank you for your r"
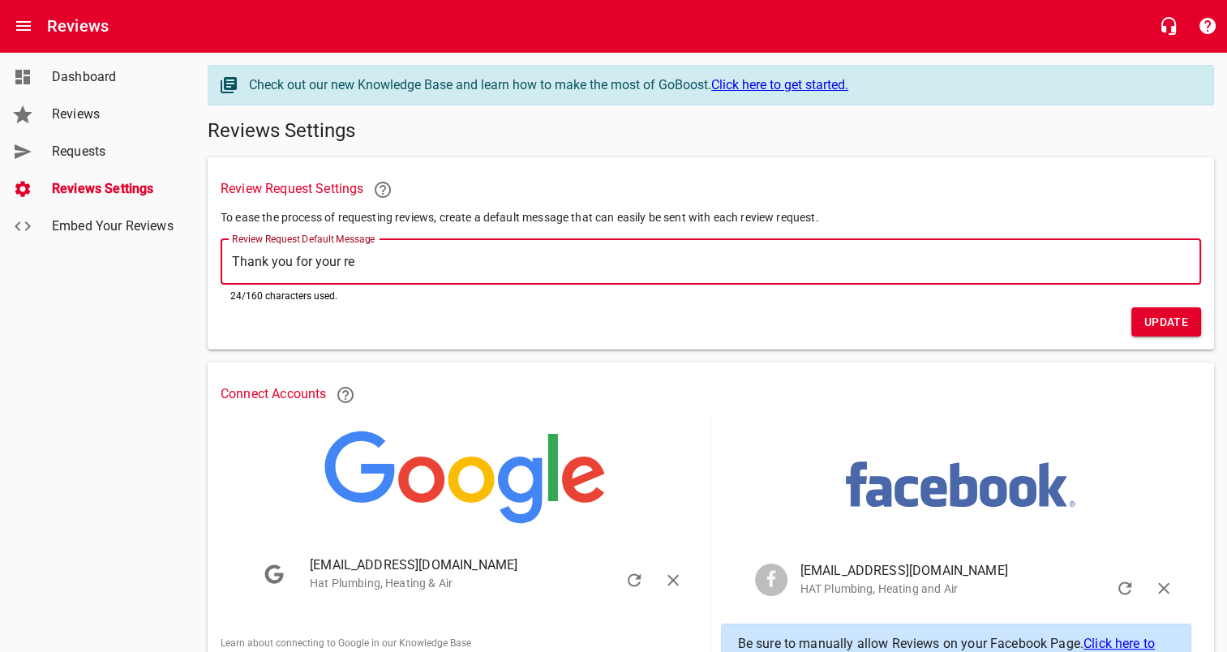
type textarea "Thank you for your r"
type textarea "Thank you for your"
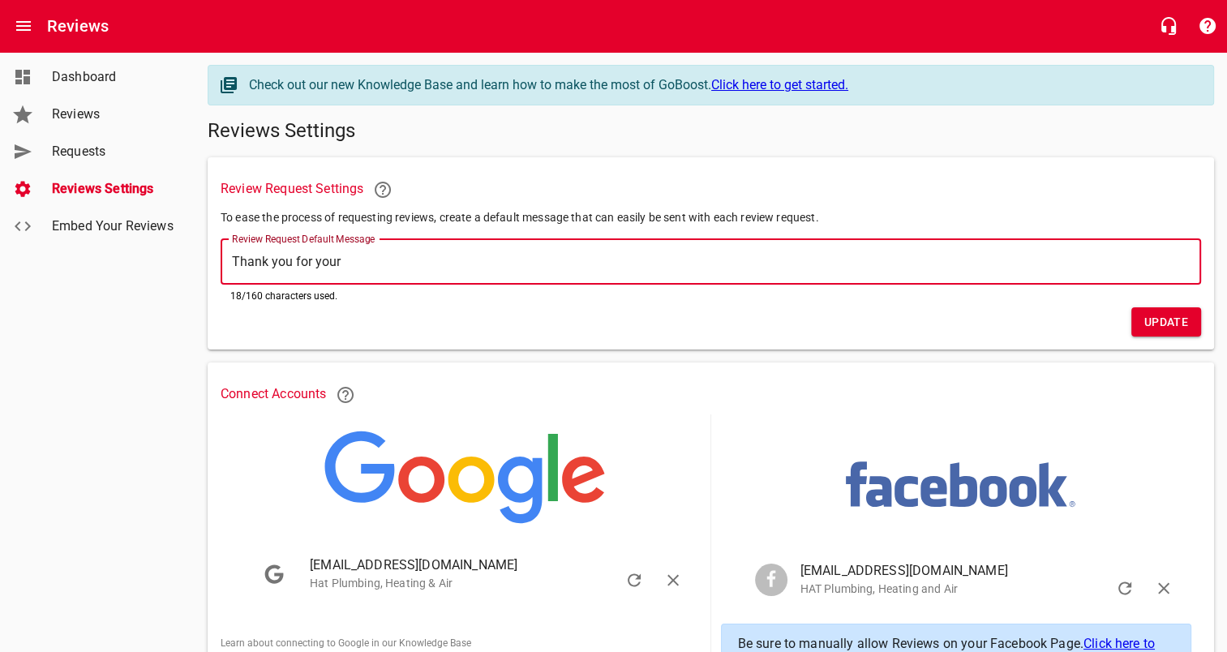
type textarea "Thank you for you"
type textarea "Thank you for yo"
type textarea "Thank you for y"
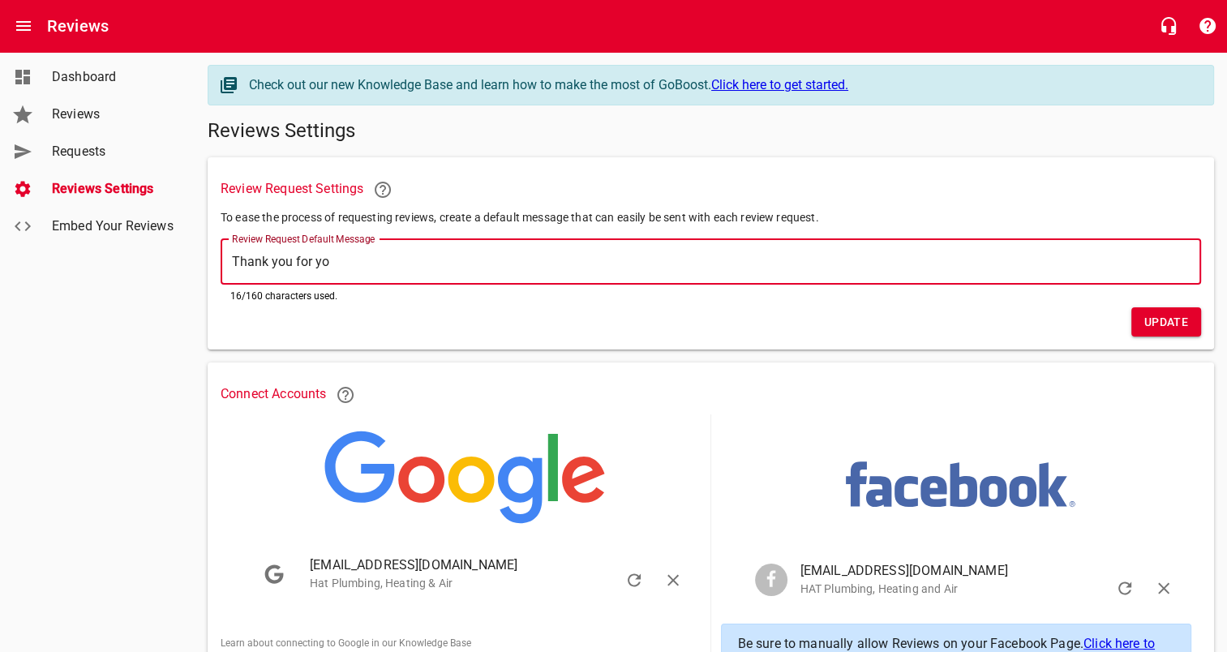
type textarea "Thank you for y"
type textarea "Thank you for"
type textarea "Thank you for a"
type textarea "Thank you for al"
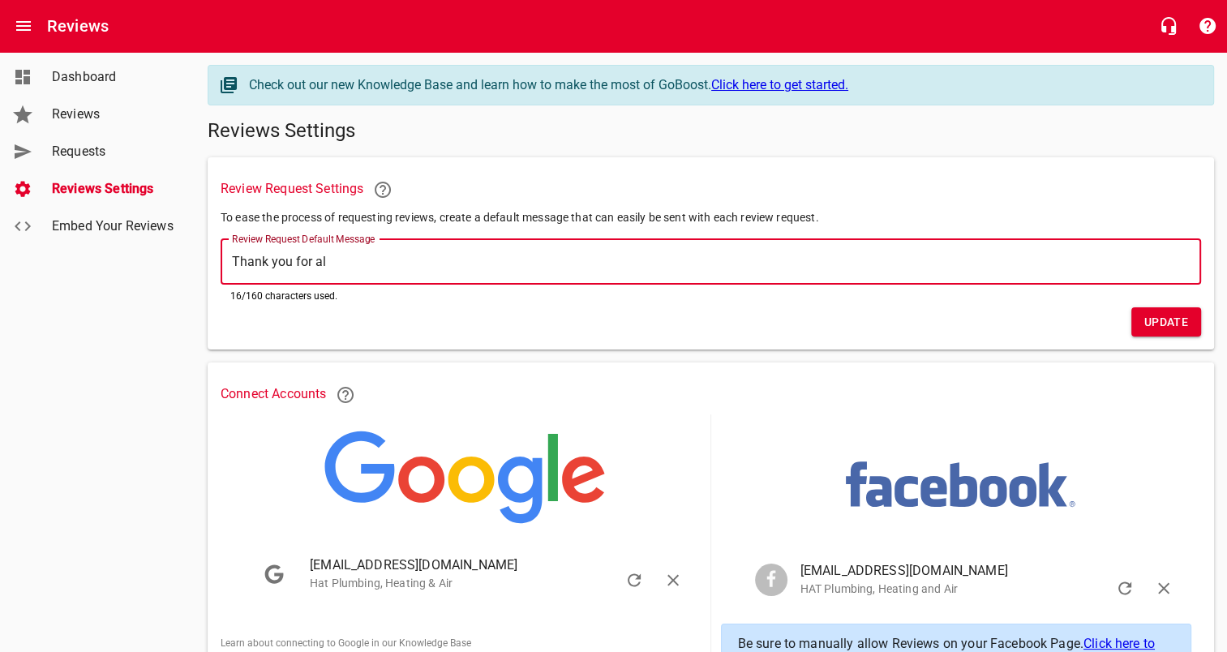
type textarea "Thank you for all"
type textarea "Thank you for allo"
type textarea "Thank you for allow"
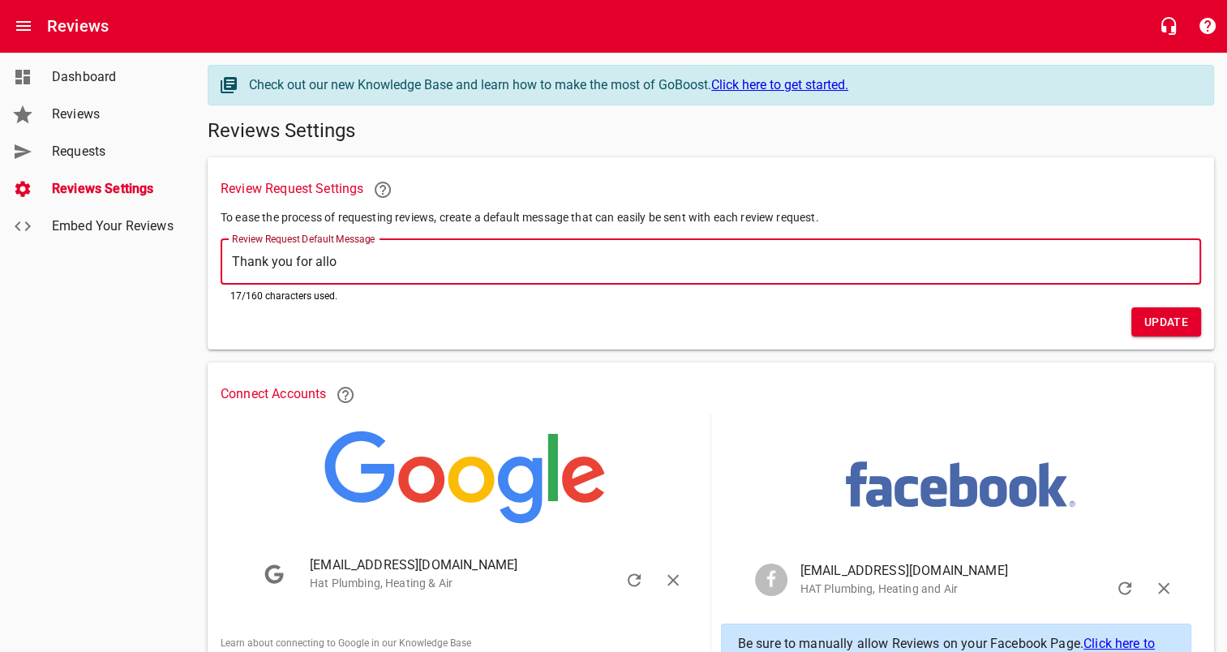
type textarea "Thank you for allow"
type textarea "Thank you for allowi"
type textarea "Thank you for allowin"
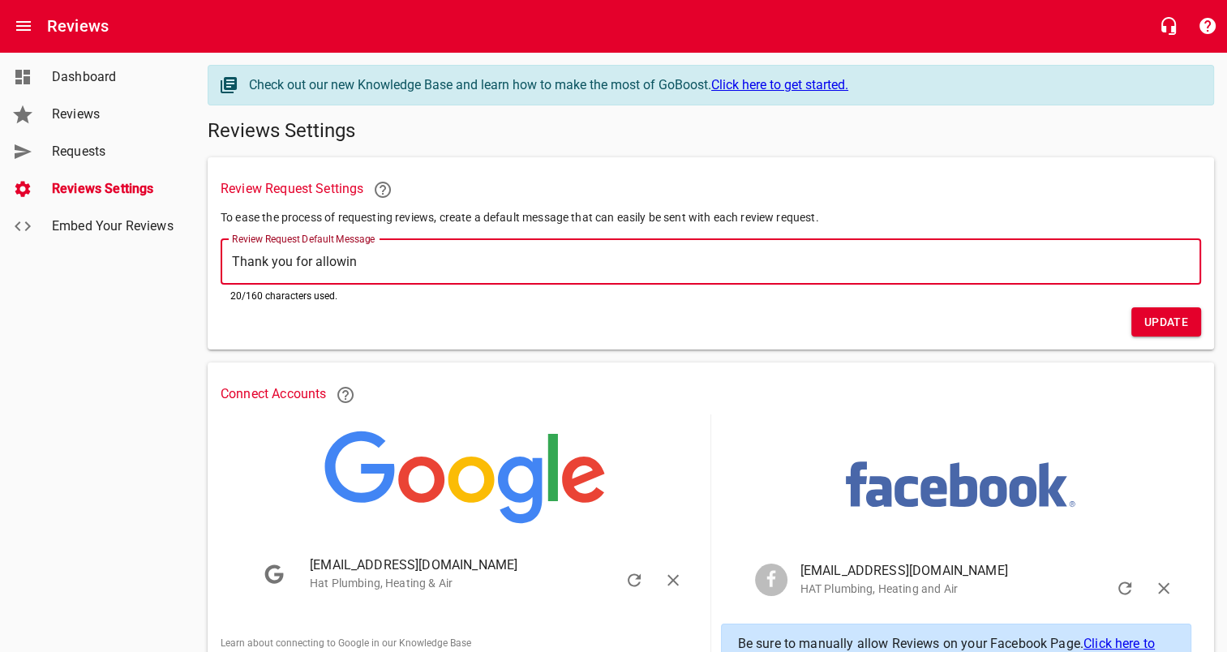
type textarea "Thank you for allowing"
type textarea "Thank you for allowing u"
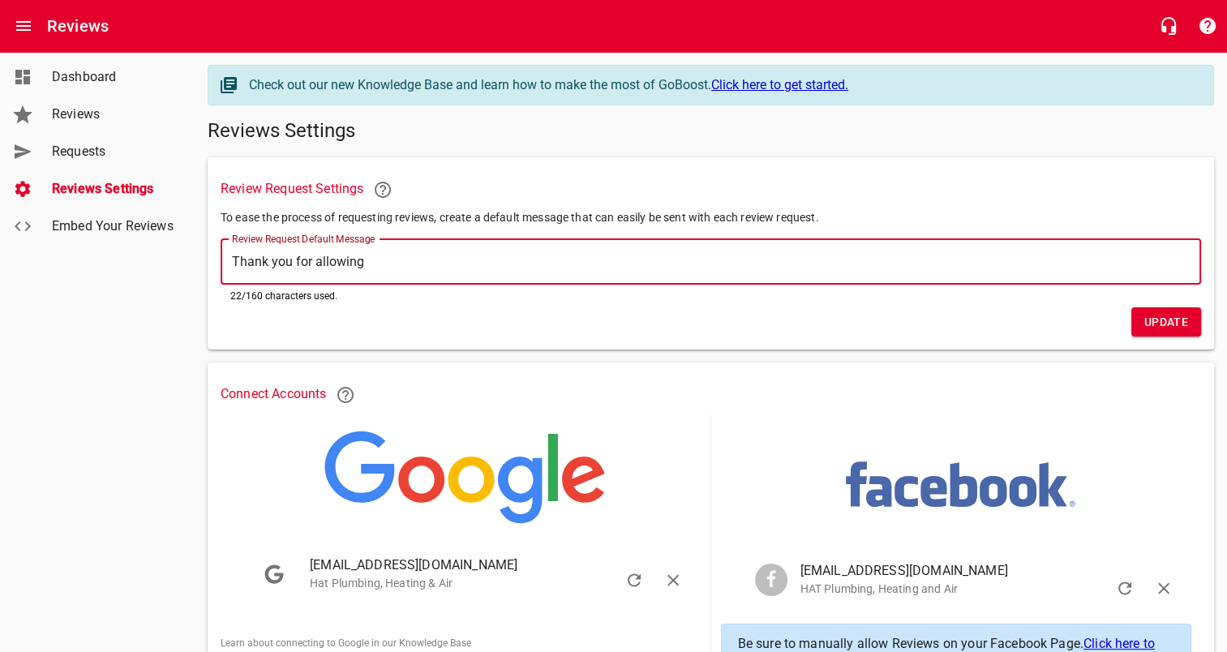
type textarea "Thank you for allowing u"
type textarea "Thank you for allowing us"
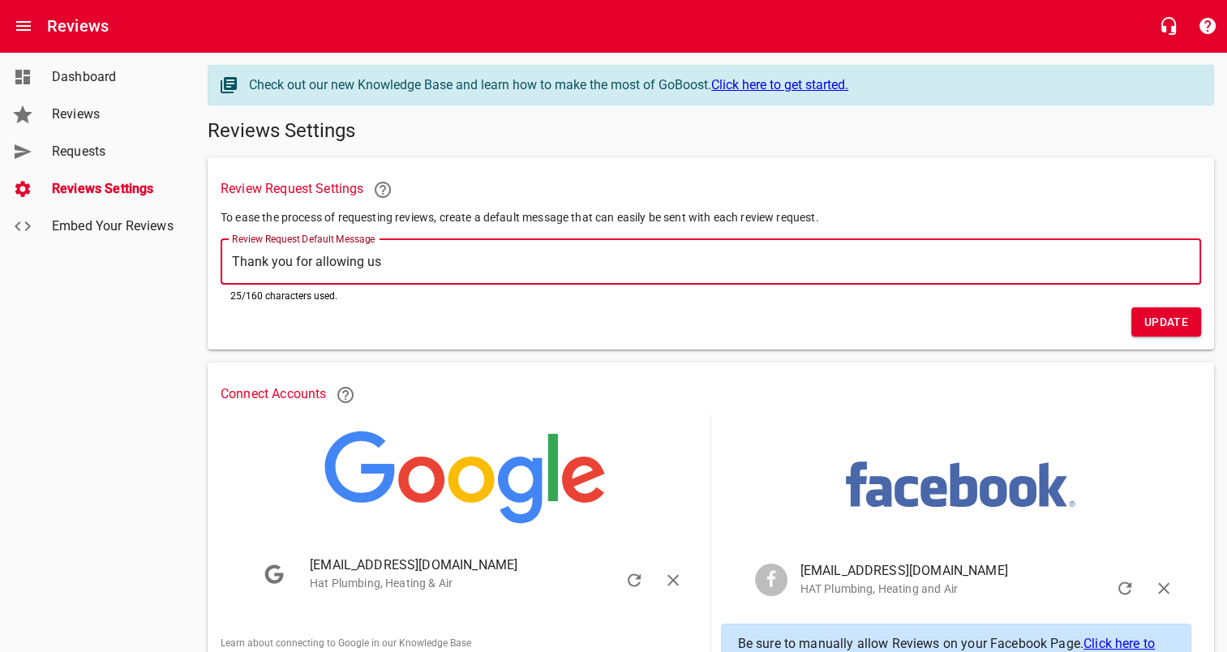
type textarea "Thank you for allowing us t"
type textarea "Thank you for allowing us to"
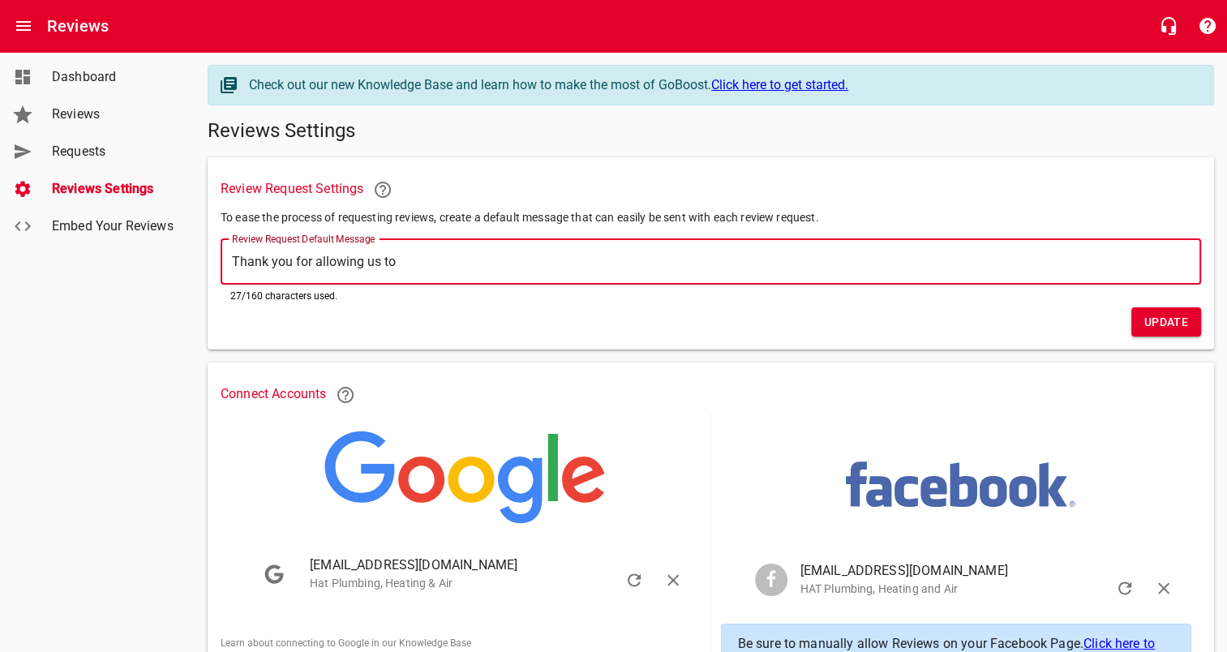
type textarea "Thank you for allowing us to"
type textarea "Thank you for allowing us t"
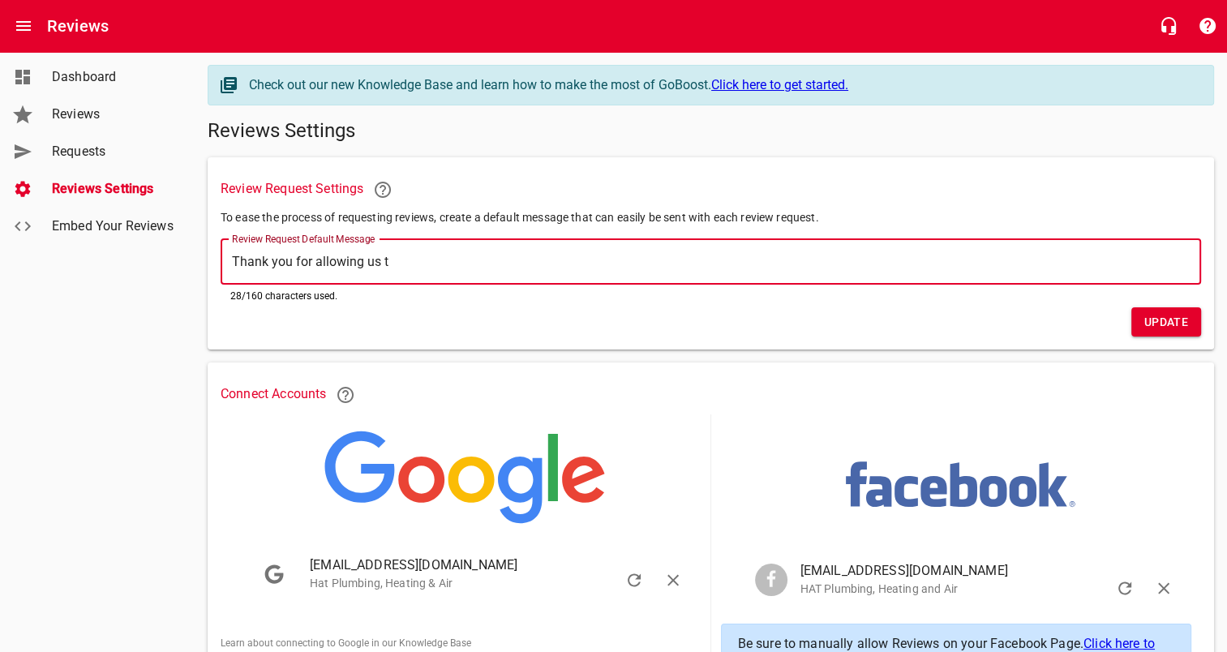
type textarea "Thank you for allowing us"
type textarea "Thank you for allowing u"
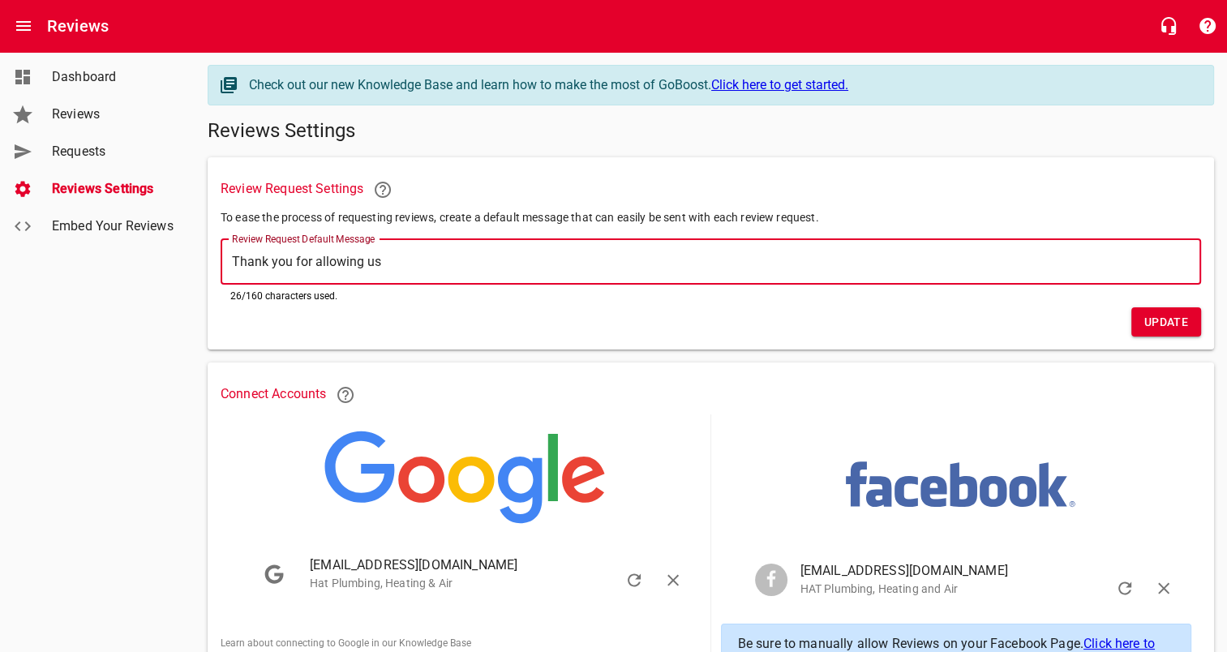
type textarea "Thank you for allowing u"
type textarea "Thank you for allowing"
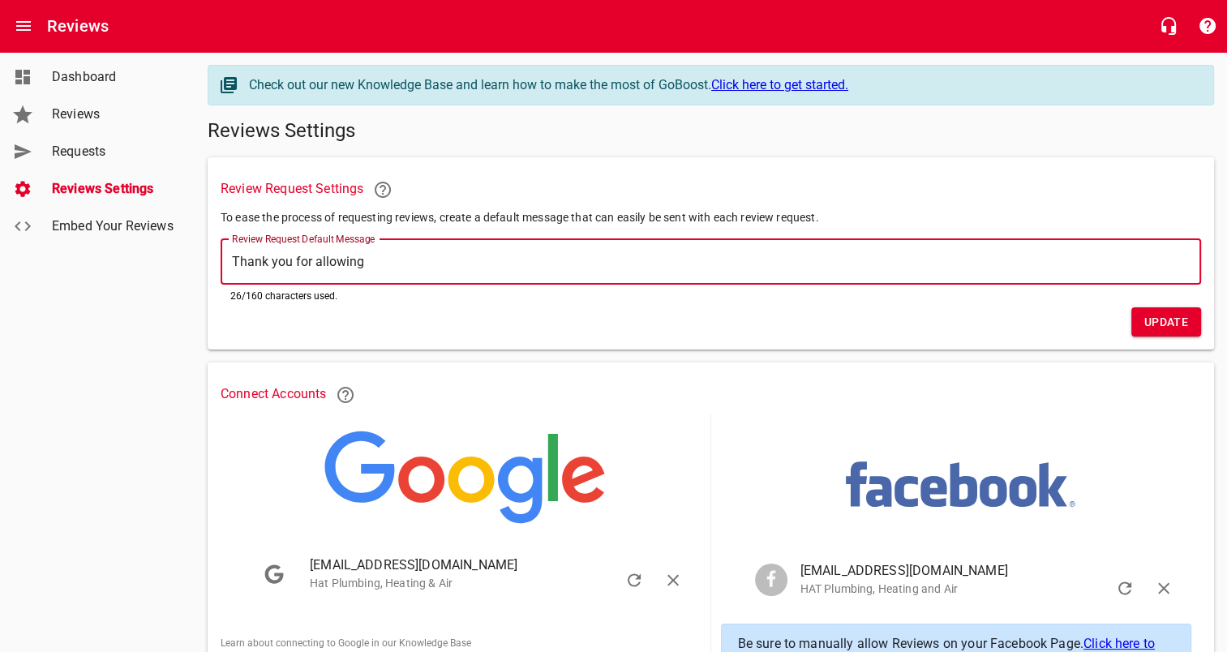
type textarea "Thank you for allowin"
type textarea "Thank you for allowi"
type textarea "Thank you for allow"
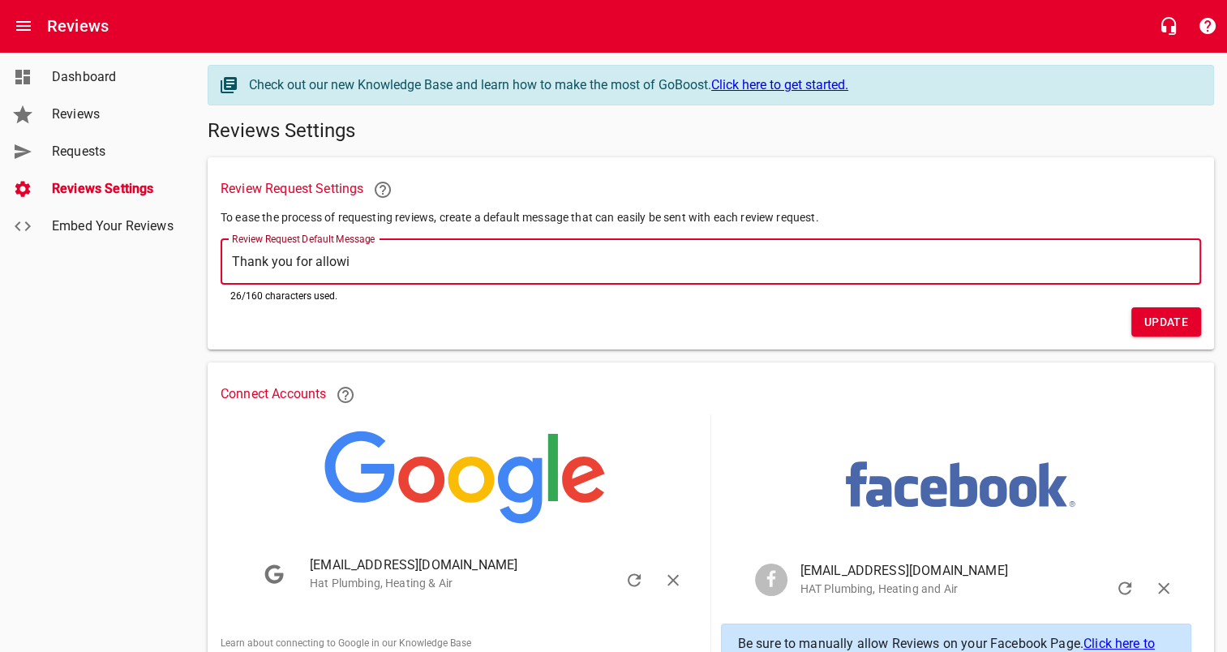
type textarea "Thank you for allow"
type textarea "Thank you for allo"
type textarea "Thank you for all"
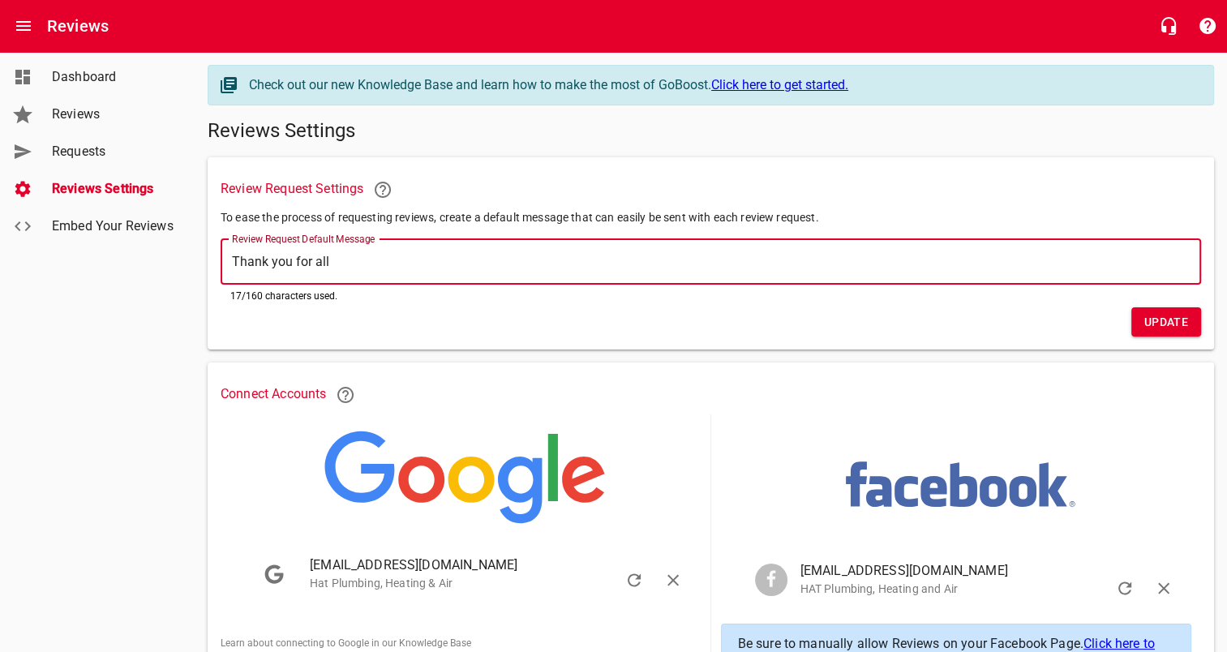
type textarea "Thank you for al"
type textarea "Thank you for a"
type textarea "Thank you for"
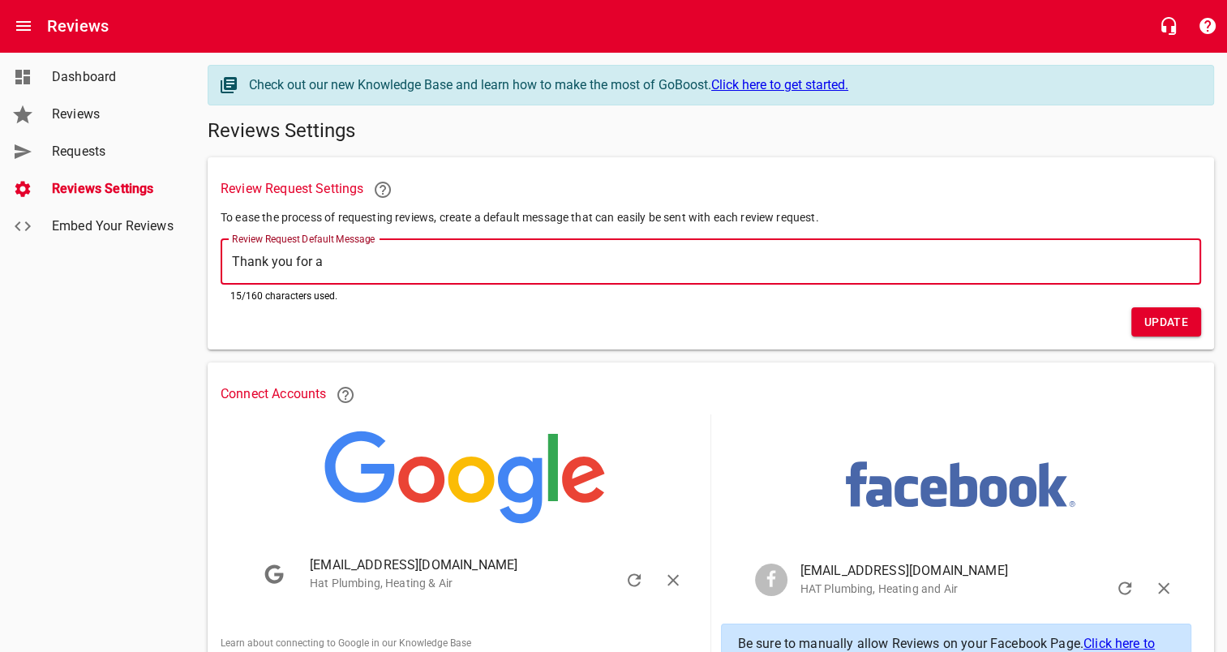
type textarea "Thank you for"
type textarea "Thank you for c"
type textarea "Thank you for ch"
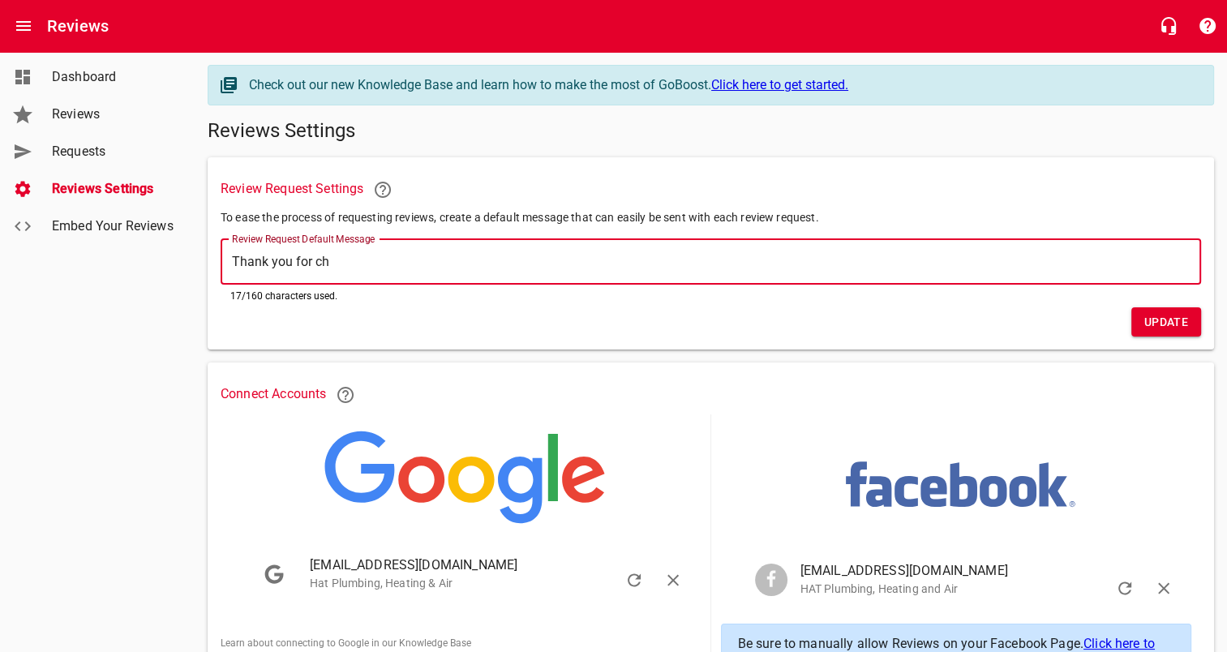
type textarea "Thank you for cho"
type textarea "Thank you for choo"
type textarea "Thank you for choos"
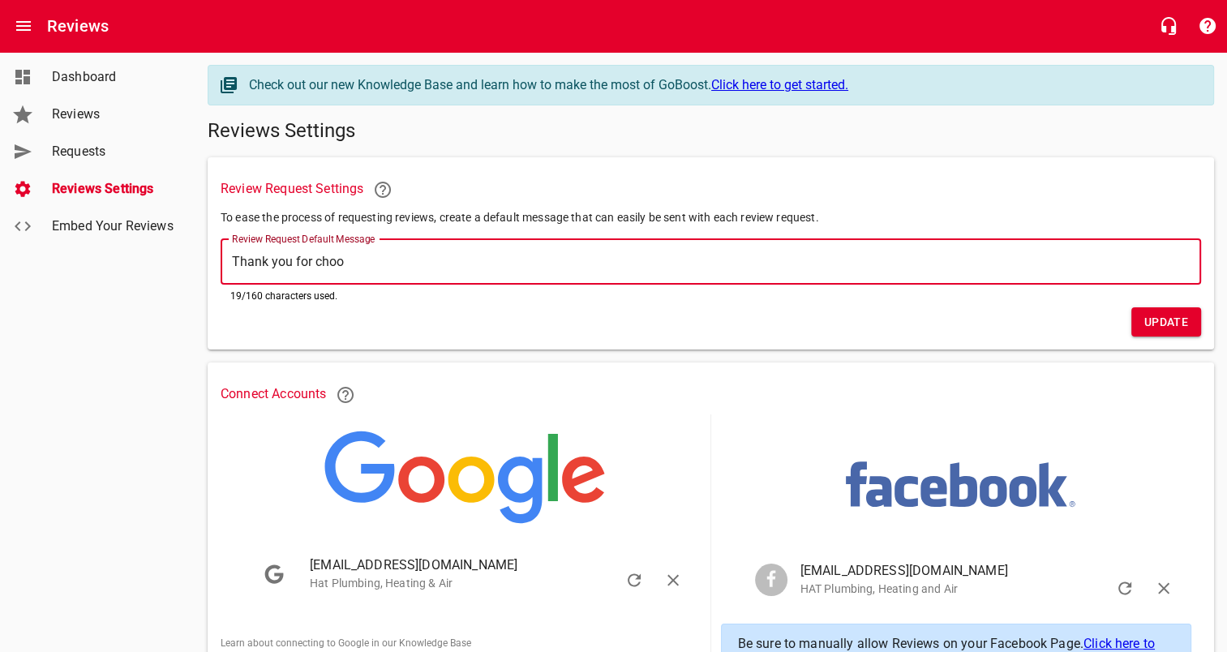
type textarea "Thank you for choos"
type textarea "Thank you for choosi"
type textarea "Thank you for choosin"
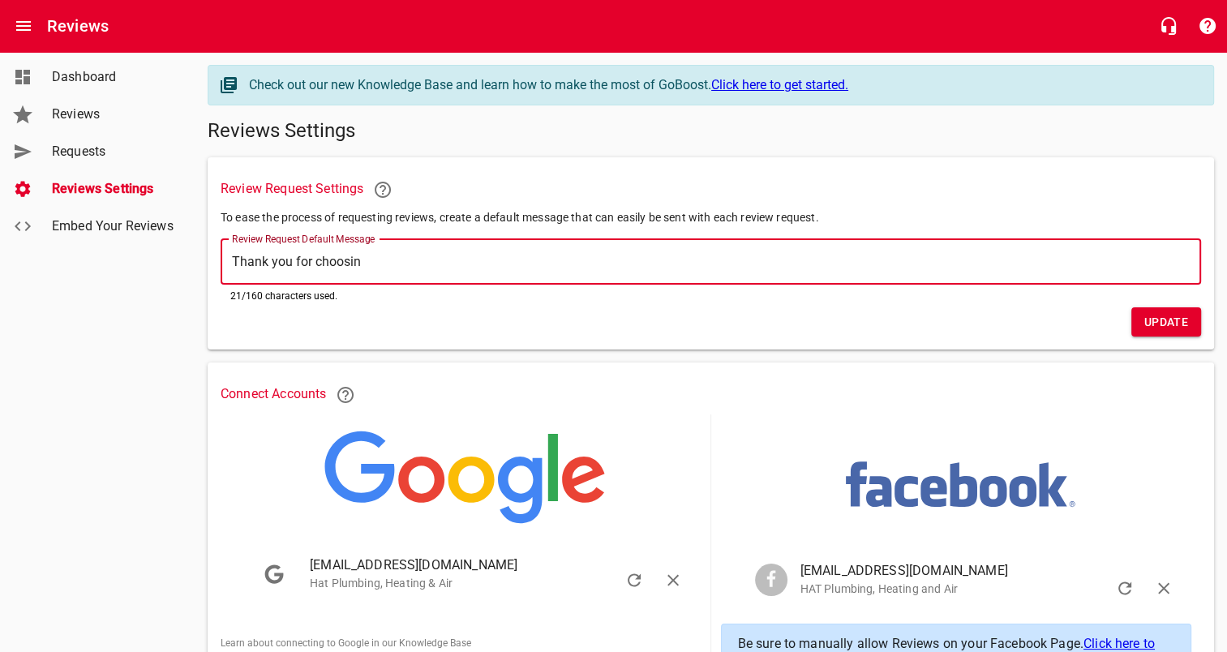
type textarea "Thank you for choosing"
type textarea "Thank you for choosing H"
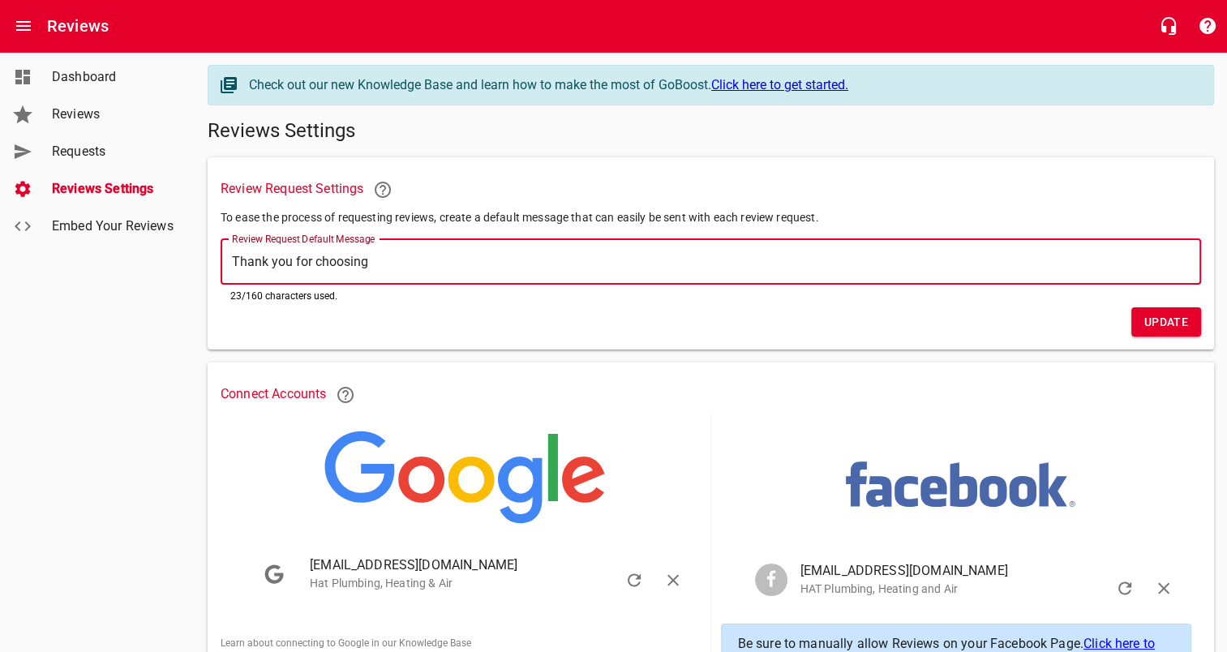
type textarea "Thank you for choosing H"
type textarea "Thank you for choosing Ha"
type textarea "Thank you for choosing Hat"
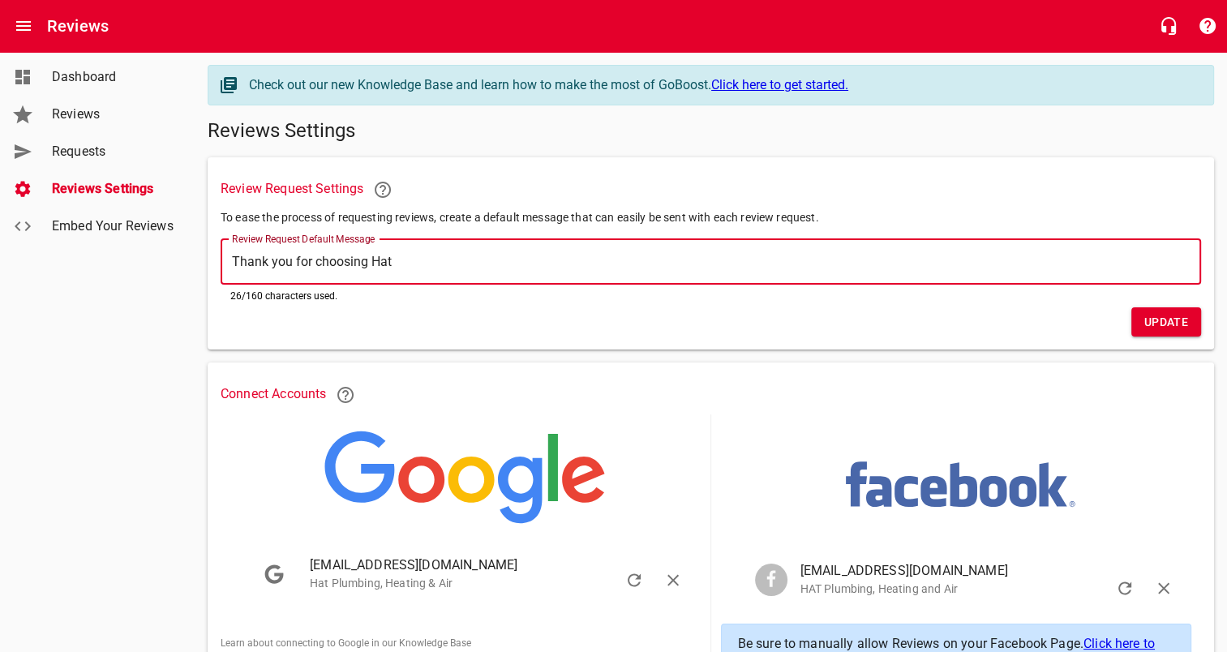
type textarea "Thank you for choosing Hat"
type textarea "Thank you for choosing Hat P"
drag, startPoint x: 1141, startPoint y: 259, endPoint x: 730, endPoint y: 266, distance: 411.9
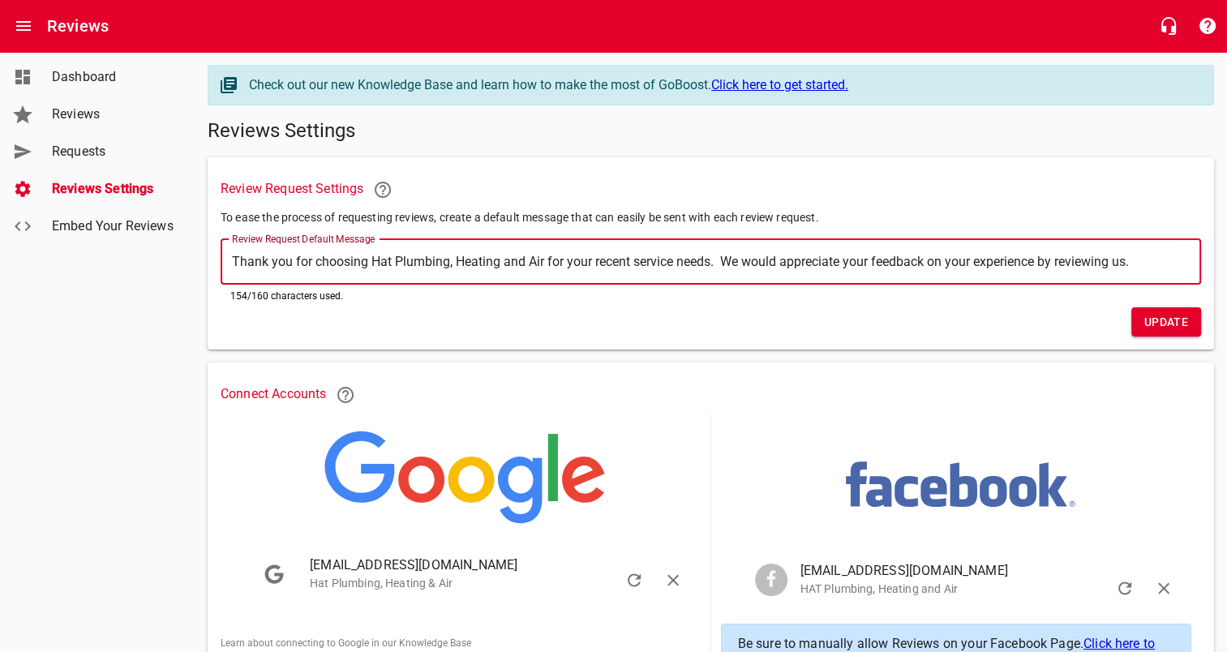
click at [730, 266] on textarea "Thank you for choosing Hat Plumbing, Heating and Air for your recent service ne…" at bounding box center [710, 261] width 957 height 15
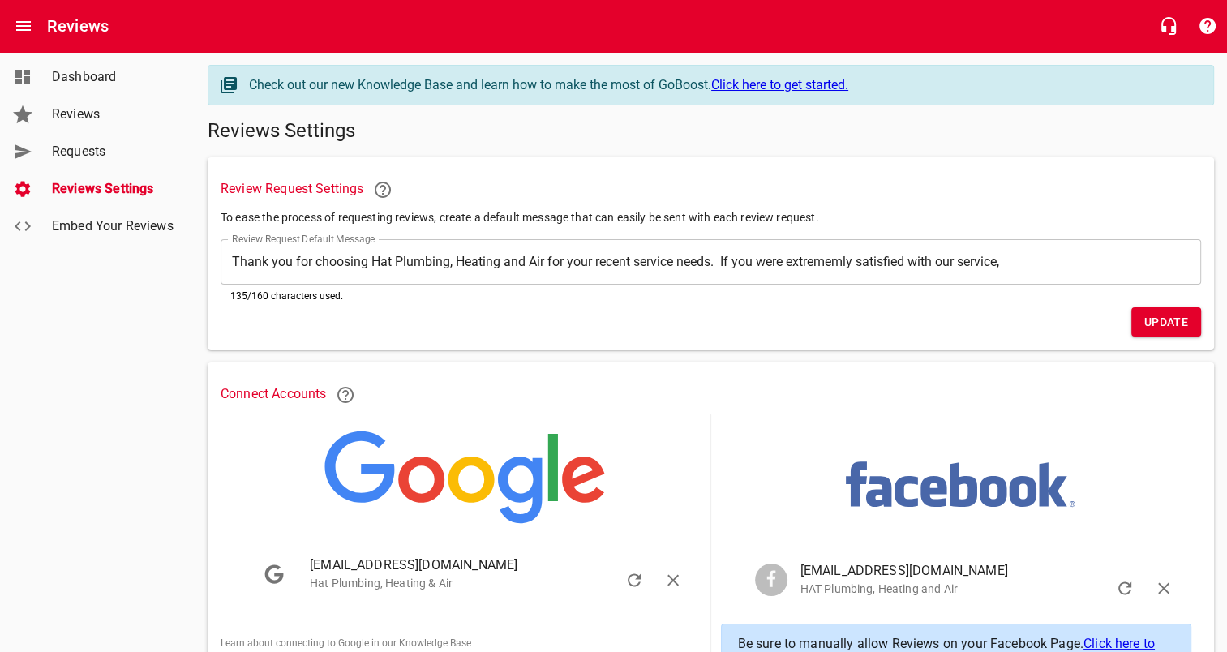
click at [1014, 270] on div "​ Thank you for choosing Hat Plumbing, Heating and Air for your recent service …" at bounding box center [711, 261] width 980 height 45
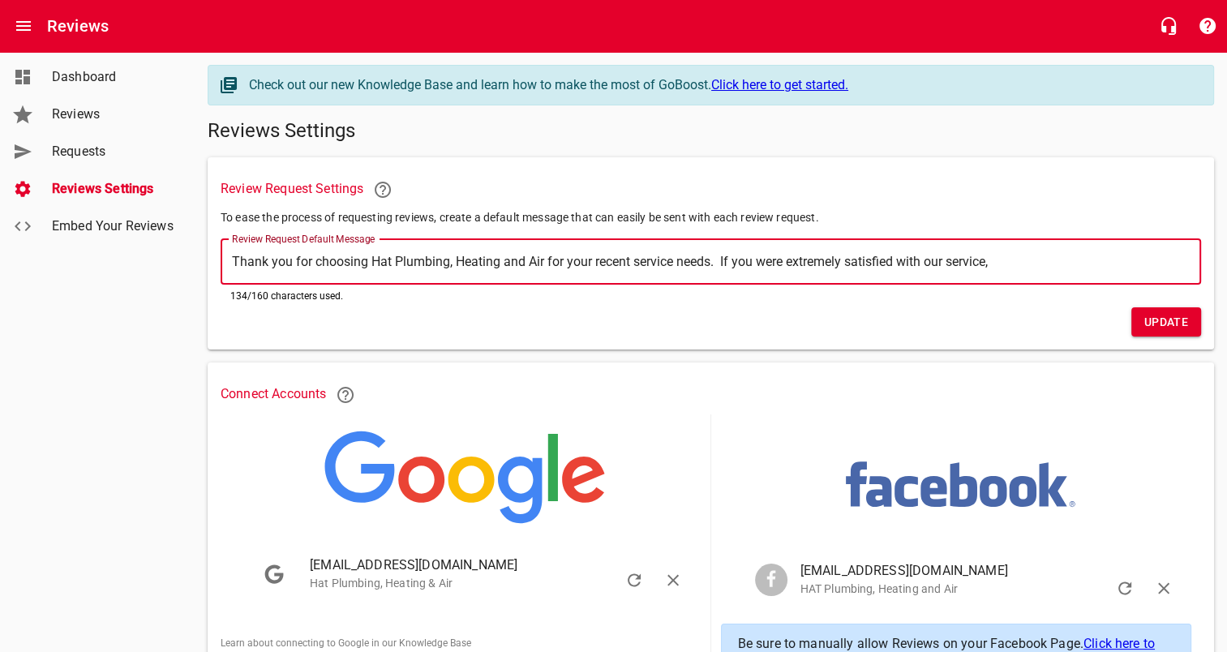
click at [1021, 265] on textarea "Thank you for choosing Hat Plumbing, Heating and Air for your recent service ne…" at bounding box center [710, 261] width 957 height 15
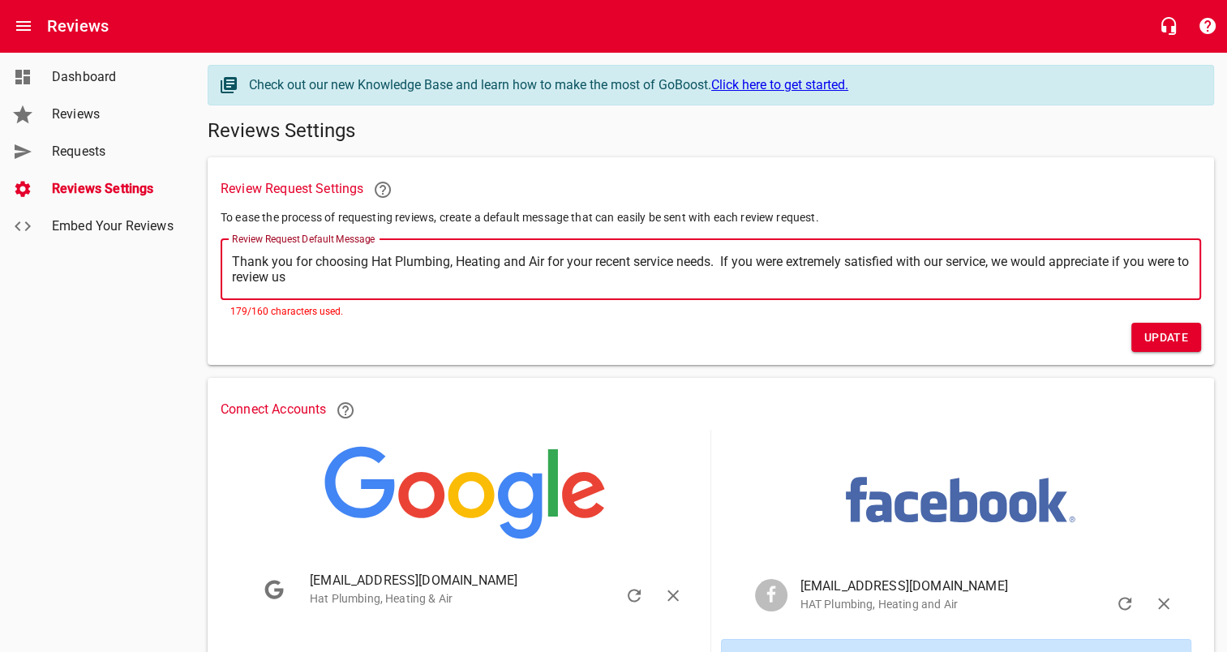
drag, startPoint x: 383, startPoint y: 280, endPoint x: 131, endPoint y: 259, distance: 252.9
click at [131, 259] on div "Dashboard Reviews Requests Reviews Settings Embed Your Reviews Check out our ne…" at bounding box center [613, 502] width 1227 height 901
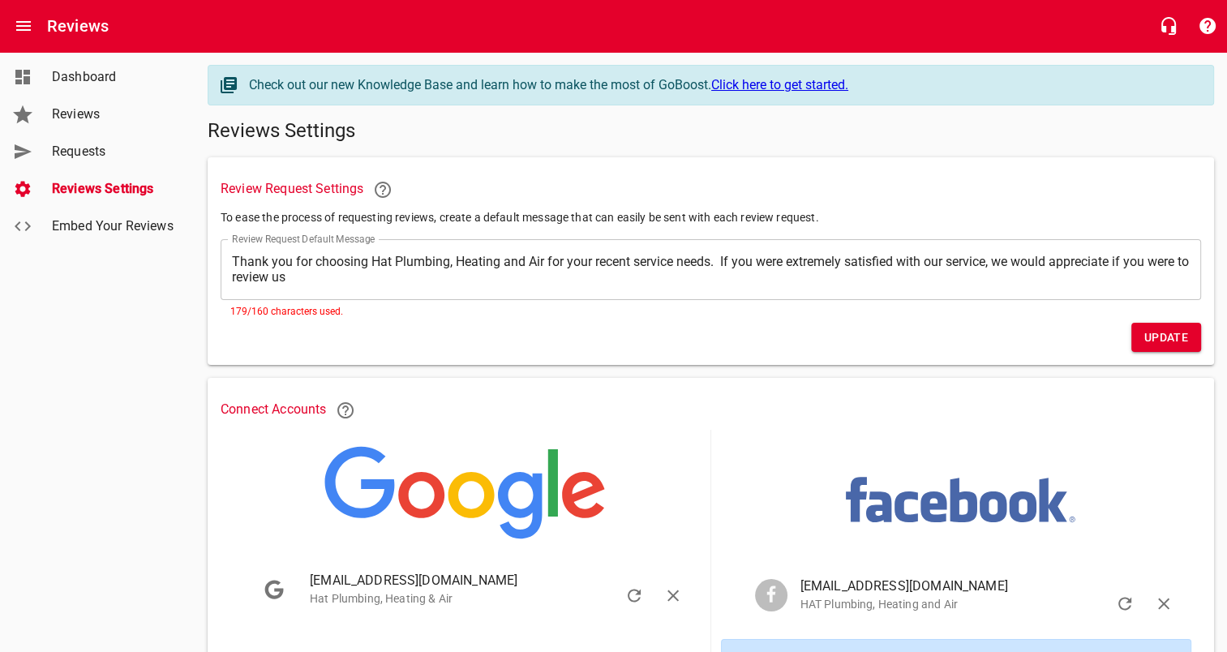
click at [321, 285] on div "​ Thank you for choosing Hat Plumbing, Heating and Air for your recent service …" at bounding box center [711, 269] width 980 height 61
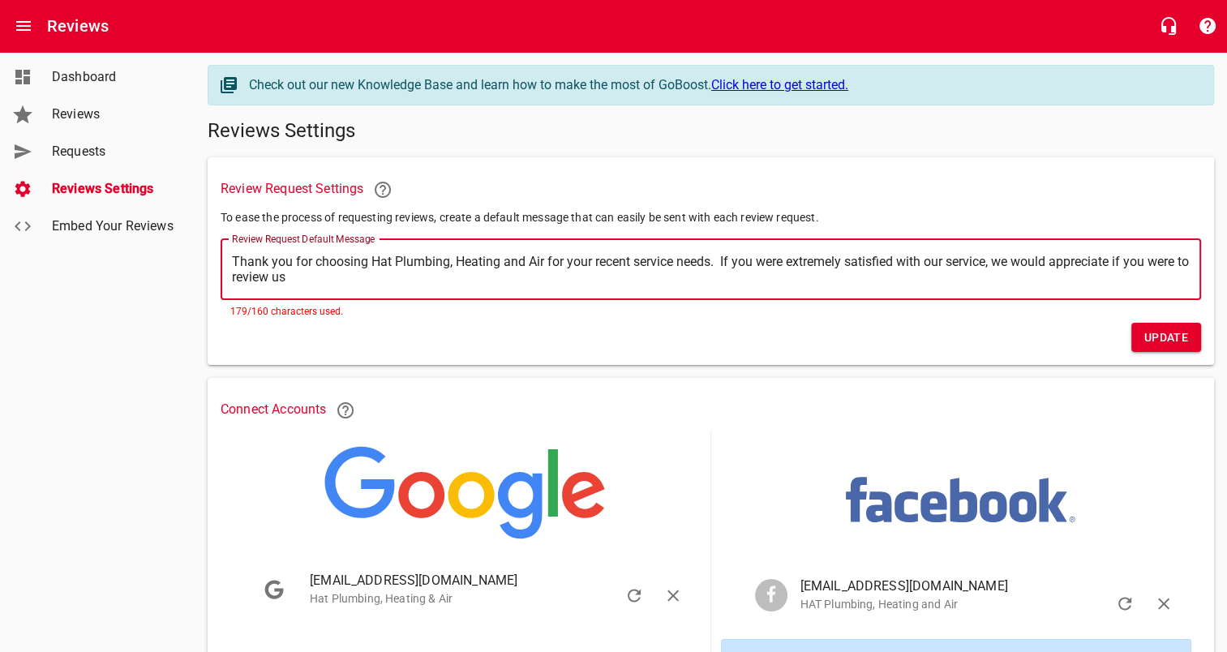
click at [321, 285] on div "​ Thank you for choosing Hat Plumbing, Heating and Air for your recent service …" at bounding box center [711, 269] width 980 height 61
click at [332, 253] on div "​ Thank you for choosing Hat Plumbing, Heating and Air for your recent service …" at bounding box center [711, 269] width 980 height 61
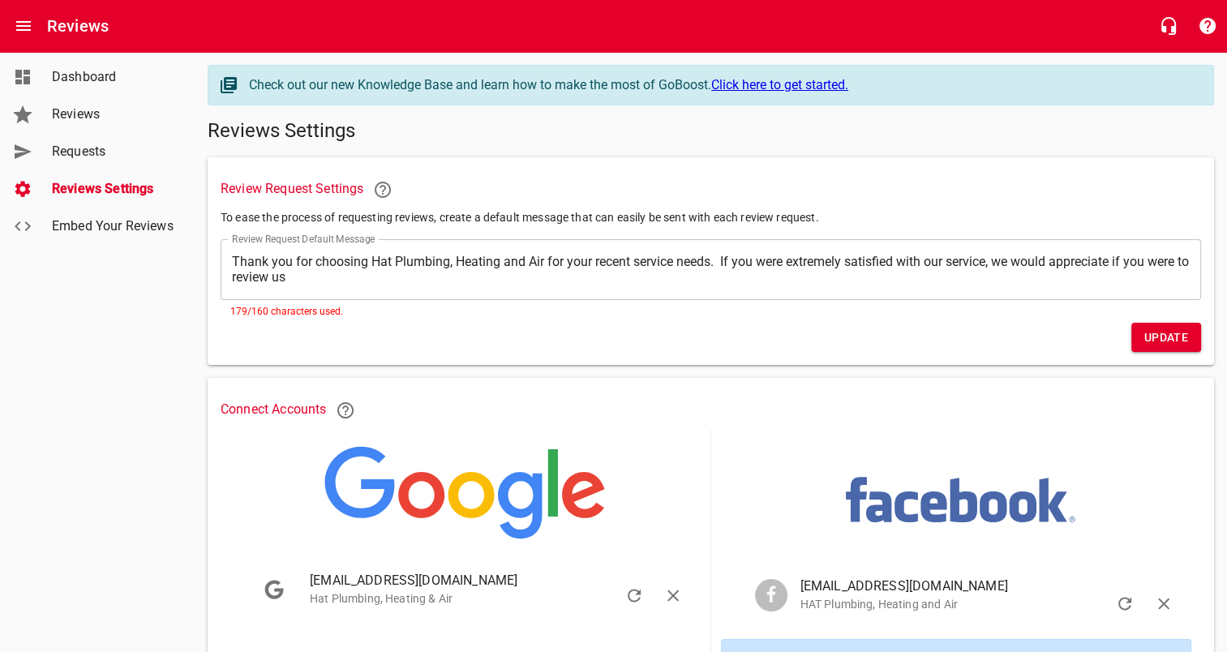
click at [332, 253] on div "​ Thank you for choosing Hat Plumbing, Heating and Air for your recent service …" at bounding box center [711, 269] width 980 height 61
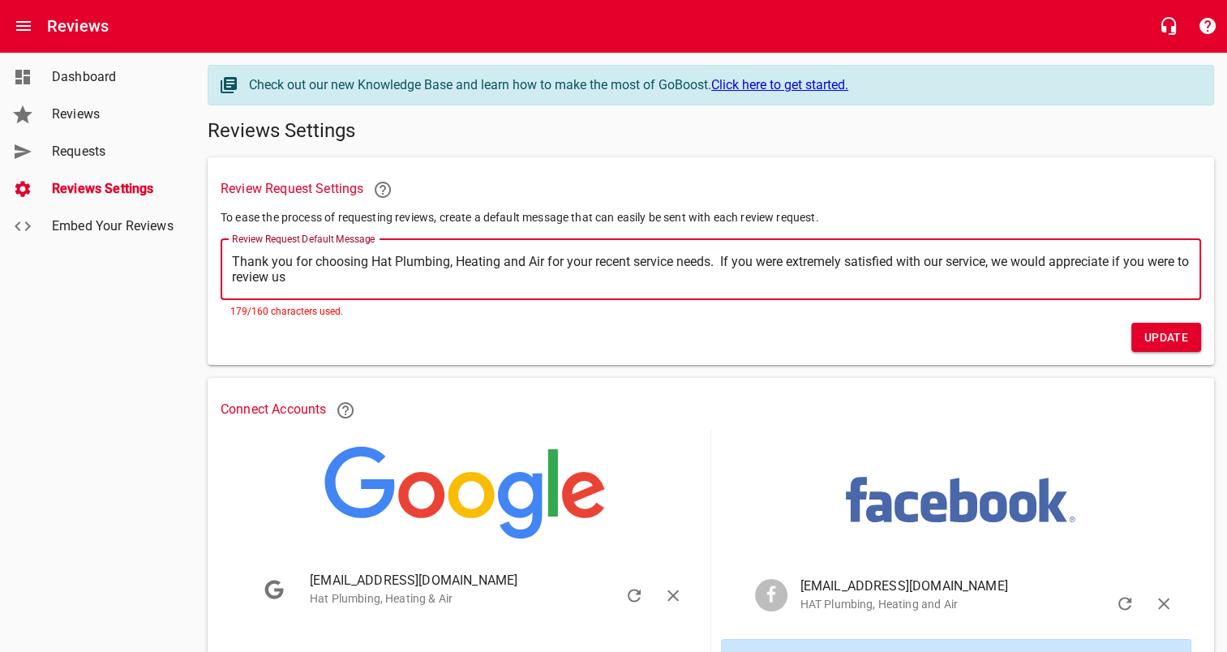
click at [336, 256] on textarea "Thank you for choosing Hat Plumbing, Heating and Air for your recent service ne…" at bounding box center [710, 269] width 957 height 31
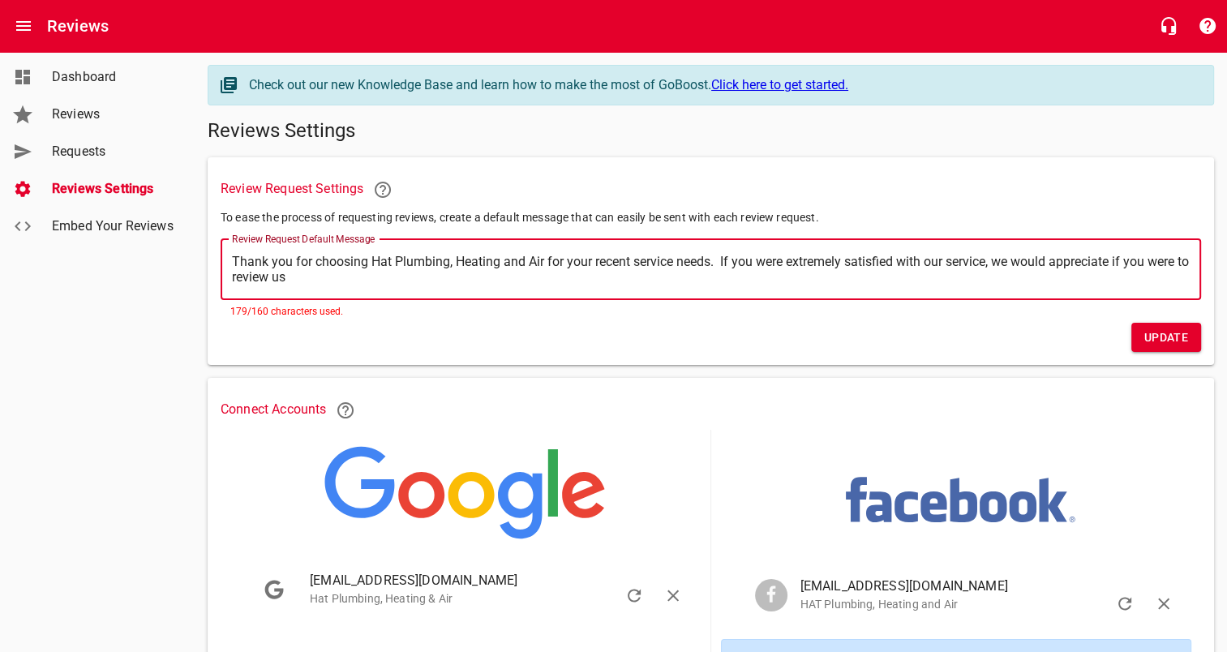
click at [336, 256] on textarea "Thank you for choosing Hat Plumbing, Heating and Air for your recent service ne…" at bounding box center [710, 269] width 957 height 31
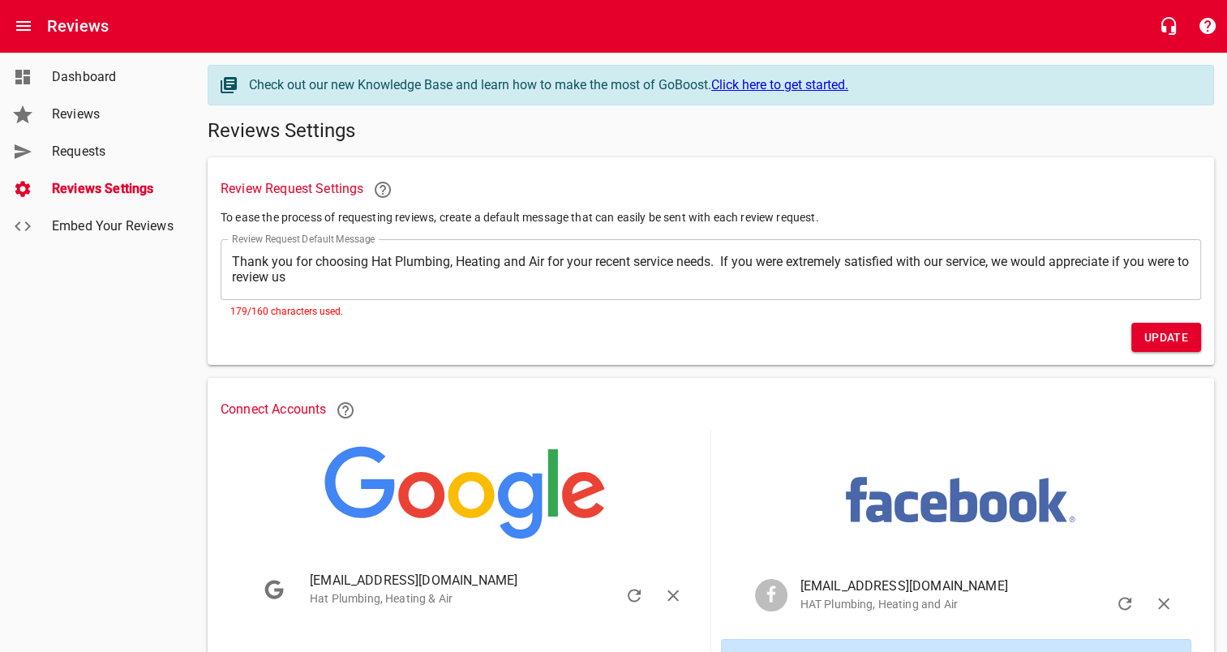
click at [344, 290] on div "​ Thank you for choosing Hat Plumbing, Heating and Air for your recent service …" at bounding box center [711, 269] width 980 height 61
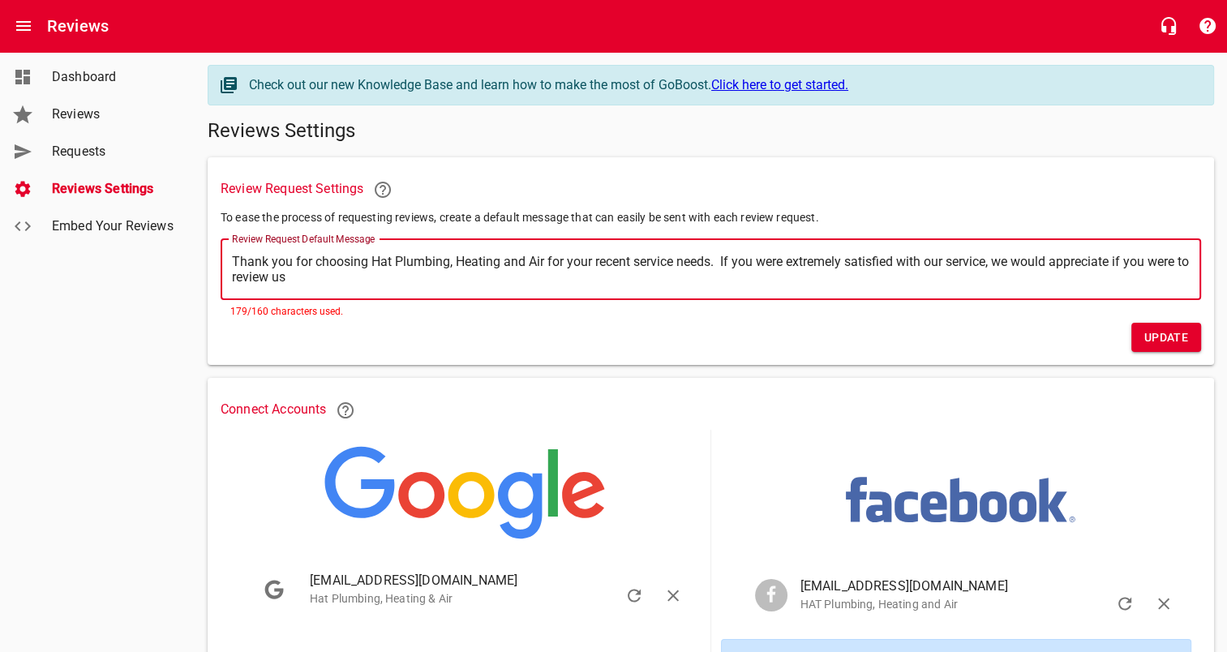
click at [358, 298] on div "​ Thank you for choosing Hat Plumbing, Heating and Air for your recent service …" at bounding box center [711, 269] width 980 height 61
click at [402, 285] on div "​ Thank you for choosing Hat Plumbing, Heating and Air for your recent service …" at bounding box center [711, 269] width 980 height 61
click at [399, 282] on div "​ Thank you for choosing Hat Plumbing, Heating and Air for your recent service …" at bounding box center [711, 269] width 980 height 61
drag, startPoint x: 399, startPoint y: 282, endPoint x: 358, endPoint y: 281, distance: 40.5
click at [358, 281] on textarea "Thank you for choosing Hat Plumbing, Heating and Air for your recent service ne…" at bounding box center [710, 269] width 957 height 31
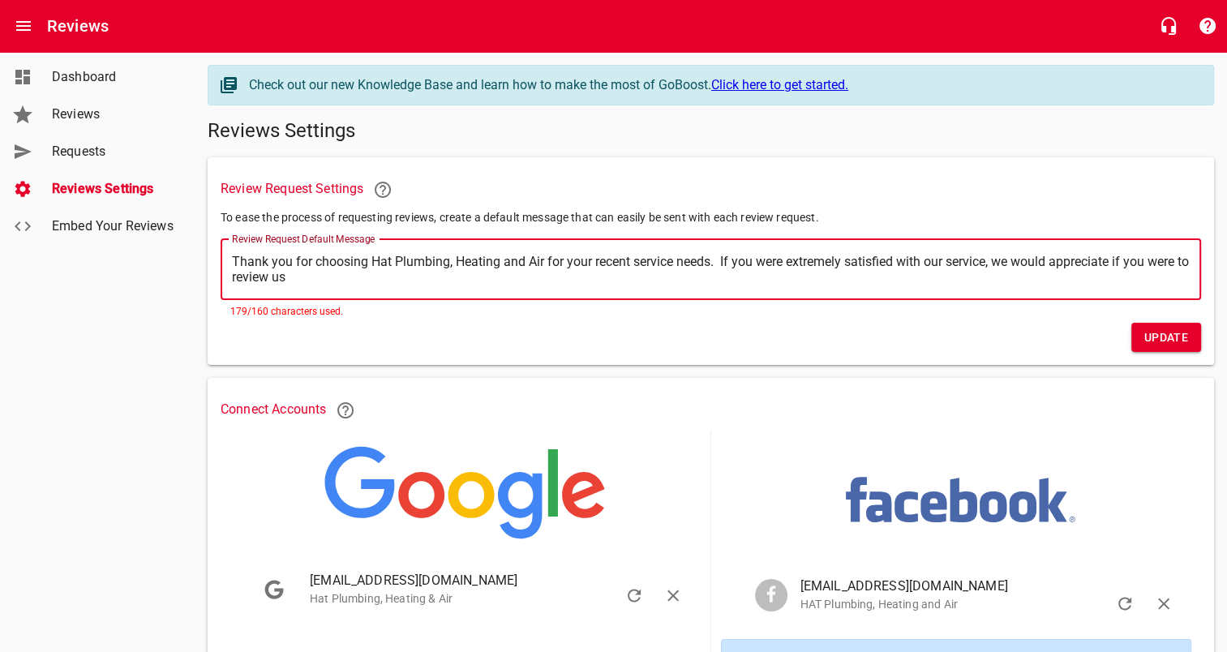
click at [339, 259] on textarea "Thank you for choosing Hat Plumbing, Heating and Air for your recent service ne…" at bounding box center [710, 269] width 957 height 31
click at [587, 259] on textarea "Thank you for trusting Hat Plumbing, Heating and Air for your recent service ne…" at bounding box center [710, 269] width 957 height 31
click at [591, 281] on textarea "Thank you for trusting Hat Plumbing, Heating and Air for your homes recent serv…" at bounding box center [710, 269] width 957 height 31
drag, startPoint x: 757, startPoint y: 257, endPoint x: 927, endPoint y: 287, distance: 172.9
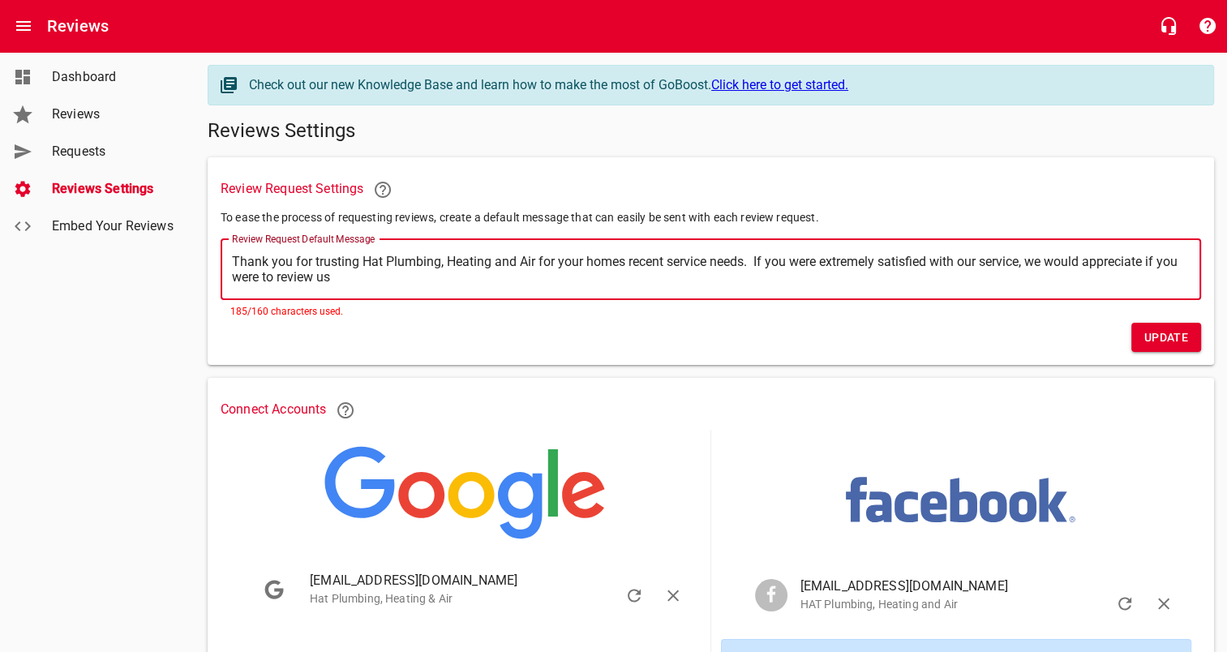
click at [927, 287] on div "​ Thank you for trusting Hat Plumbing, Heating and Air for your homes recent se…" at bounding box center [711, 269] width 980 height 61
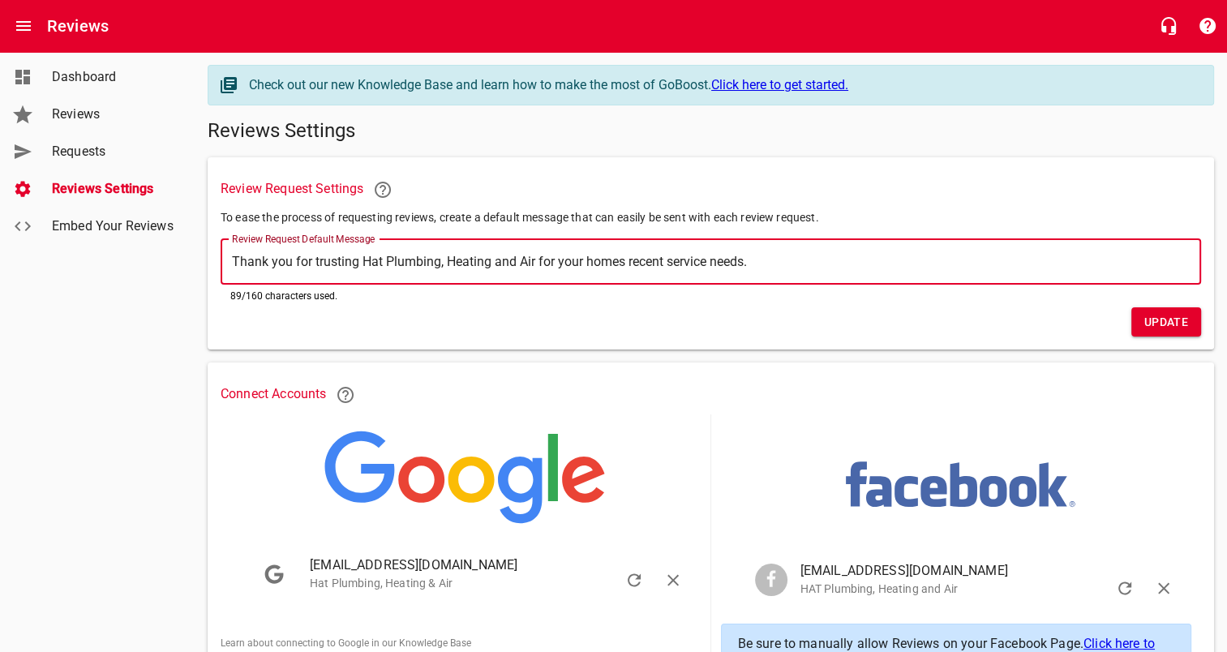
click at [927, 287] on div "Review Request Default Message ​ Thank you for trusting Hat Plumbing, Heating a…" at bounding box center [711, 270] width 980 height 62
click at [883, 270] on div "​ Thank you for trusting Hat Plumbing, Heating and Air for your homes recent se…" at bounding box center [711, 261] width 980 height 45
click at [847, 255] on textarea "Thank you for trusting Hat Plumbing, Heating and Air for your homes recent serv…" at bounding box center [710, 261] width 957 height 15
drag, startPoint x: 538, startPoint y: 262, endPoint x: 752, endPoint y: 265, distance: 214.0
click at [752, 265] on textarea "Thank you for trusting Hat Plumbing, Heating and Air for your homes recent serv…" at bounding box center [710, 261] width 957 height 15
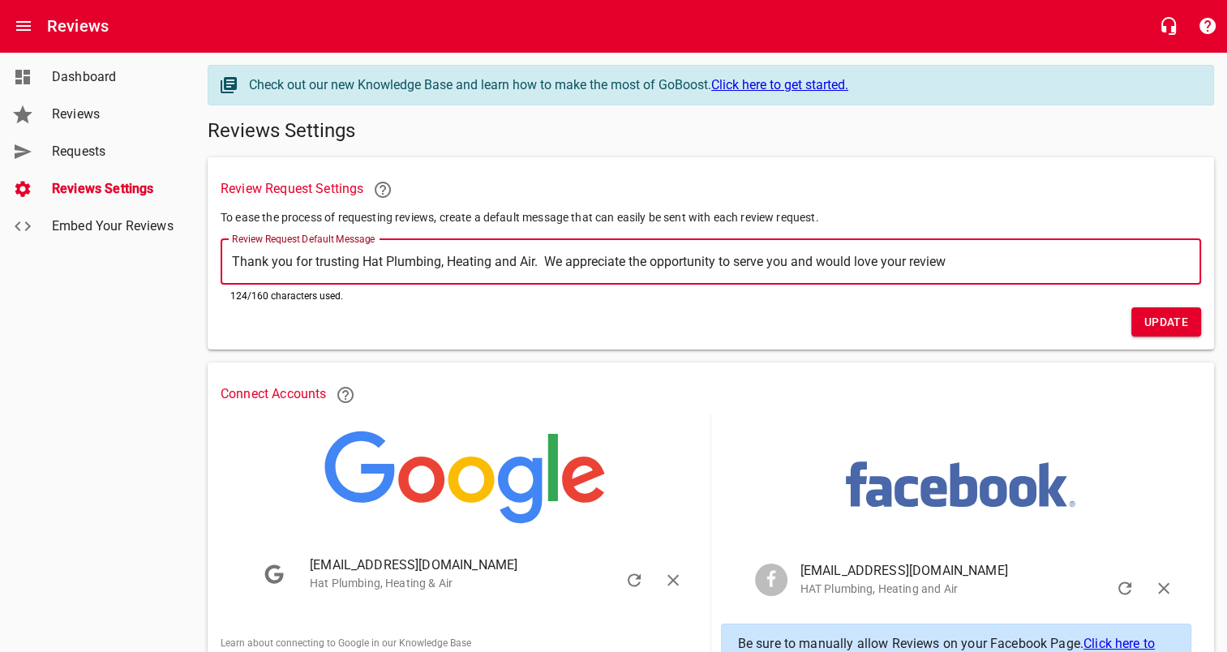
click at [943, 262] on textarea "Thank you for trusting Hat Plumbing, Heating and Air. We appreciate the opportu…" at bounding box center [710, 261] width 957 height 15
click at [953, 263] on textarea "Thank you for trusting Hat Plumbing, Heating and Air. We appreciate the opportu…" at bounding box center [710, 261] width 957 height 15
drag, startPoint x: 955, startPoint y: 263, endPoint x: 178, endPoint y: 253, distance: 776.7
drag, startPoint x: 178, startPoint y: 253, endPoint x: 940, endPoint y: 259, distance: 761.2
click at [940, 259] on textarea "Thank you for trusting Hat Plumbing, Heating and Air. We appreciate the opportu…" at bounding box center [710, 261] width 957 height 15
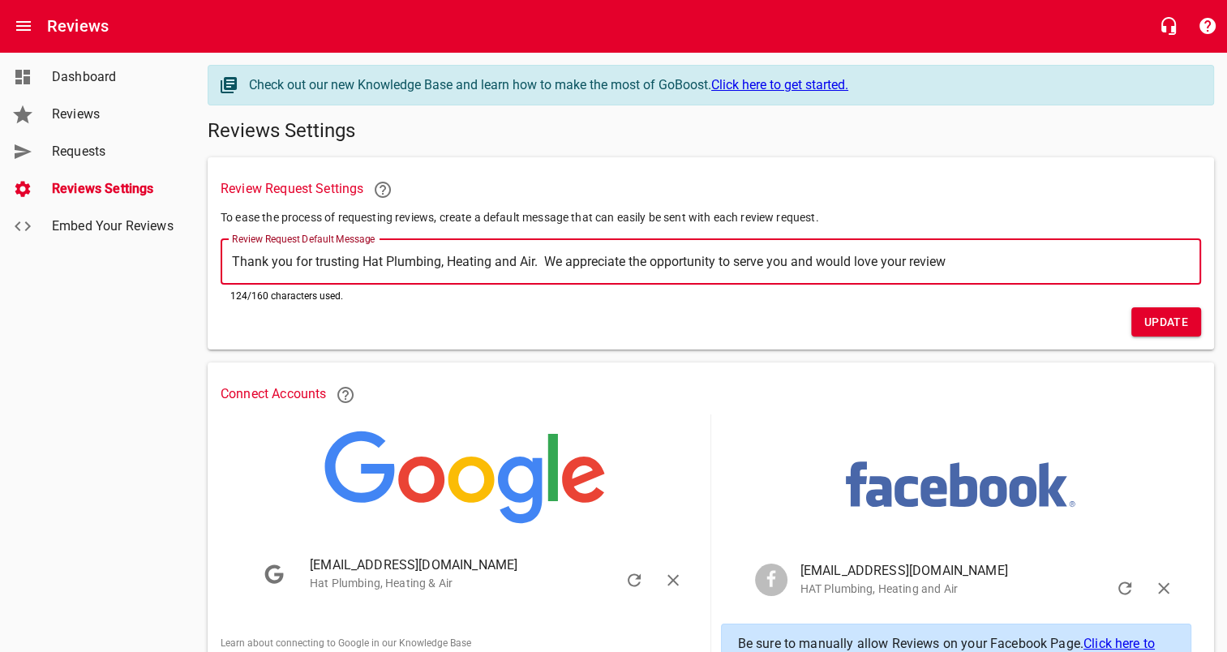
drag, startPoint x: 970, startPoint y: 269, endPoint x: 146, endPoint y: 259, distance: 823.7
click at [146, 259] on div "Dashboard Reviews Requests Reviews Settings Embed Your Reviews Check out our ne…" at bounding box center [613, 495] width 1227 height 886
click at [589, 254] on textarea "Thank you for trusting Hat Plumbing, Heating and Air. We appreciate the opportu…" at bounding box center [710, 261] width 957 height 15
drag, startPoint x: 970, startPoint y: 265, endPoint x: 545, endPoint y: 275, distance: 424.9
click at [545, 275] on div "​ Thank you for trusting Hat Plumbing, Heating and Air. We appreciate the oppor…" at bounding box center [711, 261] width 980 height 45
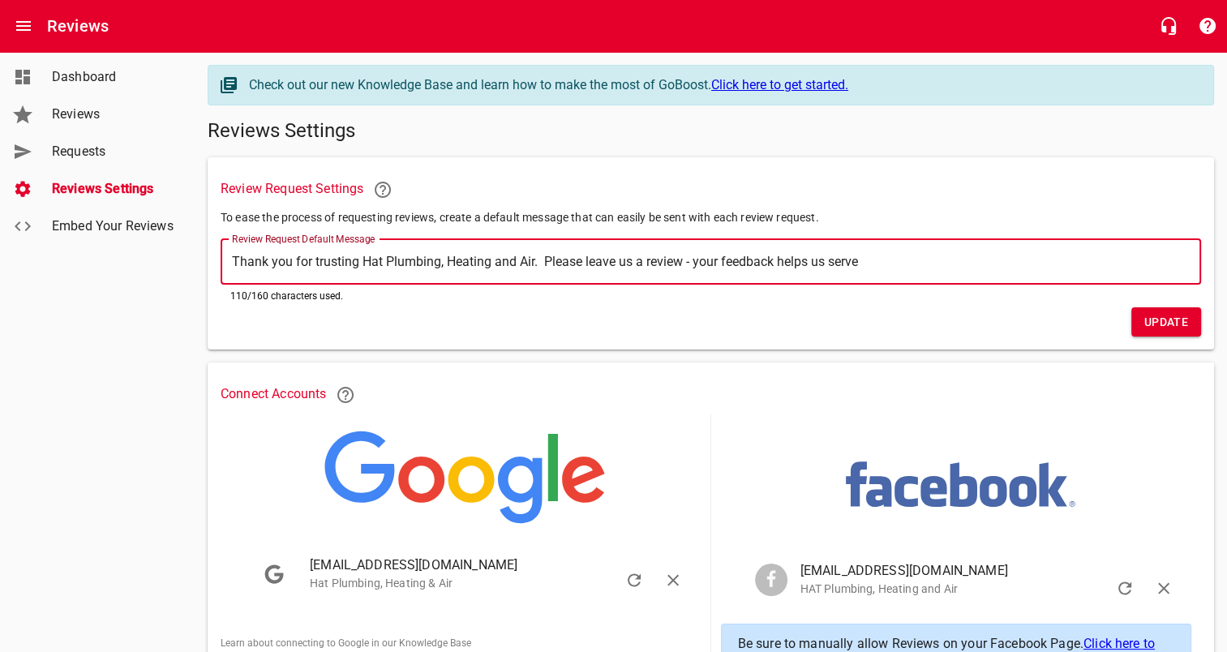
drag, startPoint x: 542, startPoint y: 260, endPoint x: 908, endPoint y: 265, distance: 366.5
click at [908, 265] on textarea "Thank you for trusting Hat Plumbing, Heating and Air. Please leave us a review …" at bounding box center [710, 261] width 957 height 15
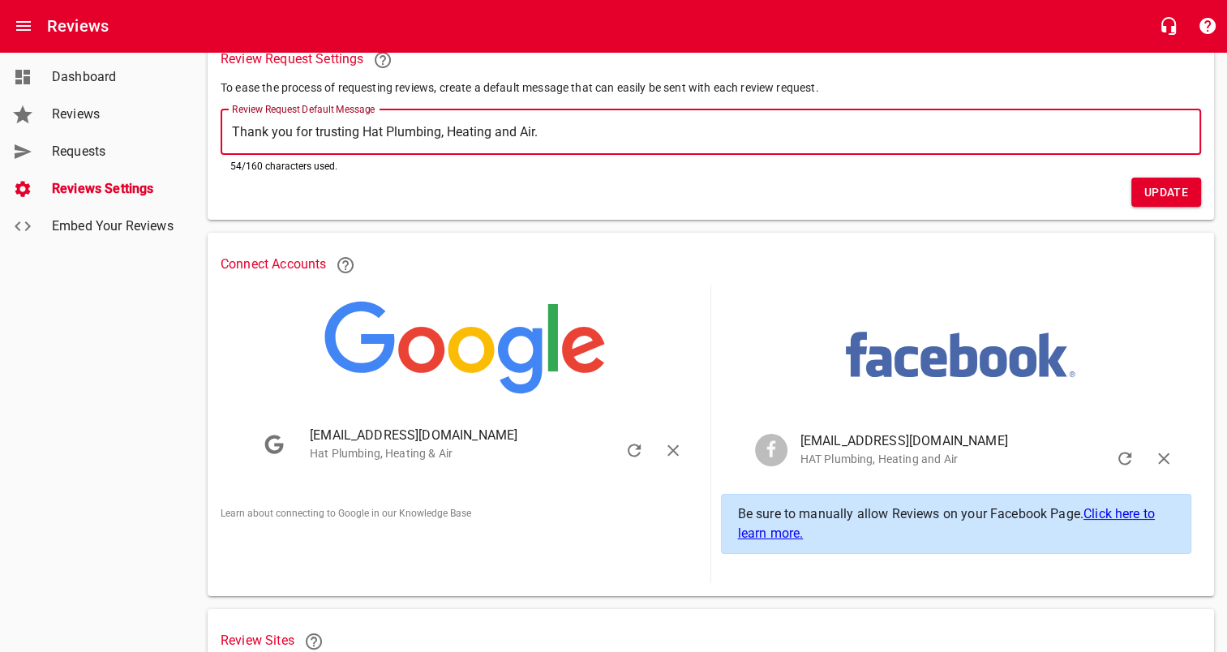
scroll to position [138, 0]
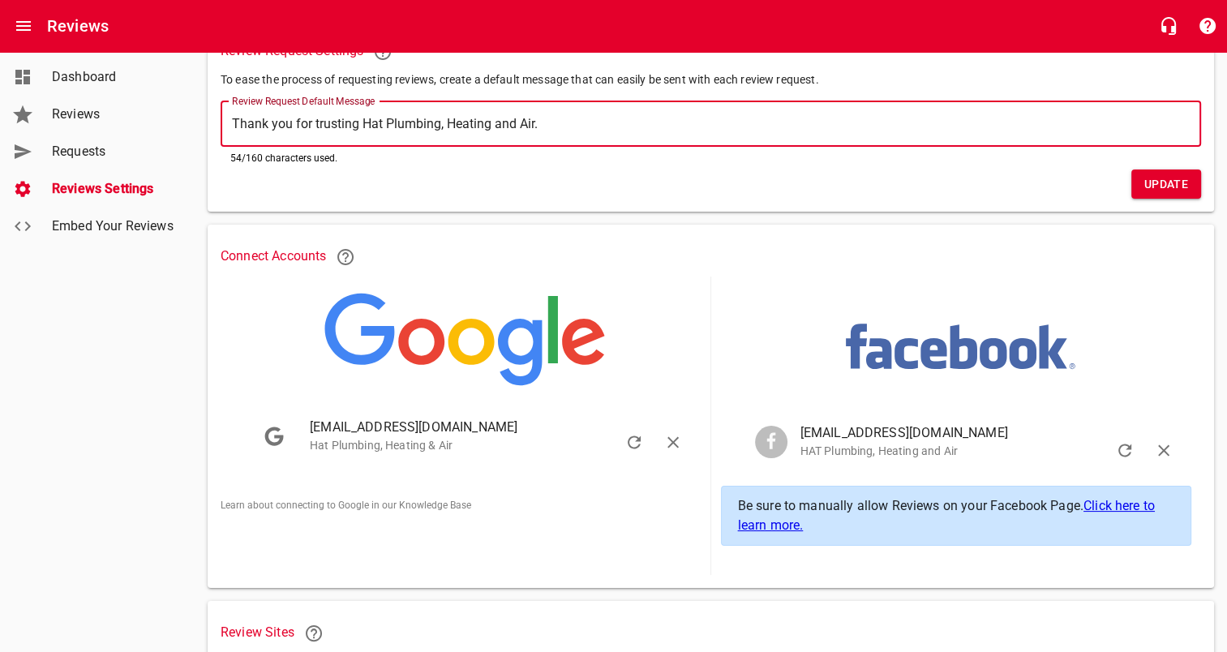
click at [1134, 503] on link "Click here to learn more." at bounding box center [946, 515] width 417 height 35
click at [571, 123] on textarea "Thank you for trusting Hat Plumbing, Heating and Air." at bounding box center [710, 123] width 957 height 15
click at [846, 135] on div "​ Thank you for trusting Hat Plumbing, Heating and Air! Loved our work? Please …" at bounding box center [711, 123] width 980 height 45
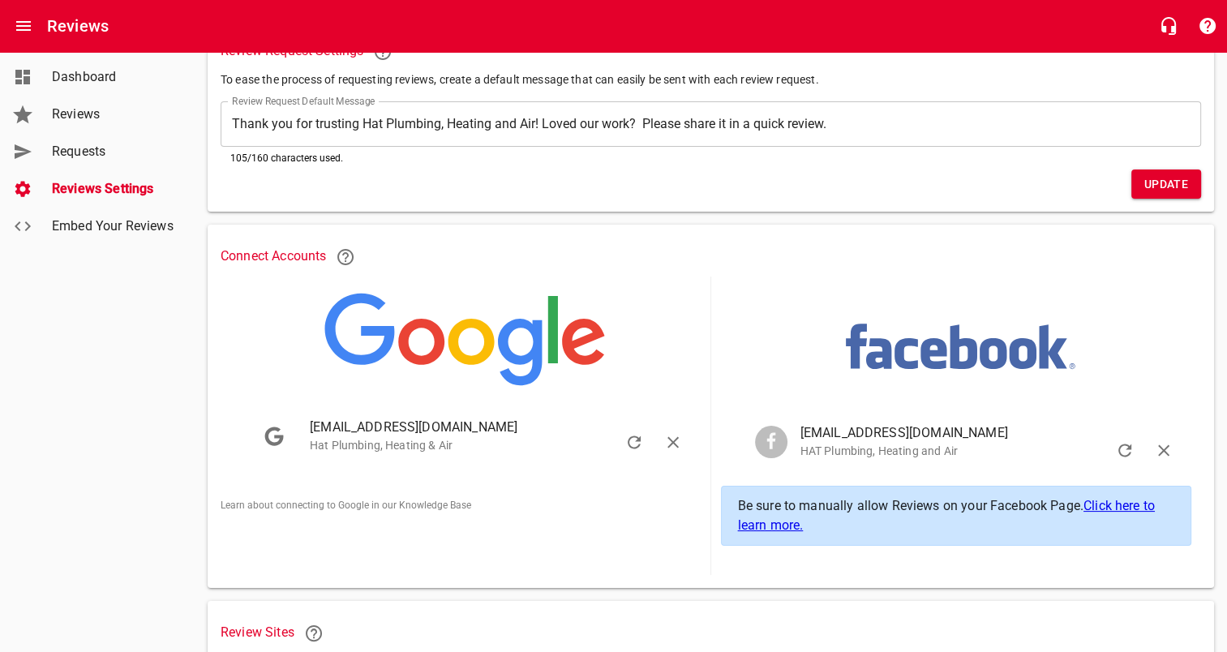
click at [1150, 189] on span "Update" at bounding box center [1166, 184] width 44 height 20
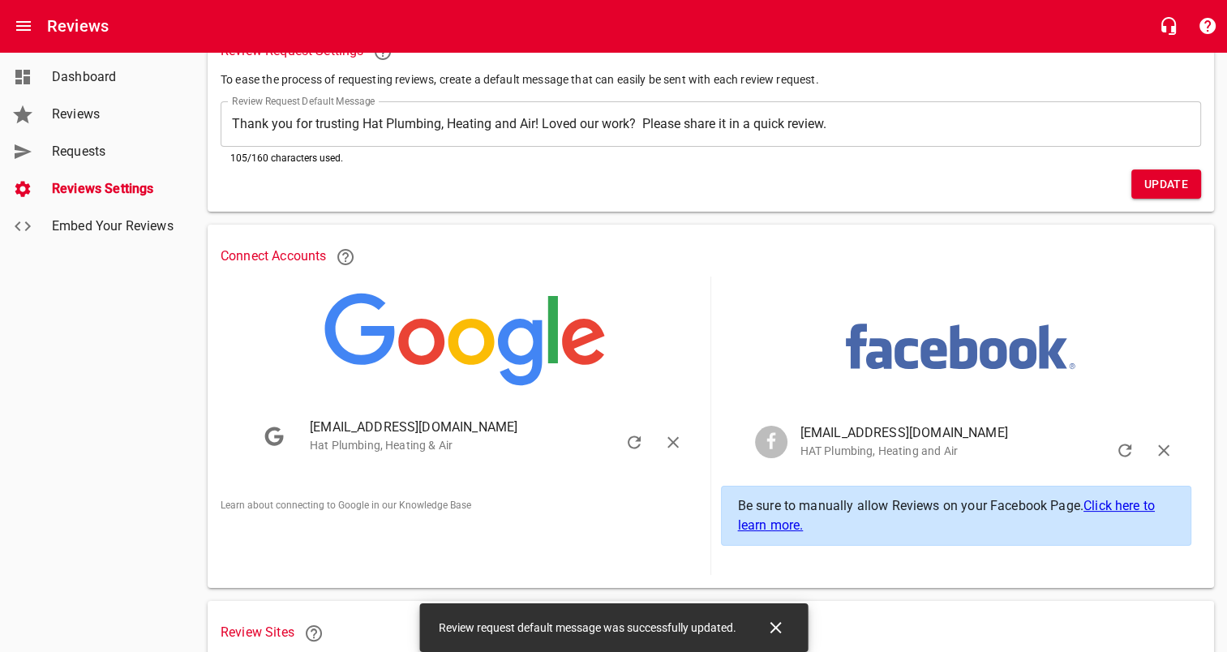
click at [113, 160] on span "Requests" at bounding box center [113, 151] width 123 height 19
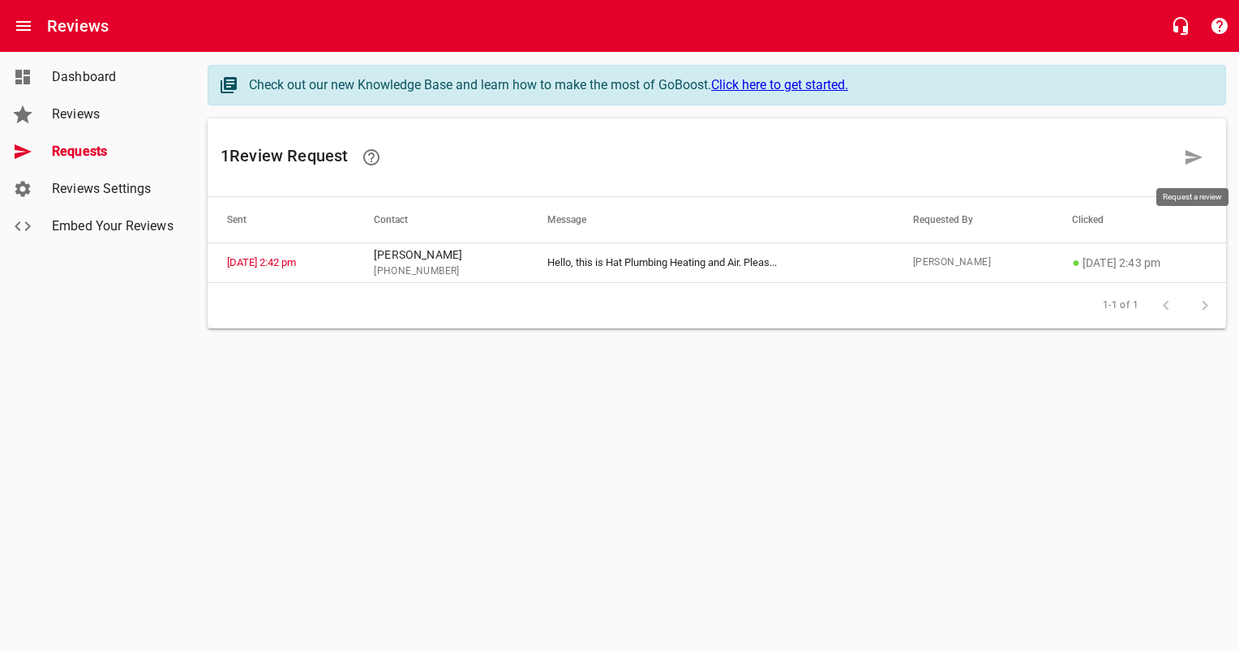
click at [1184, 163] on icon at bounding box center [1193, 157] width 19 height 19
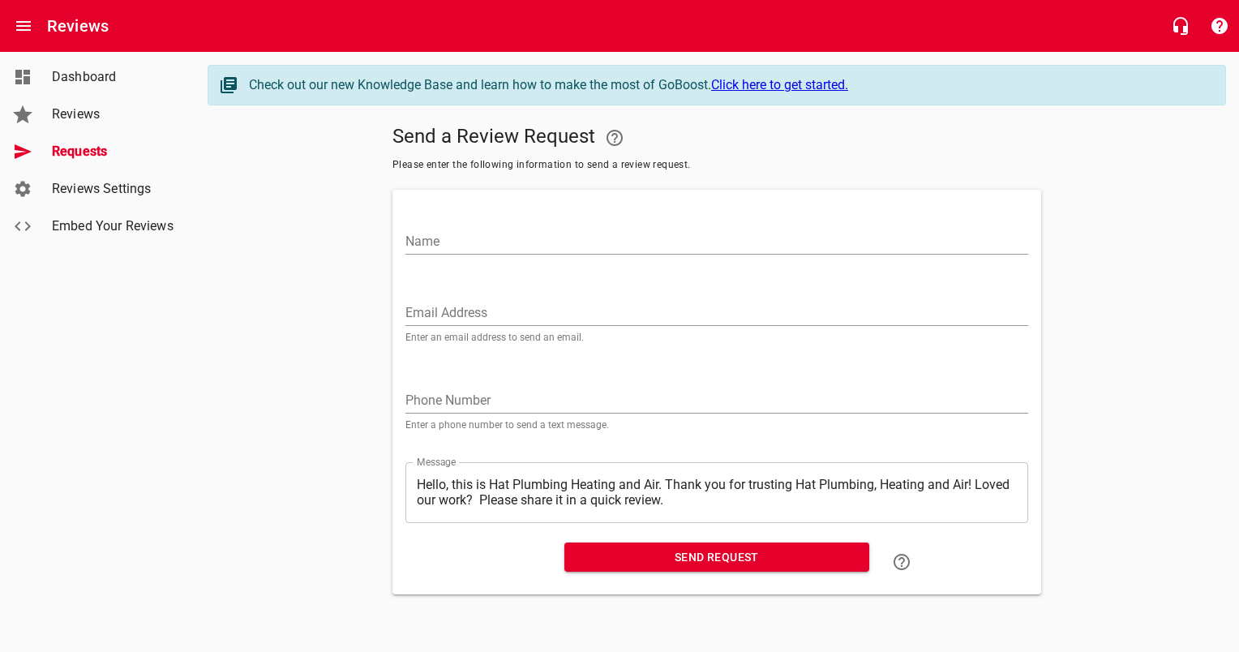
click at [81, 190] on span "Reviews Settings" at bounding box center [113, 188] width 123 height 19
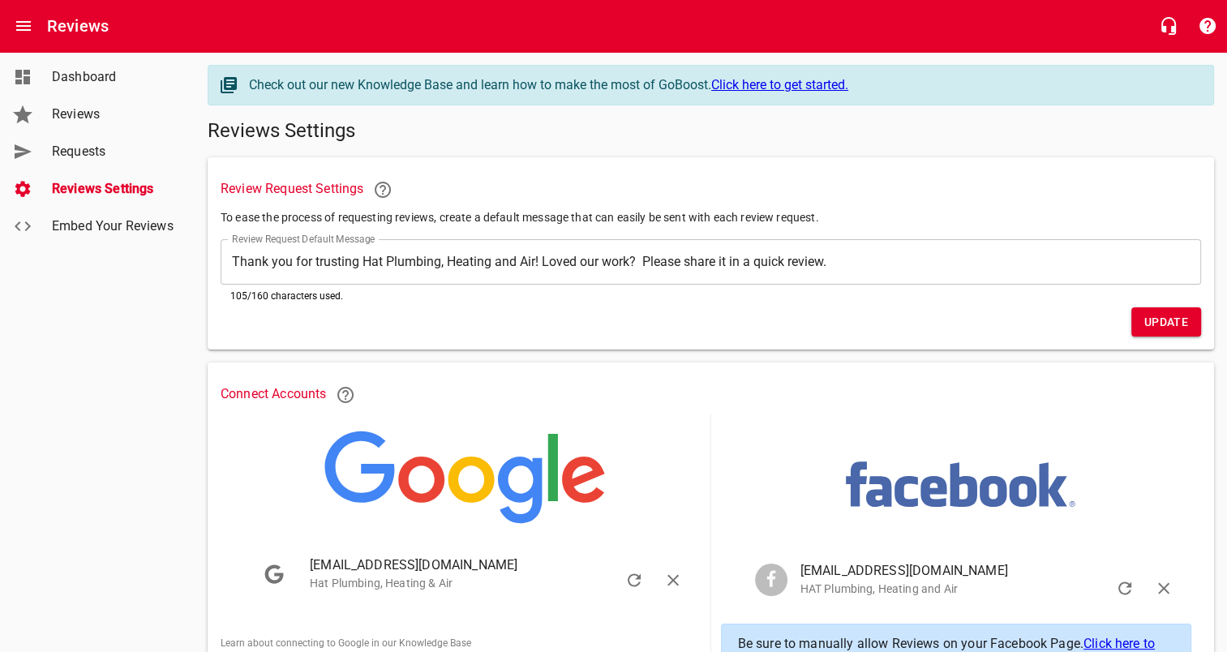
click at [100, 158] on span "Requests" at bounding box center [113, 151] width 123 height 19
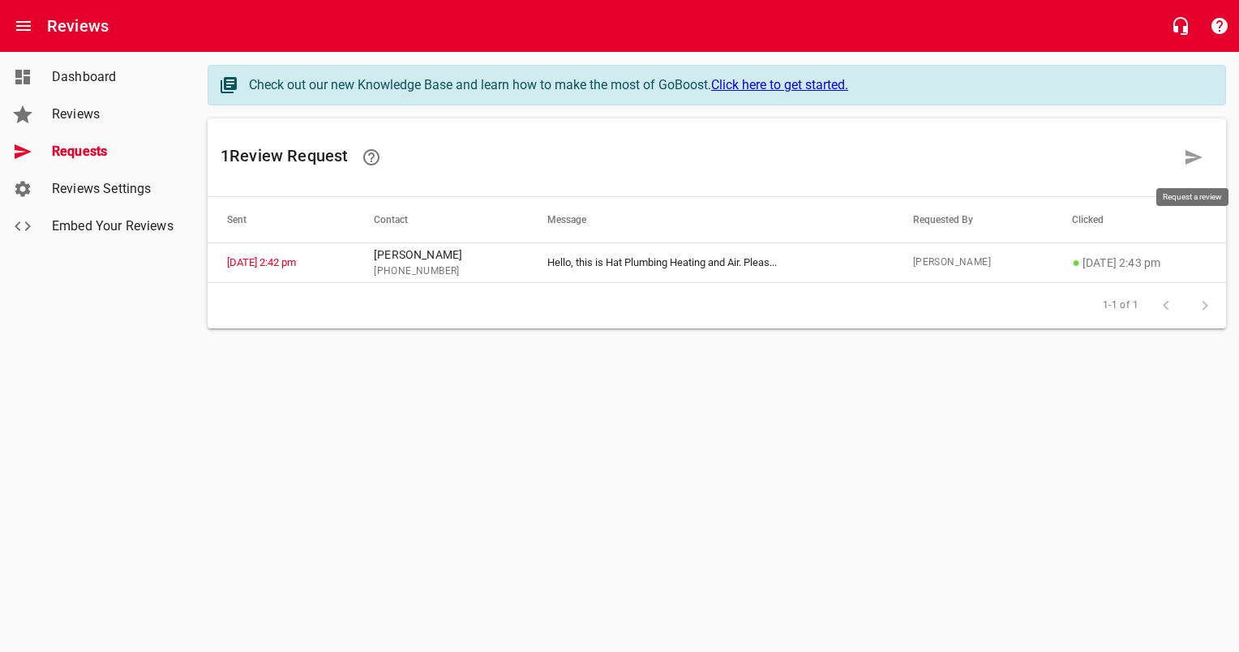
click at [1180, 161] on link at bounding box center [1193, 157] width 39 height 39
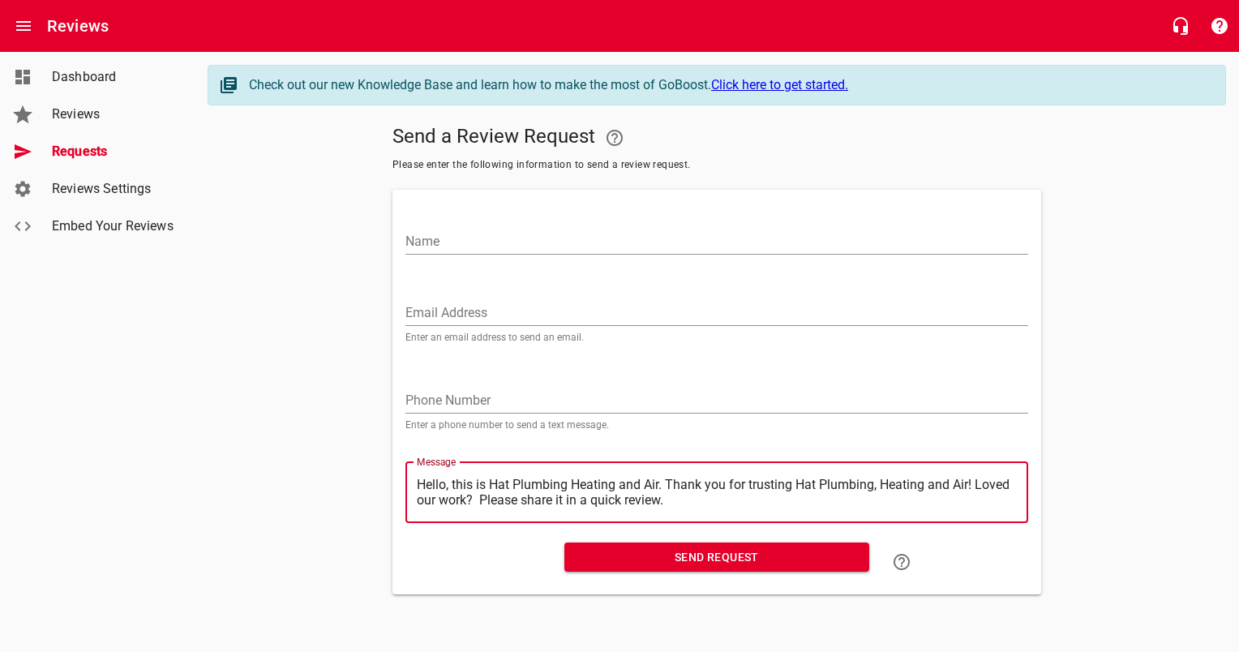
drag, startPoint x: 662, startPoint y: 477, endPoint x: 407, endPoint y: 469, distance: 255.5
click at [407, 469] on div "​ Hello, this is Hat Plumbing Heating and Air. Thank you for trusting Hat Plumb…" at bounding box center [716, 492] width 623 height 61
drag, startPoint x: 678, startPoint y: 496, endPoint x: 397, endPoint y: 461, distance: 282.7
click at [397, 461] on div "Name Email Address Enter an email address to send an email. Phone Number Enter …" at bounding box center [716, 392] width 649 height 405
click at [107, 196] on span "Reviews Settings" at bounding box center [113, 188] width 123 height 19
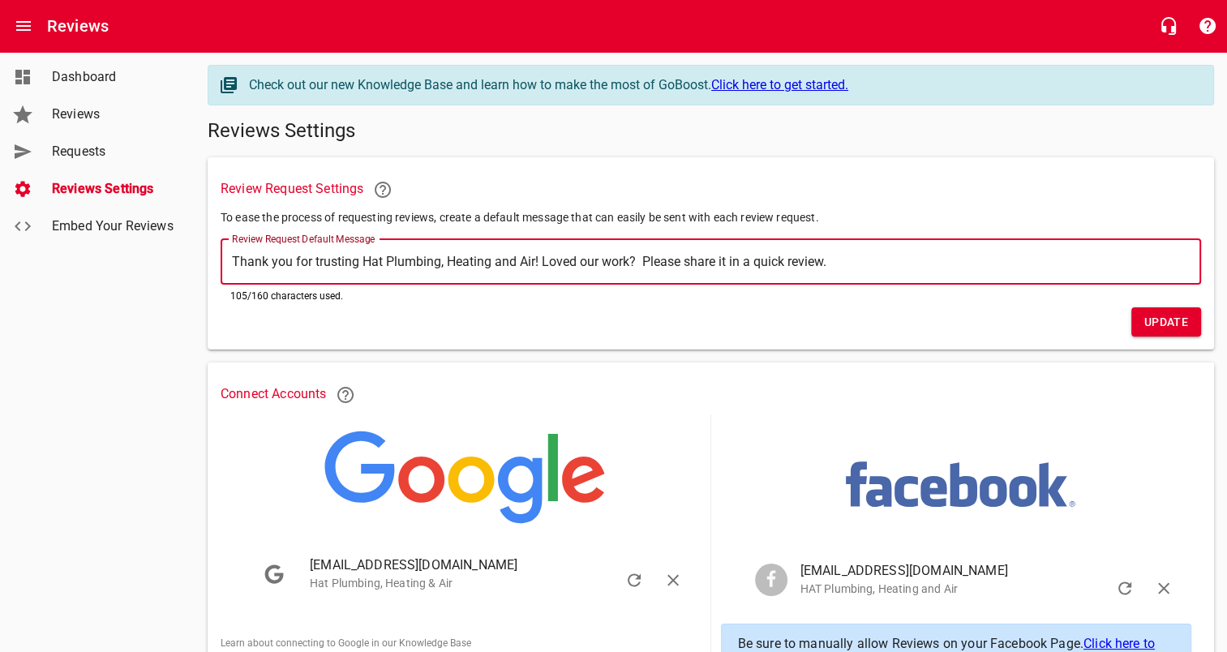
drag, startPoint x: 834, startPoint y: 258, endPoint x: 0, endPoint y: 338, distance: 838.0
click at [0, 338] on html "Reviews Reviews Settings Dashboard Reviews Requests Reviews Settings Embed Your…" at bounding box center [613, 484] width 1227 height 969
paste textarea "Your trust in us means everything—if you’re satisfied, a 5-star review would he…"
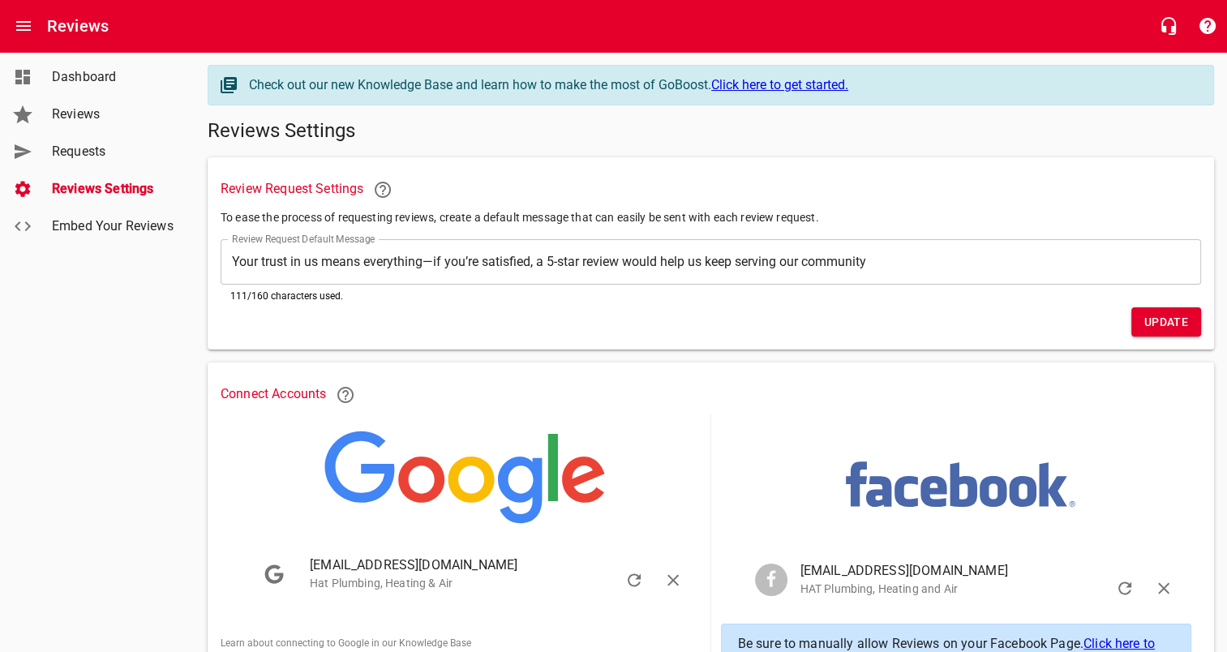
click at [1161, 312] on span "Update" at bounding box center [1166, 322] width 44 height 20
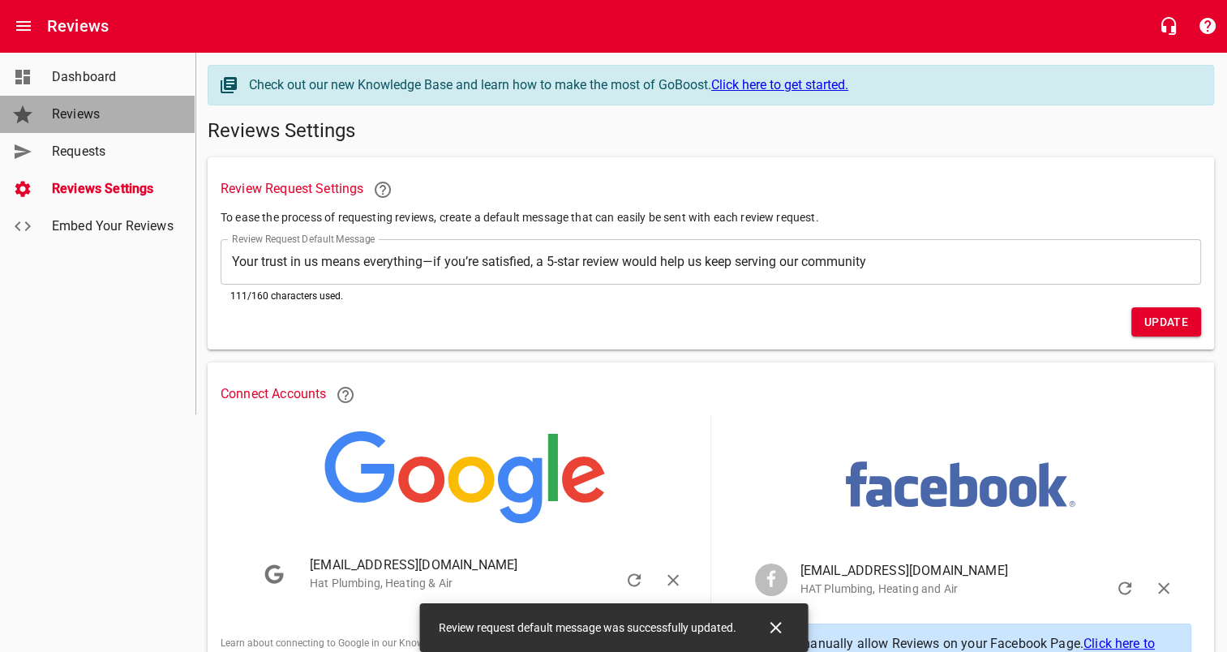
click at [66, 122] on span "Reviews" at bounding box center [113, 114] width 123 height 19
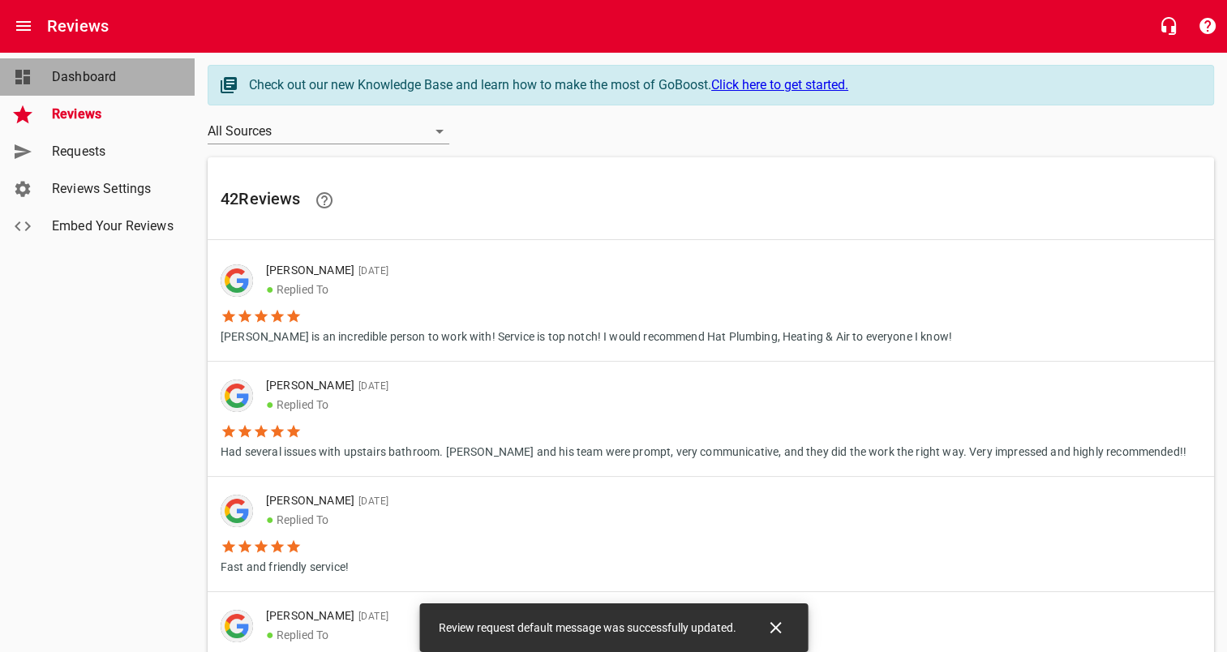
click at [88, 88] on link "Dashboard" at bounding box center [97, 76] width 195 height 37
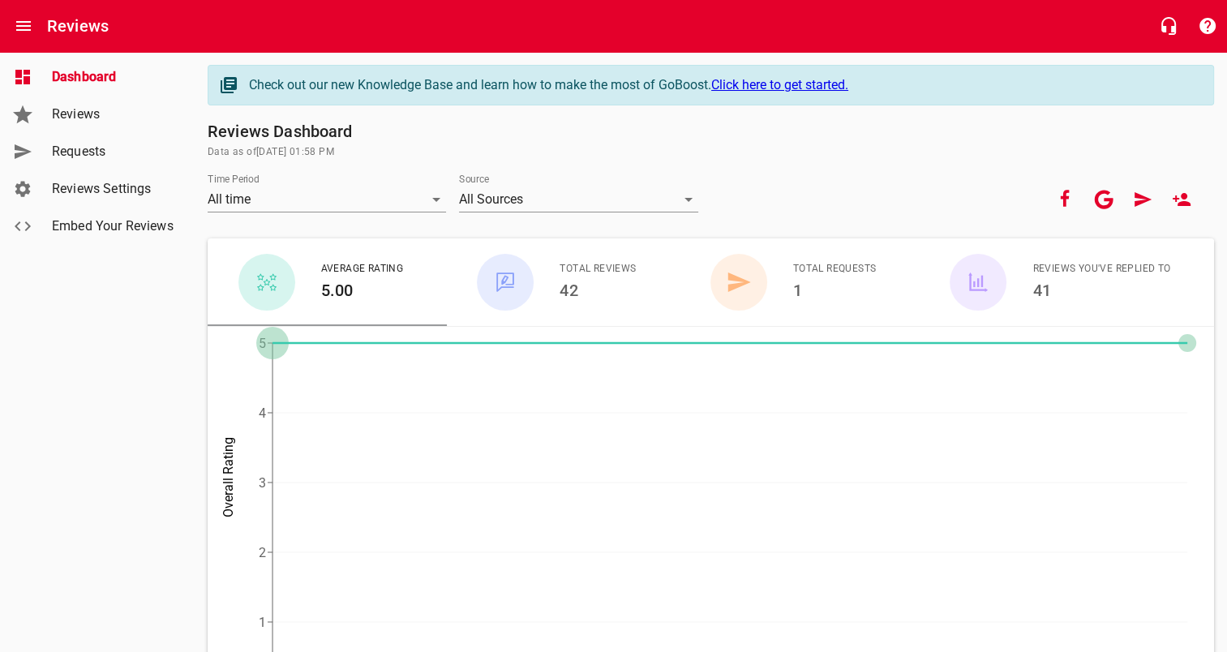
click at [93, 207] on link "Reviews Settings" at bounding box center [97, 188] width 195 height 37
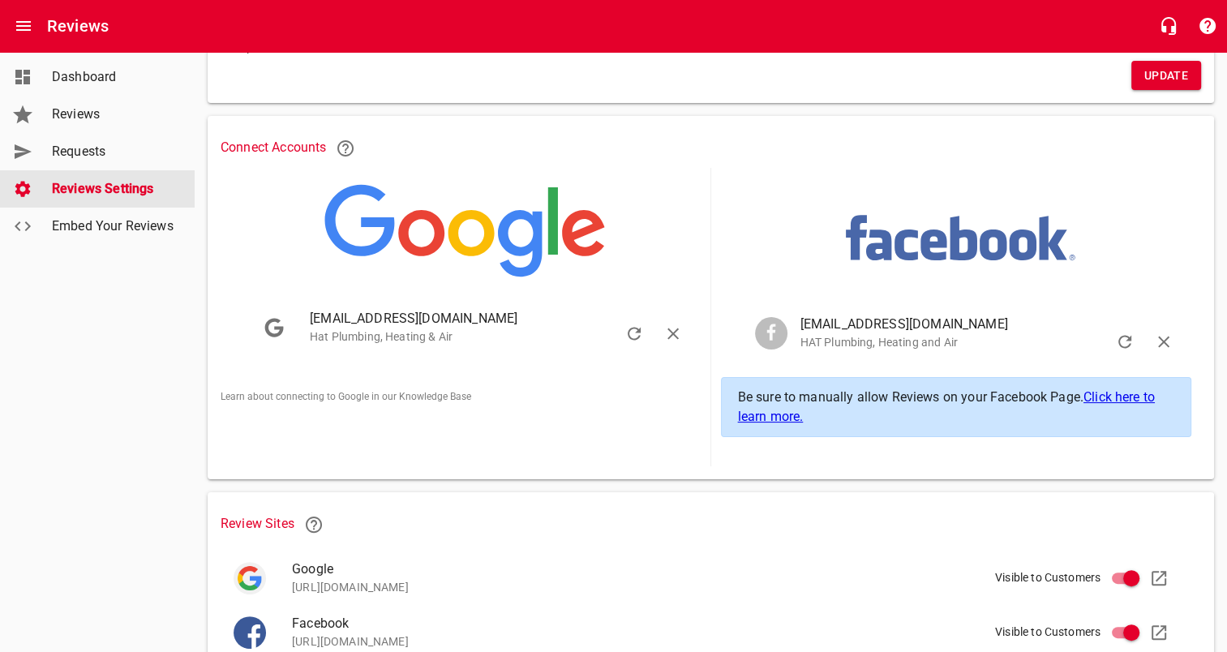
scroll to position [320, 0]
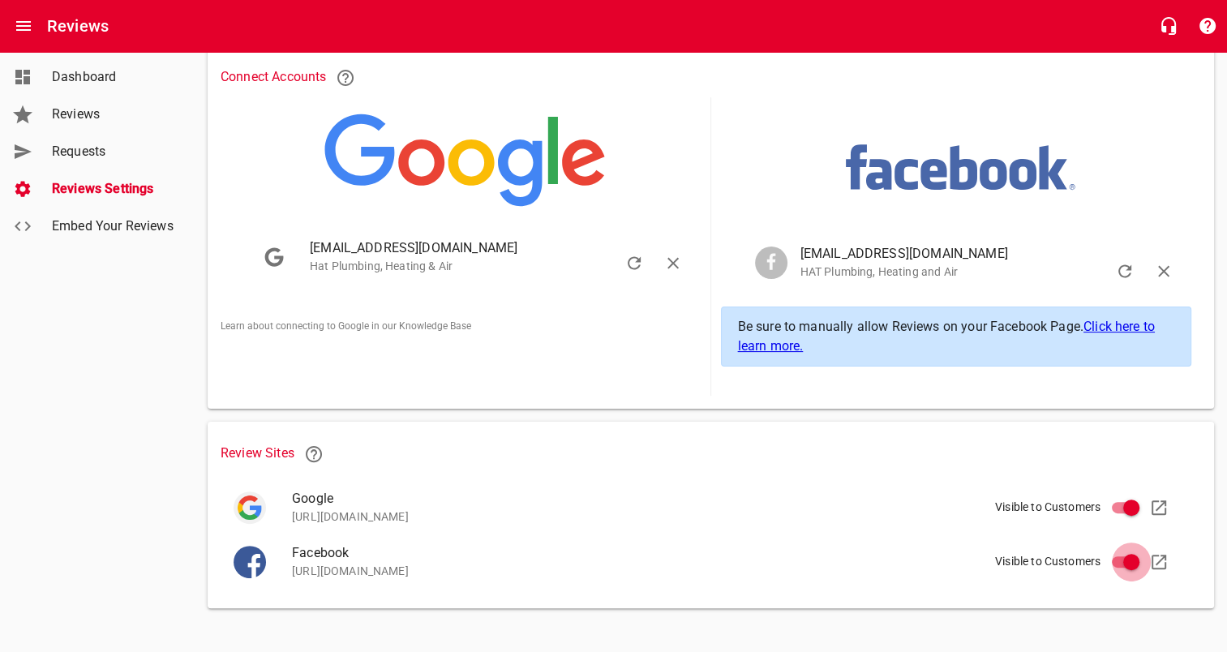
click at [1131, 557] on input "Visible to Customers" at bounding box center [1130, 561] width 39 height 39
